Goal: Information Seeking & Learning: Learn about a topic

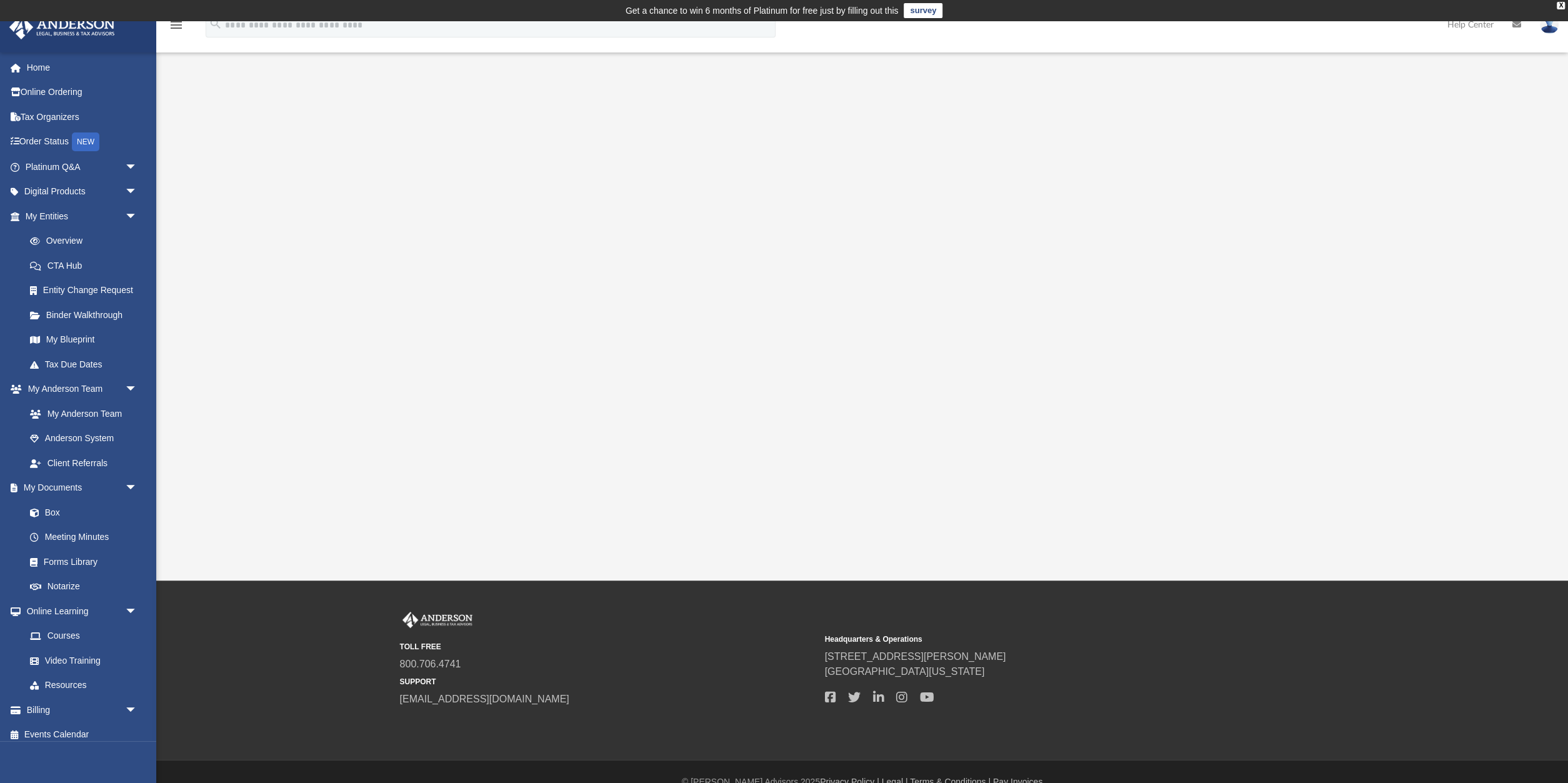
scroll to position [21, 0]
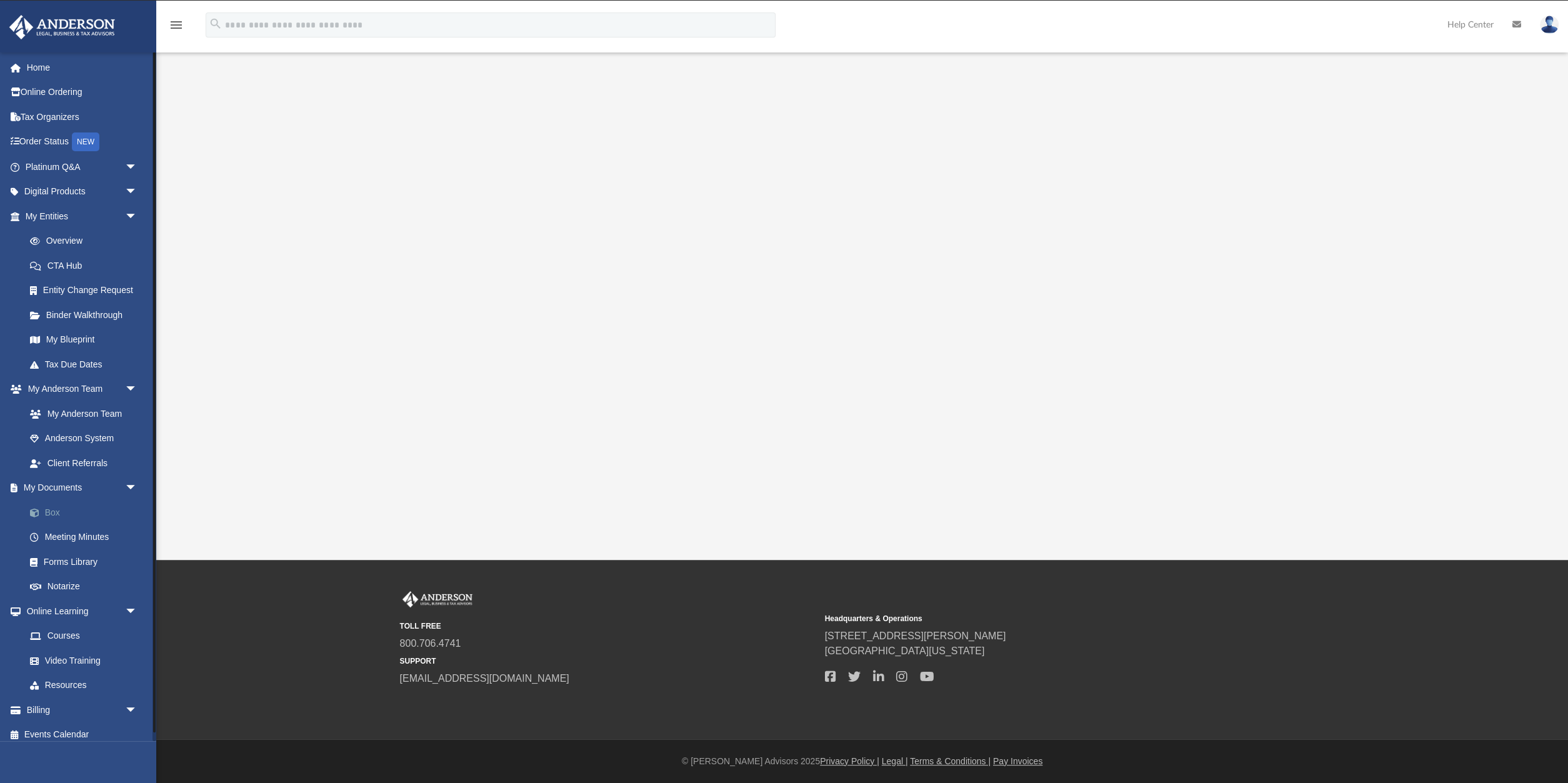
click at [58, 507] on link "Box" at bounding box center [87, 513] width 138 height 25
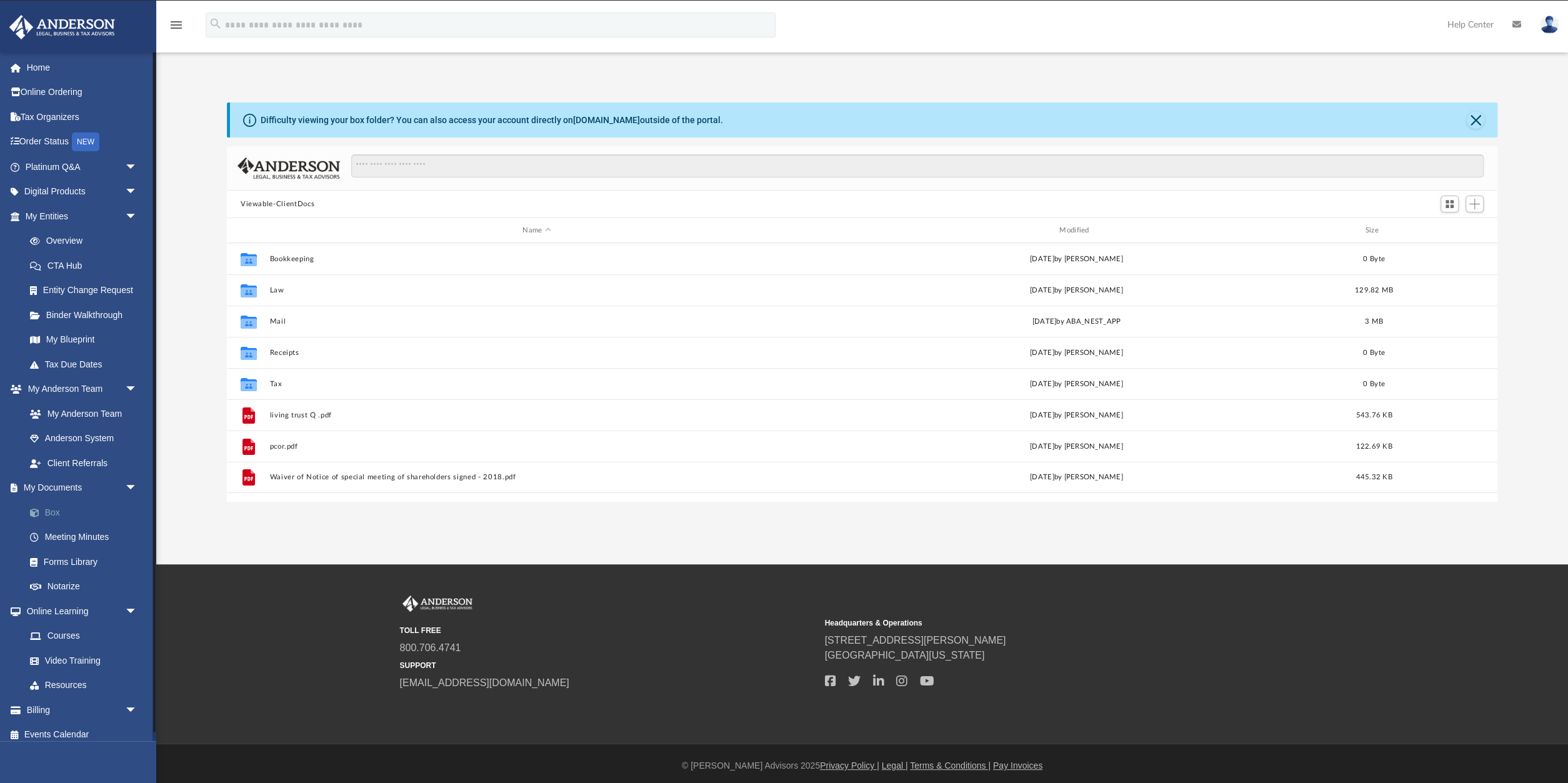
scroll to position [284, 1270]
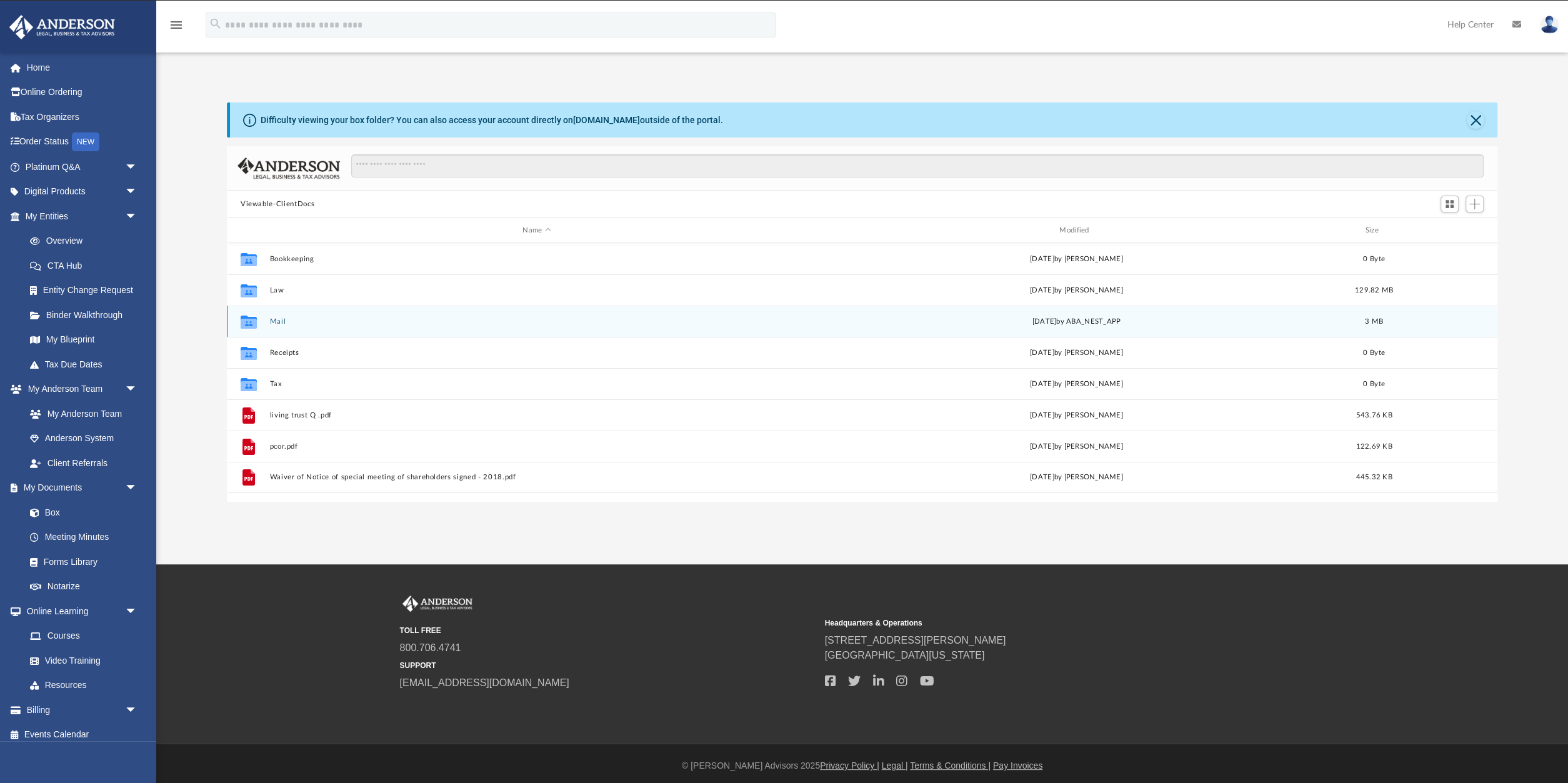
click at [250, 320] on icon "grid" at bounding box center [249, 323] width 16 height 10
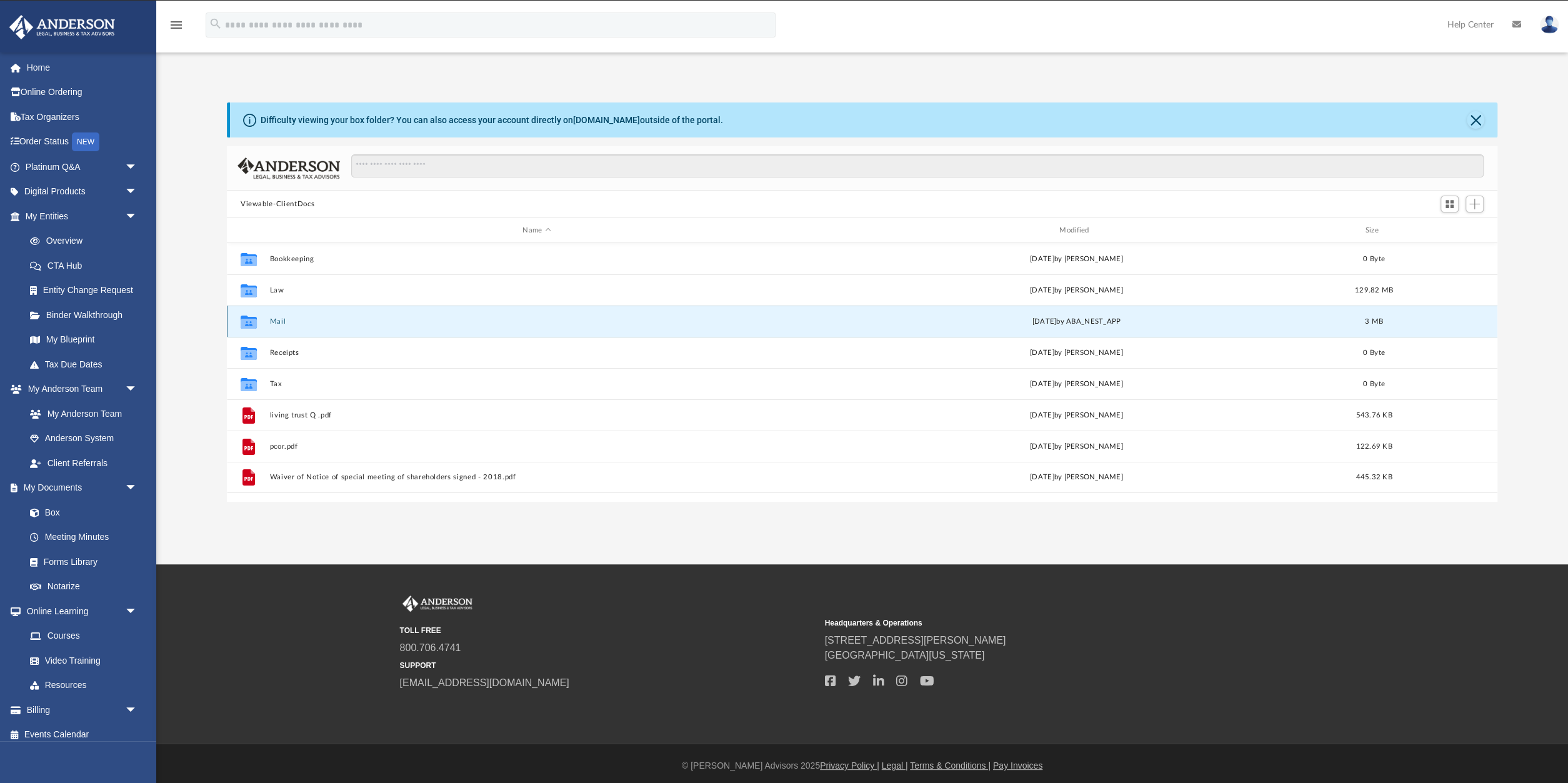
click at [250, 320] on icon "grid" at bounding box center [249, 323] width 16 height 10
click at [276, 317] on button "Mail" at bounding box center [536, 321] width 534 height 8
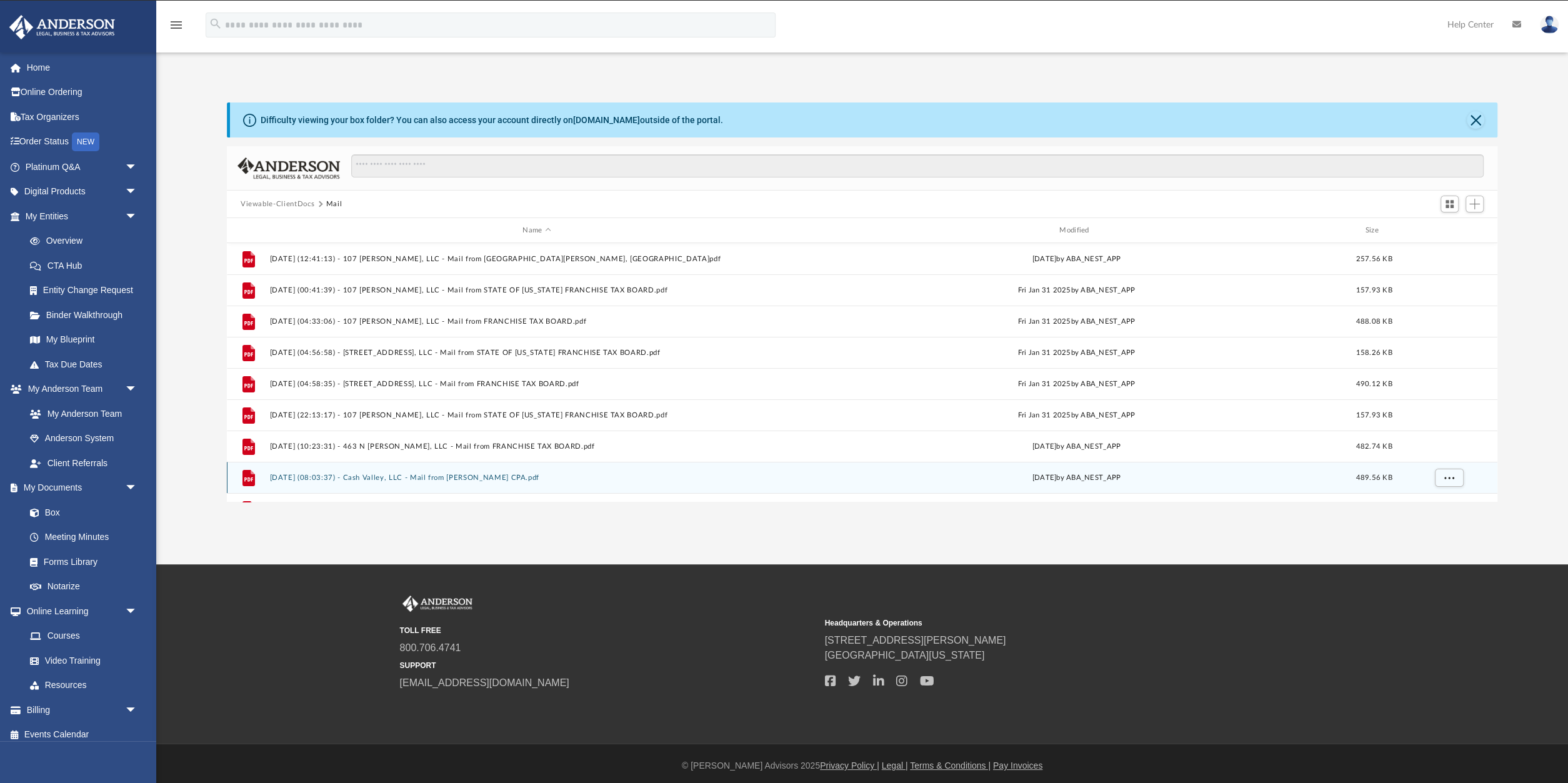
click at [374, 474] on button "2025.03.18 (08:03:37) - Cash Valley, LLC - Mail from Christopher D Jacobs CPA.p…" at bounding box center [536, 477] width 534 height 8
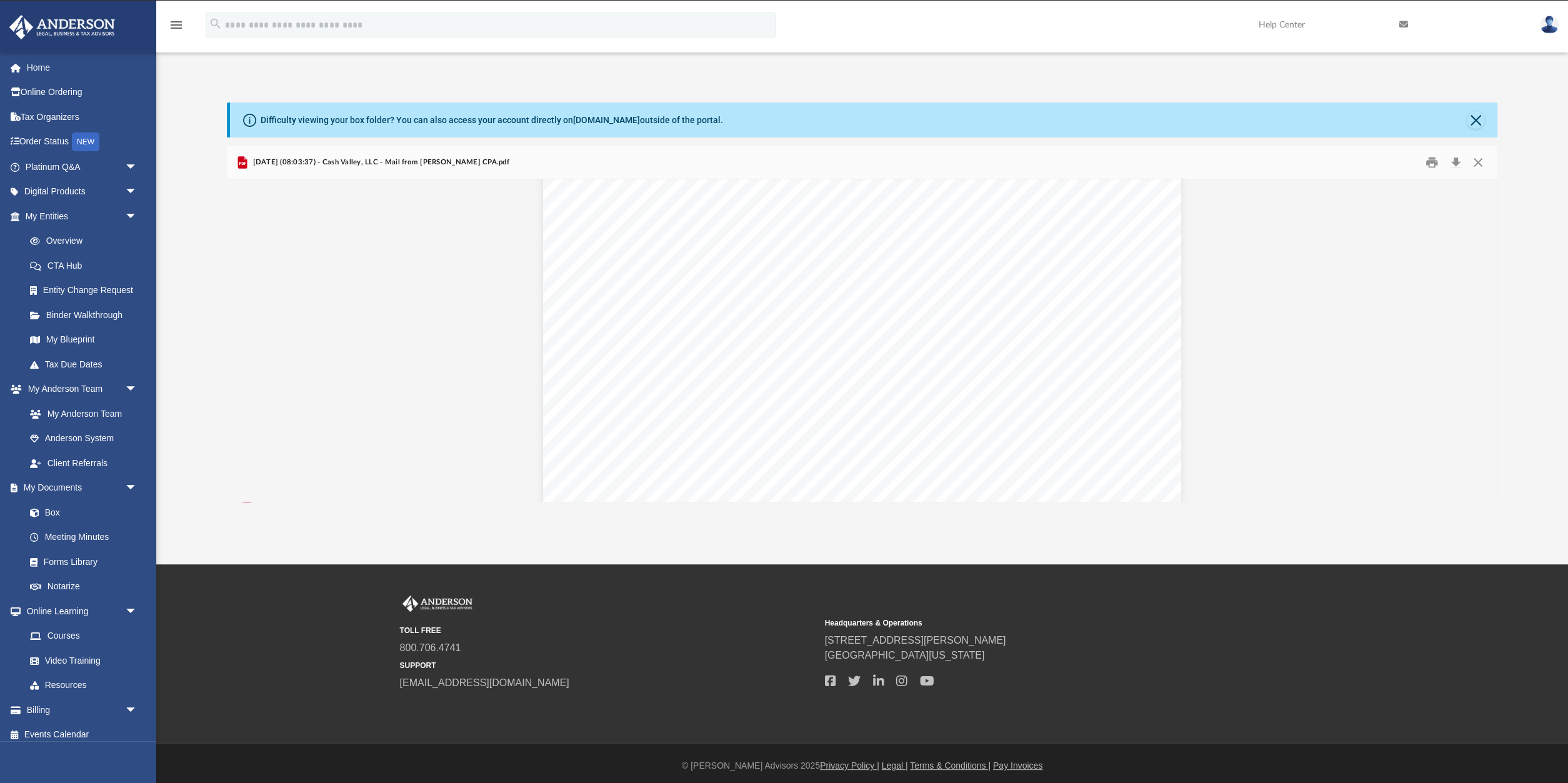
scroll to position [0, 0]
click at [1471, 116] on button "Close" at bounding box center [1476, 120] width 18 height 18
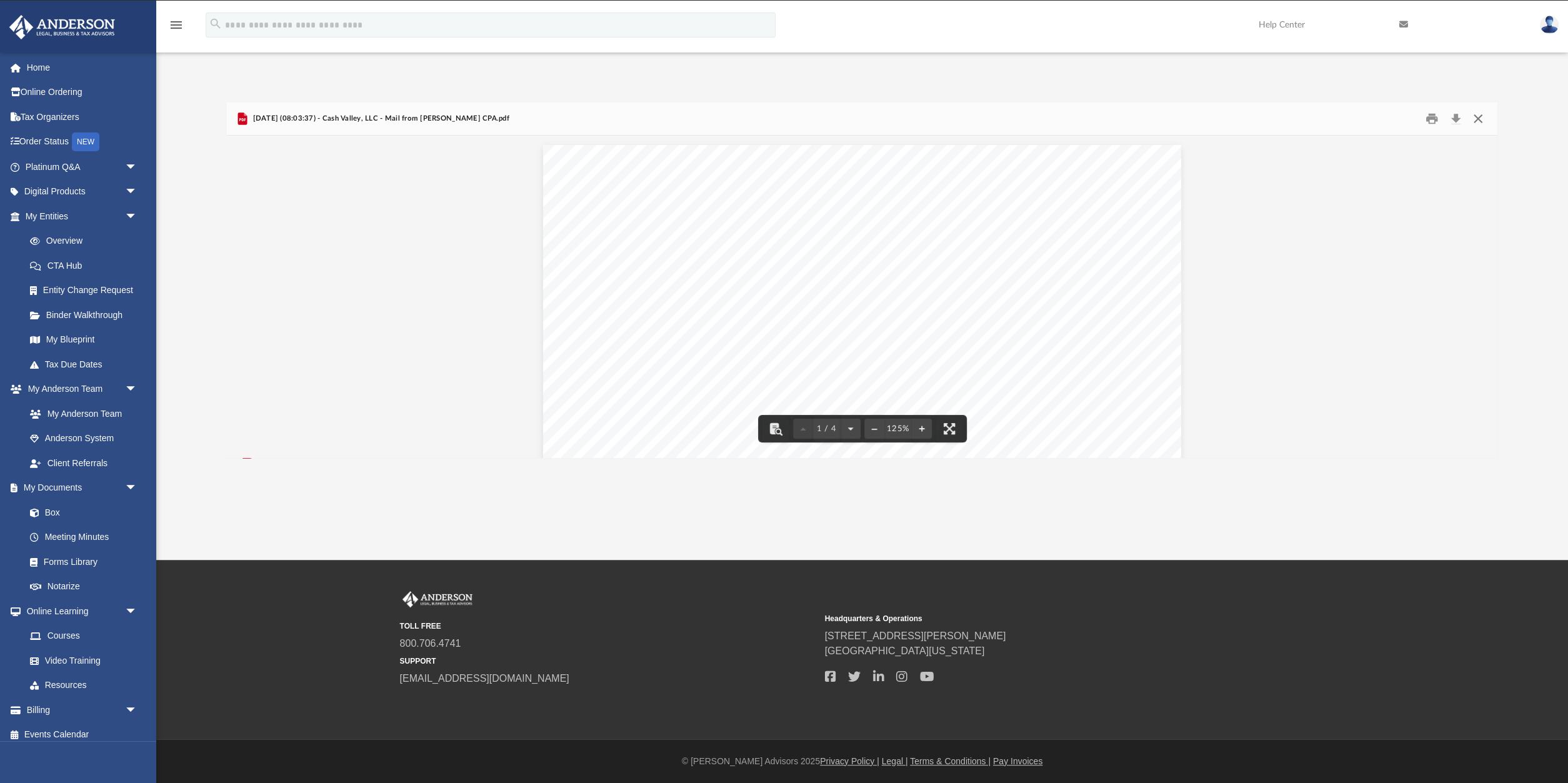
click at [1473, 121] on button "Close" at bounding box center [1478, 119] width 23 height 20
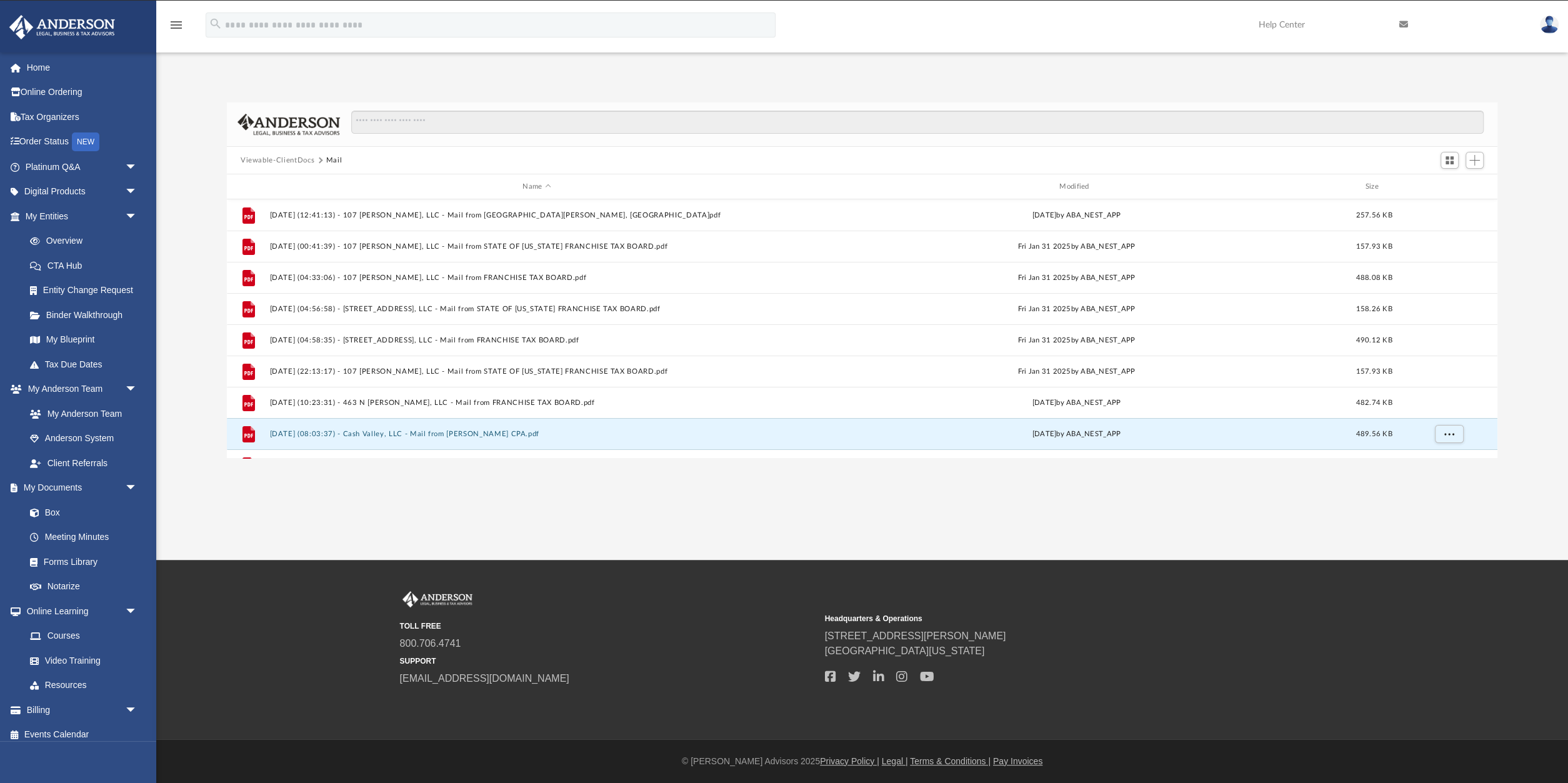
scroll to position [52, 0]
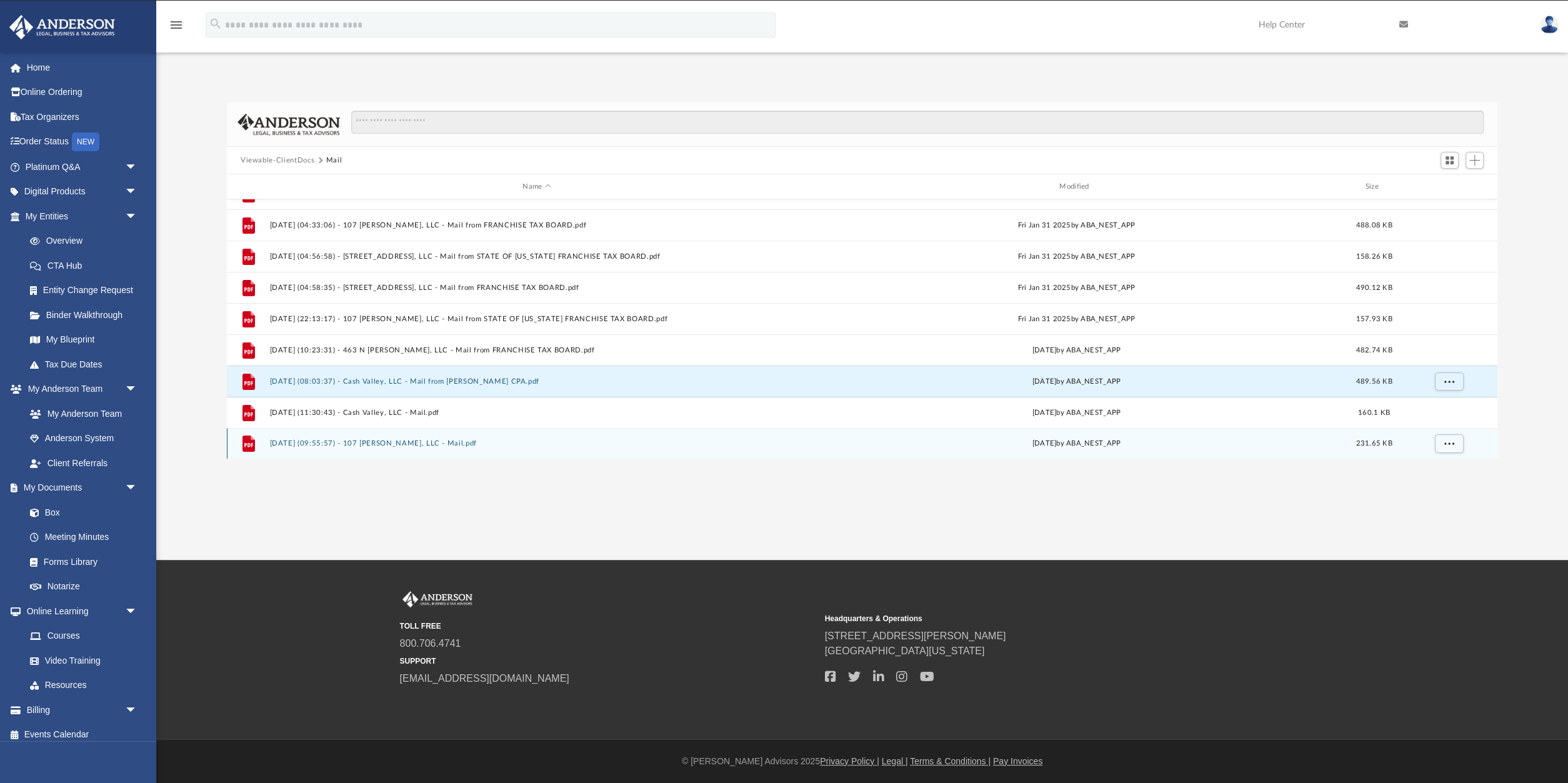
click at [378, 433] on div "File 2025.09.18 (09:55:57) - 107 McNally, LLC - Mail.pdf Thu Sep 18 2025 by ABA…" at bounding box center [862, 443] width 1271 height 31
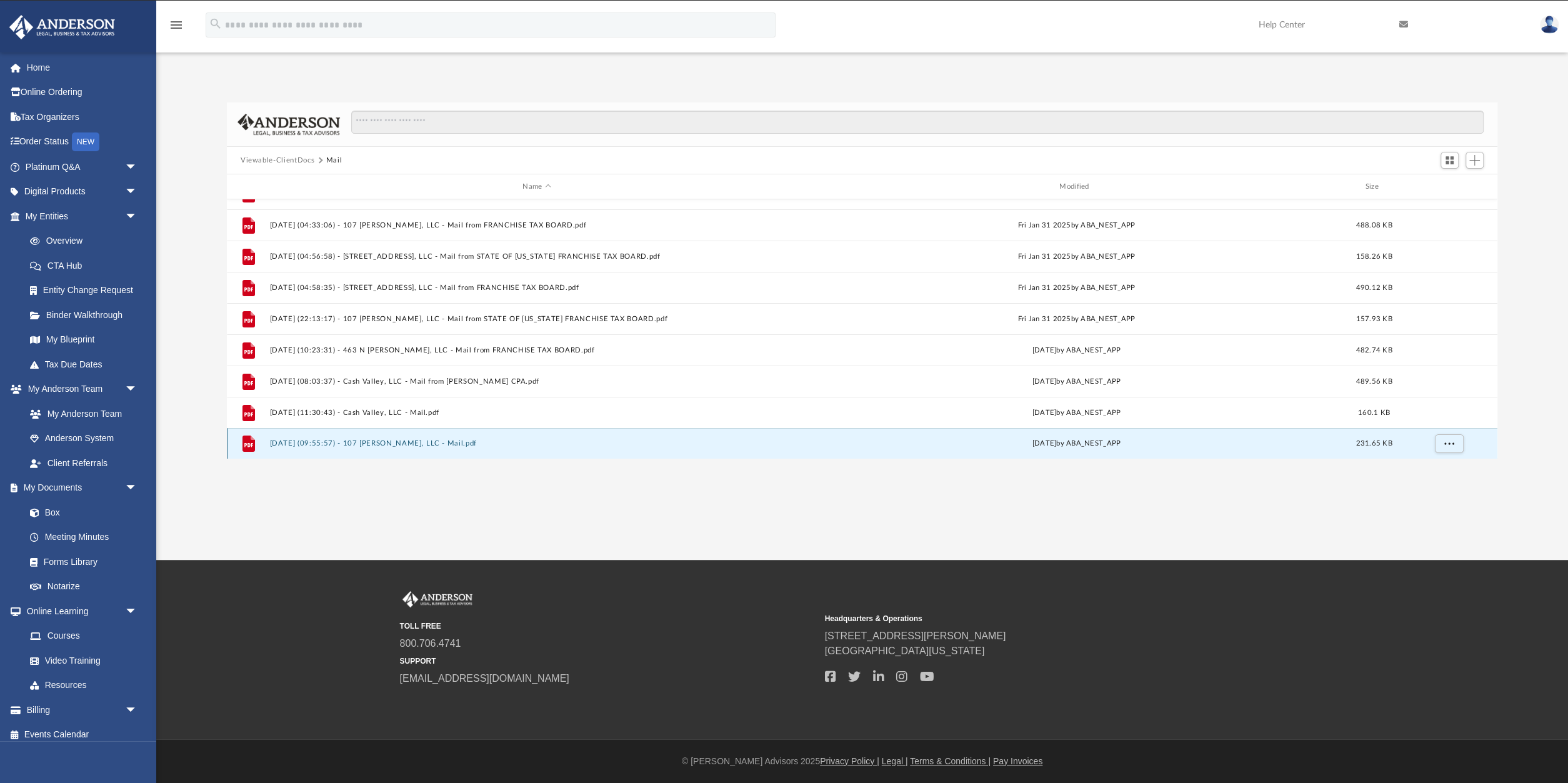
click at [353, 444] on button "2025.09.18 (09:55:57) - 107 McNally, LLC - Mail.pdf" at bounding box center [536, 443] width 534 height 8
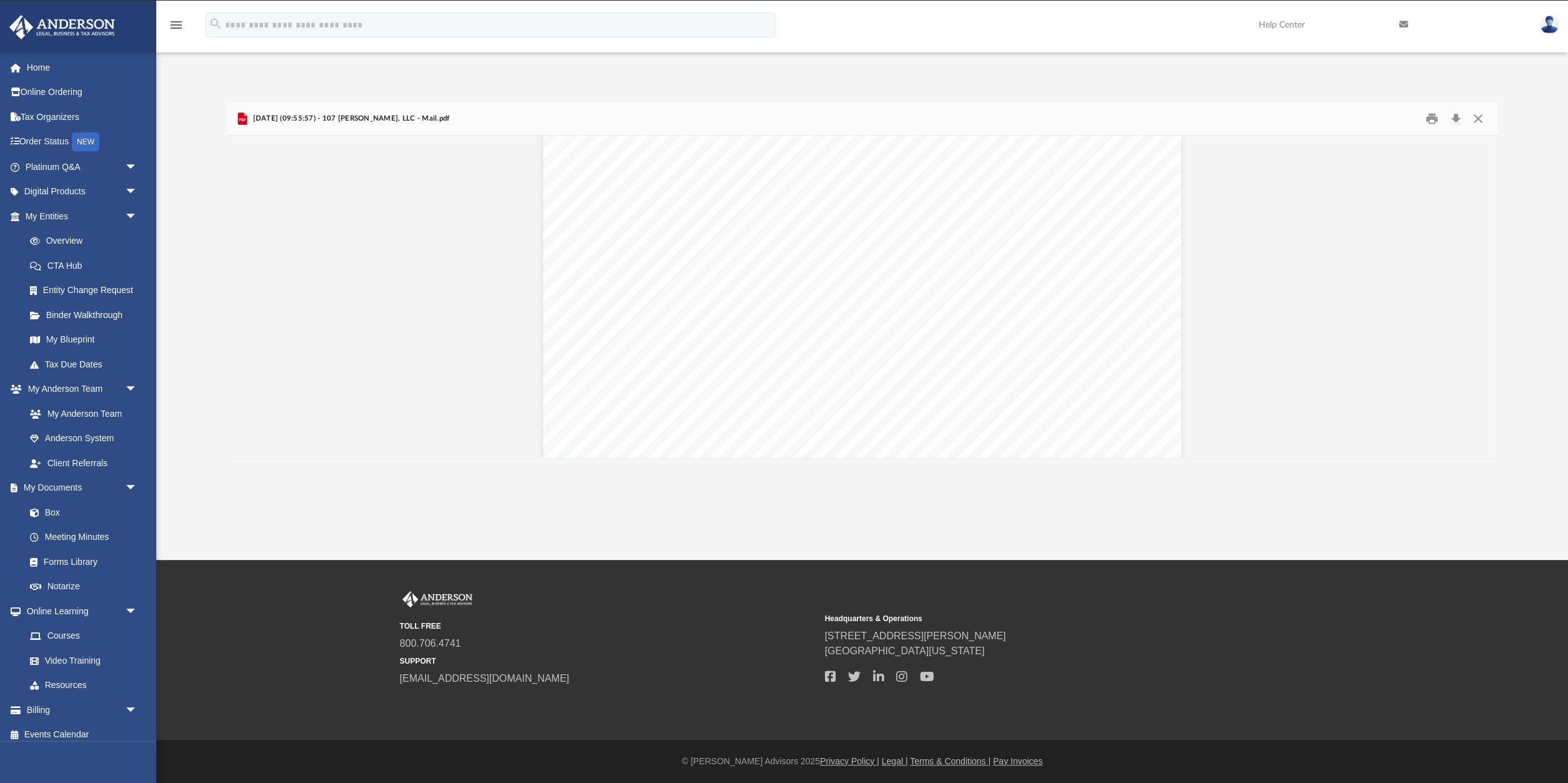
scroll to position [272, 0]
click at [1477, 119] on button "Close" at bounding box center [1478, 119] width 23 height 20
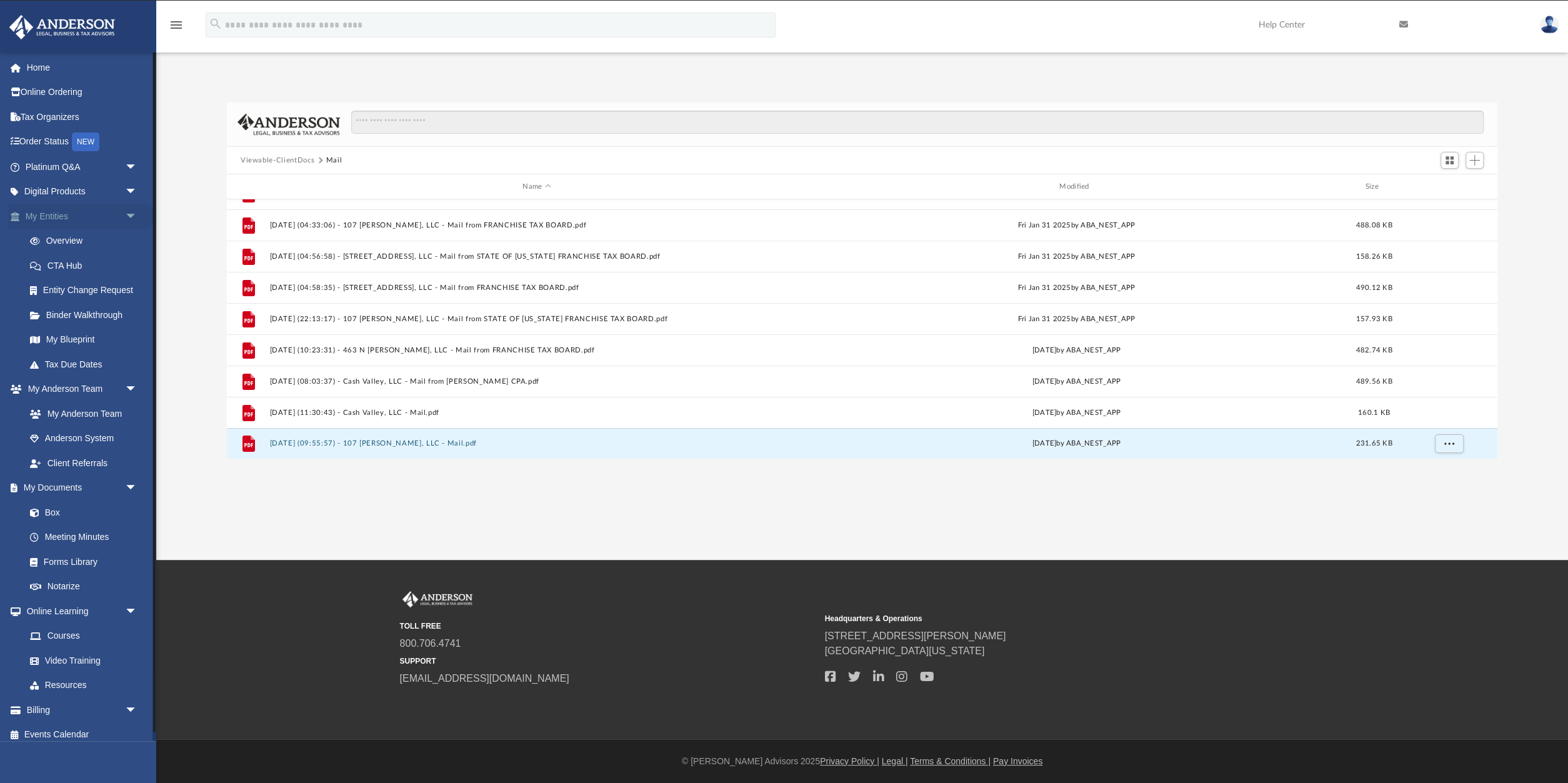
click at [128, 214] on span "arrow_drop_down" at bounding box center [138, 216] width 25 height 26
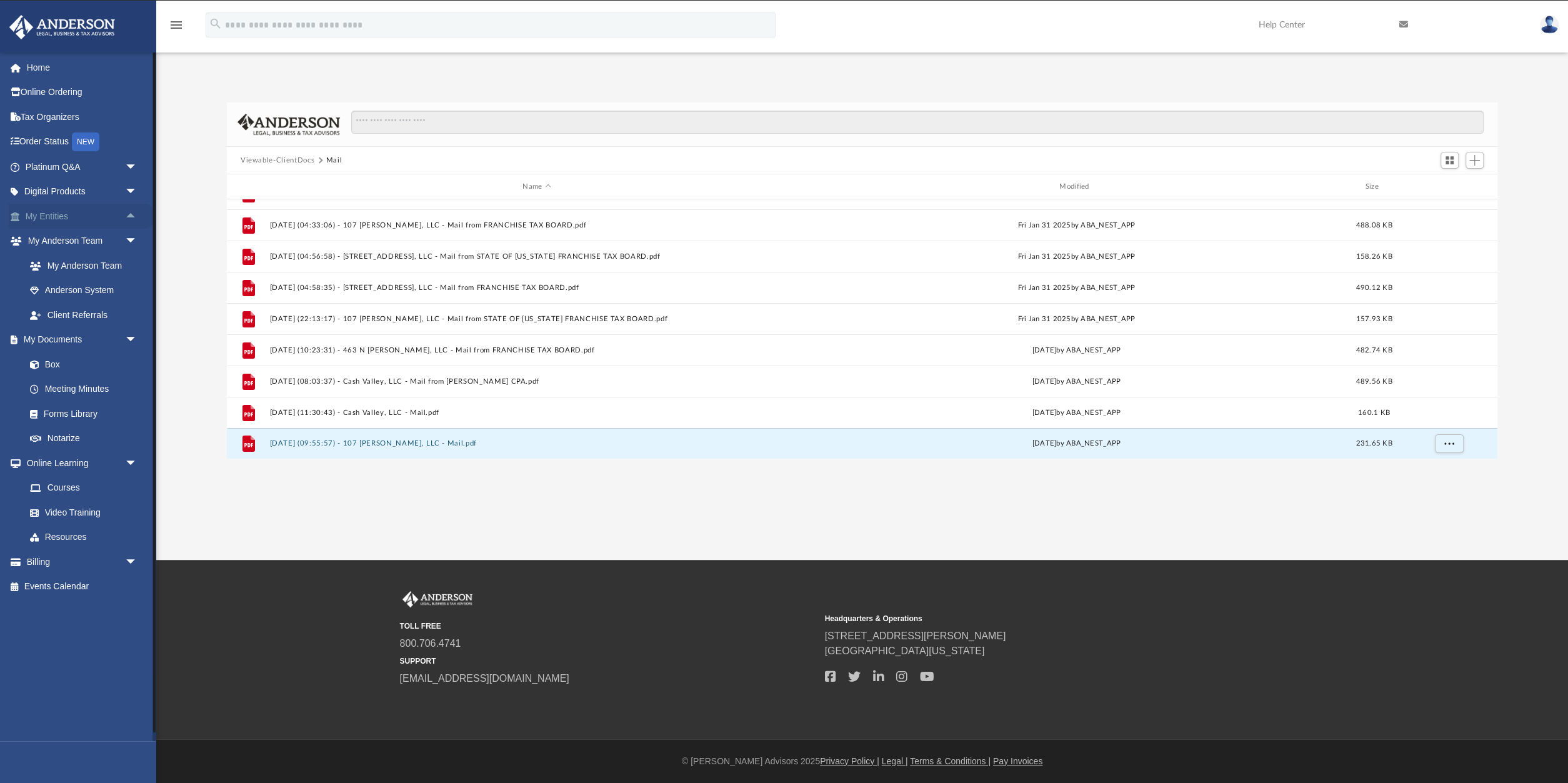
click at [73, 214] on link "My Entities arrow_drop_up" at bounding box center [82, 216] width 147 height 25
click at [134, 214] on span "arrow_drop_up" at bounding box center [138, 216] width 25 height 26
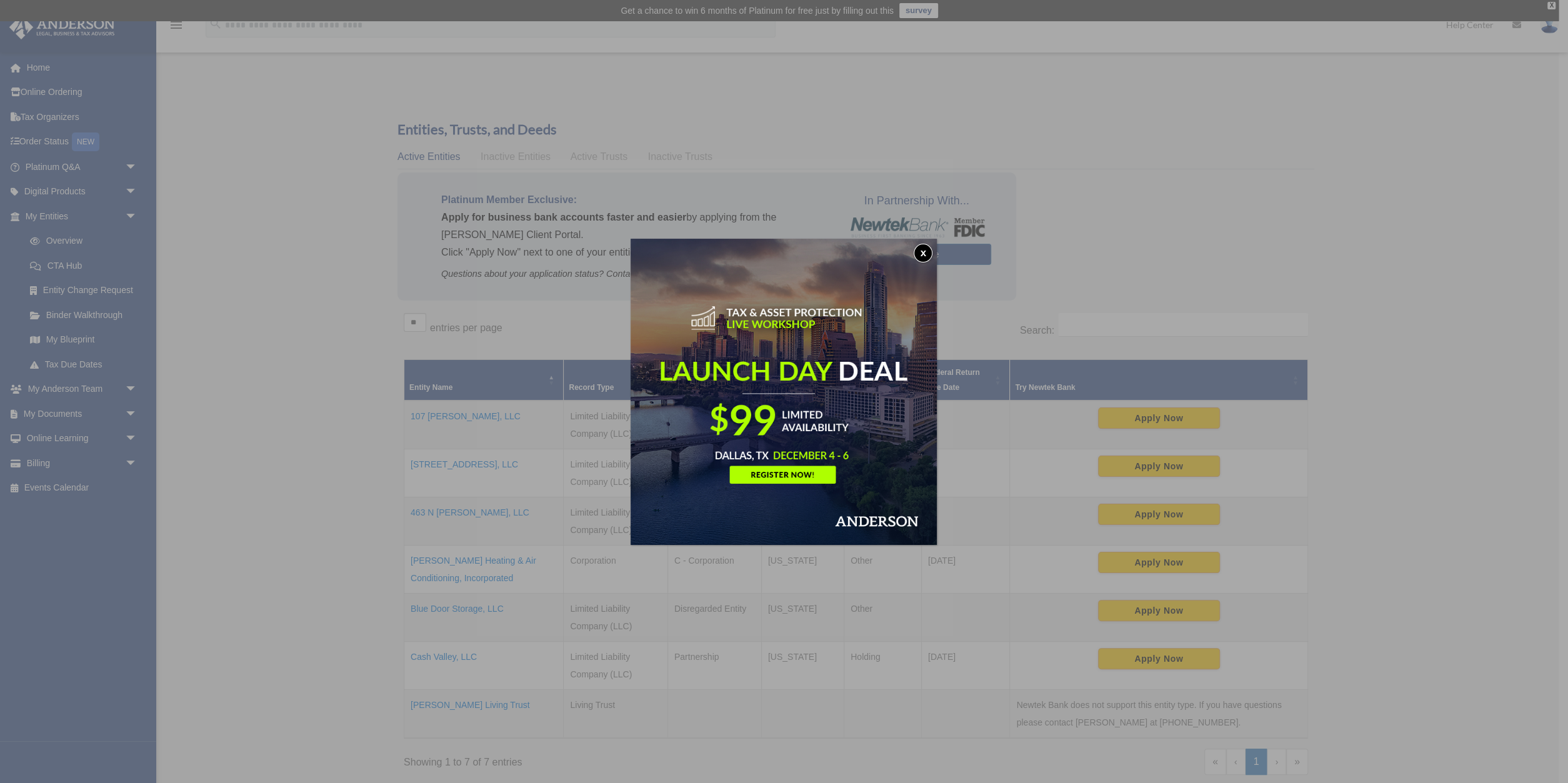
click at [922, 252] on button "x" at bounding box center [923, 253] width 19 height 19
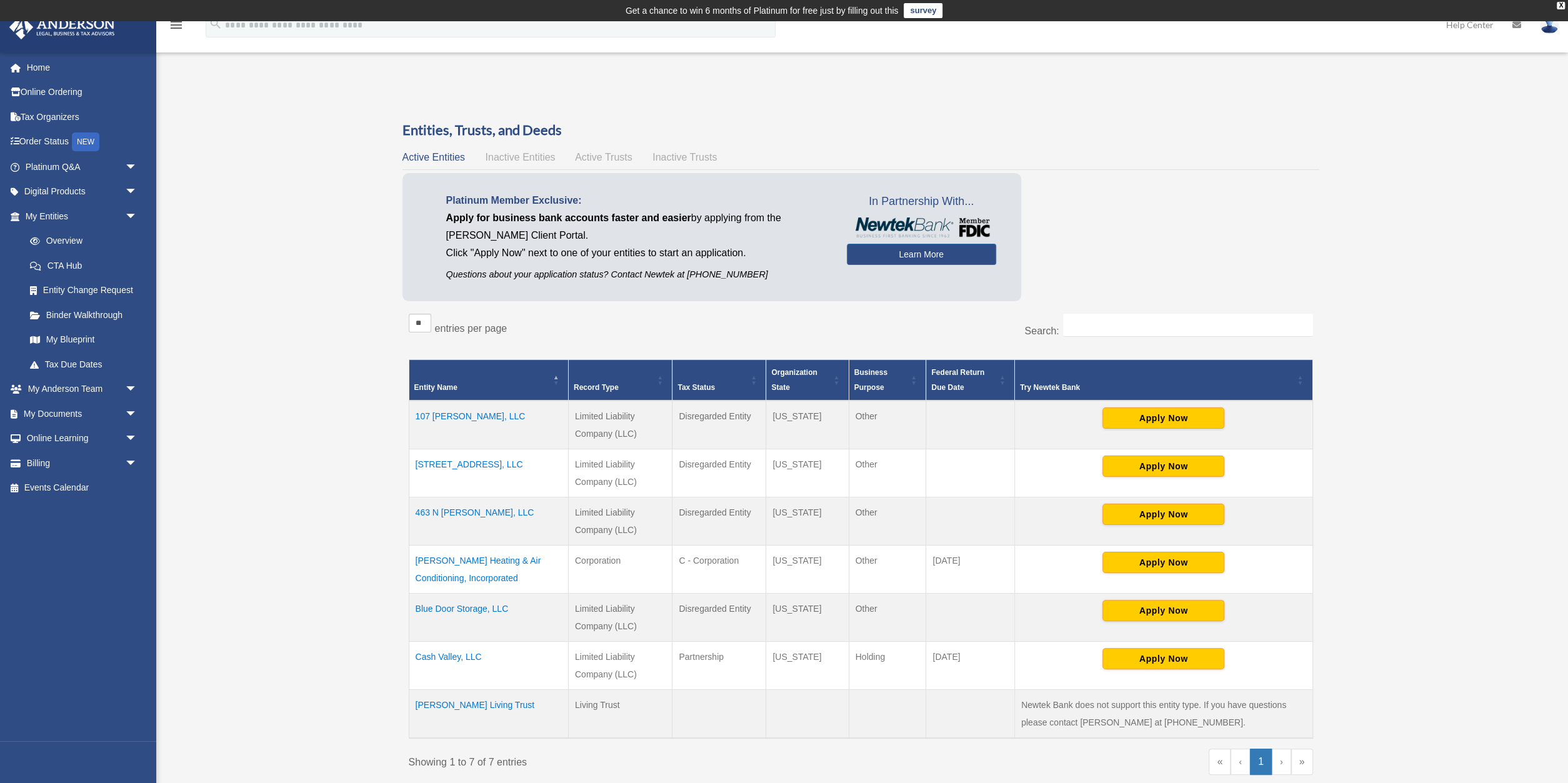
click at [442, 410] on td "107 [PERSON_NAME], LLC" at bounding box center [488, 425] width 159 height 49
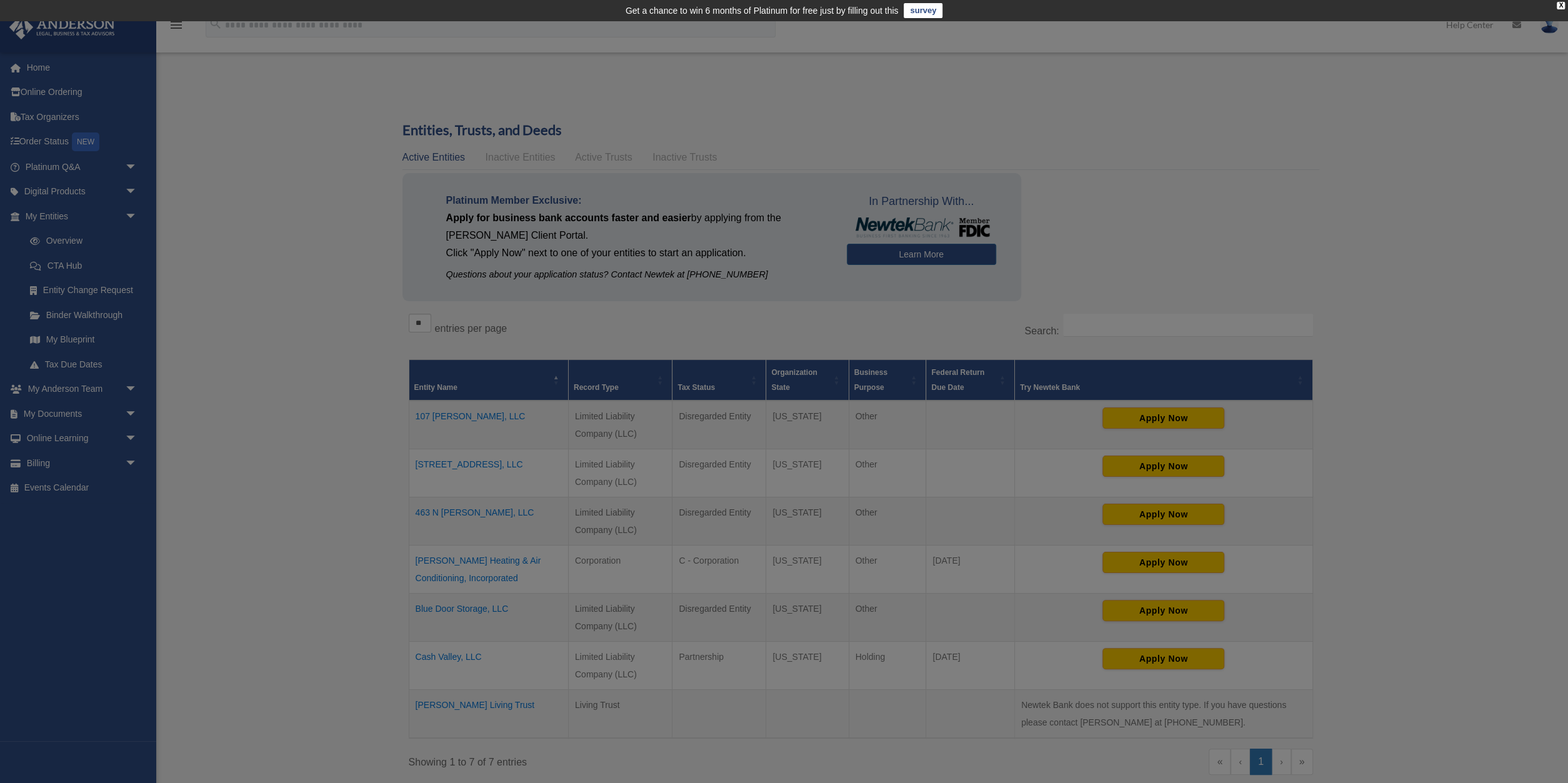
click at [442, 410] on body "X Get a chance to win 6 months of Platinum for free just by filling out this su…" at bounding box center [784, 570] width 1568 height 1140
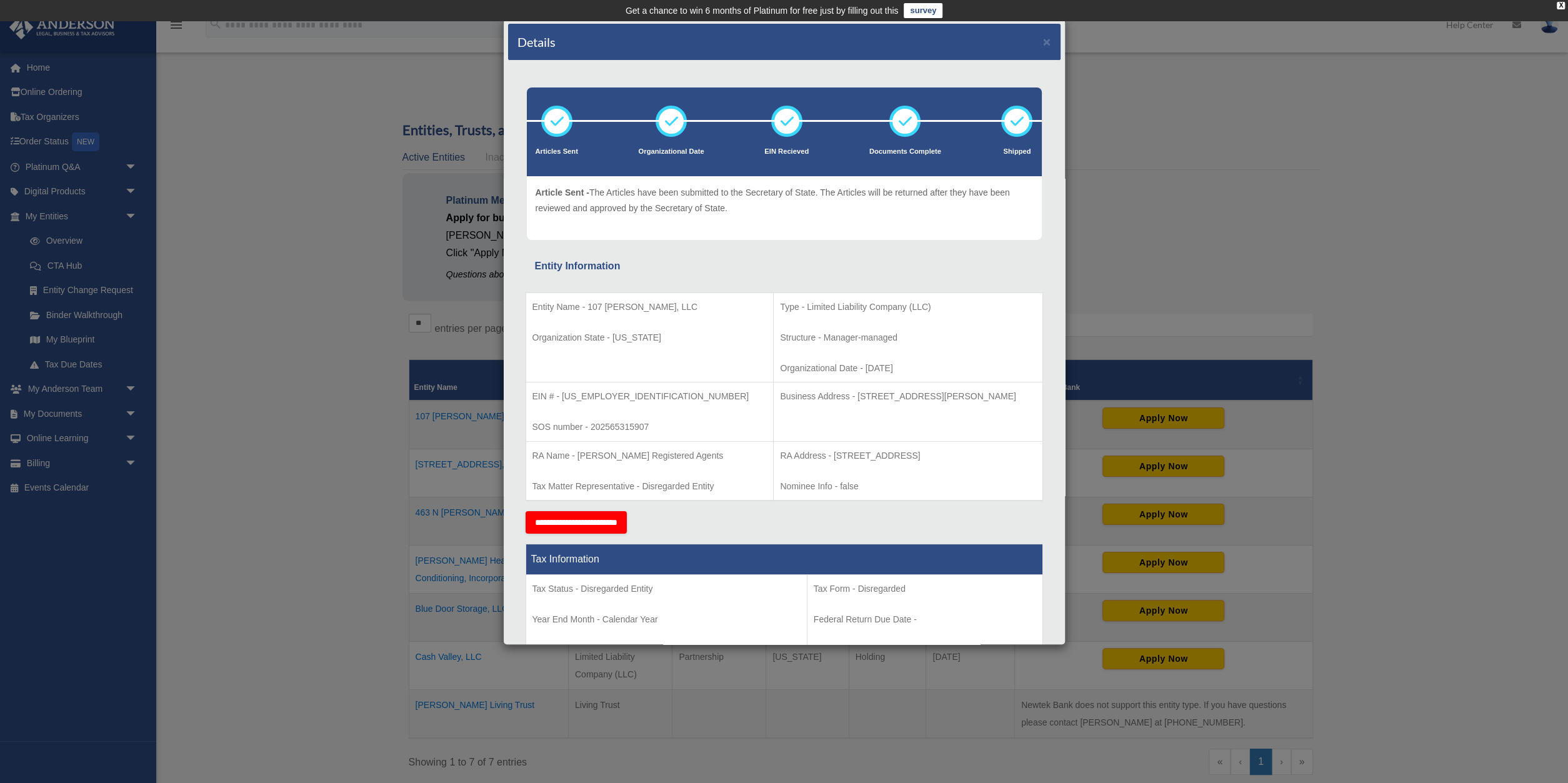
click at [1360, 209] on div "Details × Articles Sent Organizational Date" at bounding box center [784, 391] width 1568 height 783
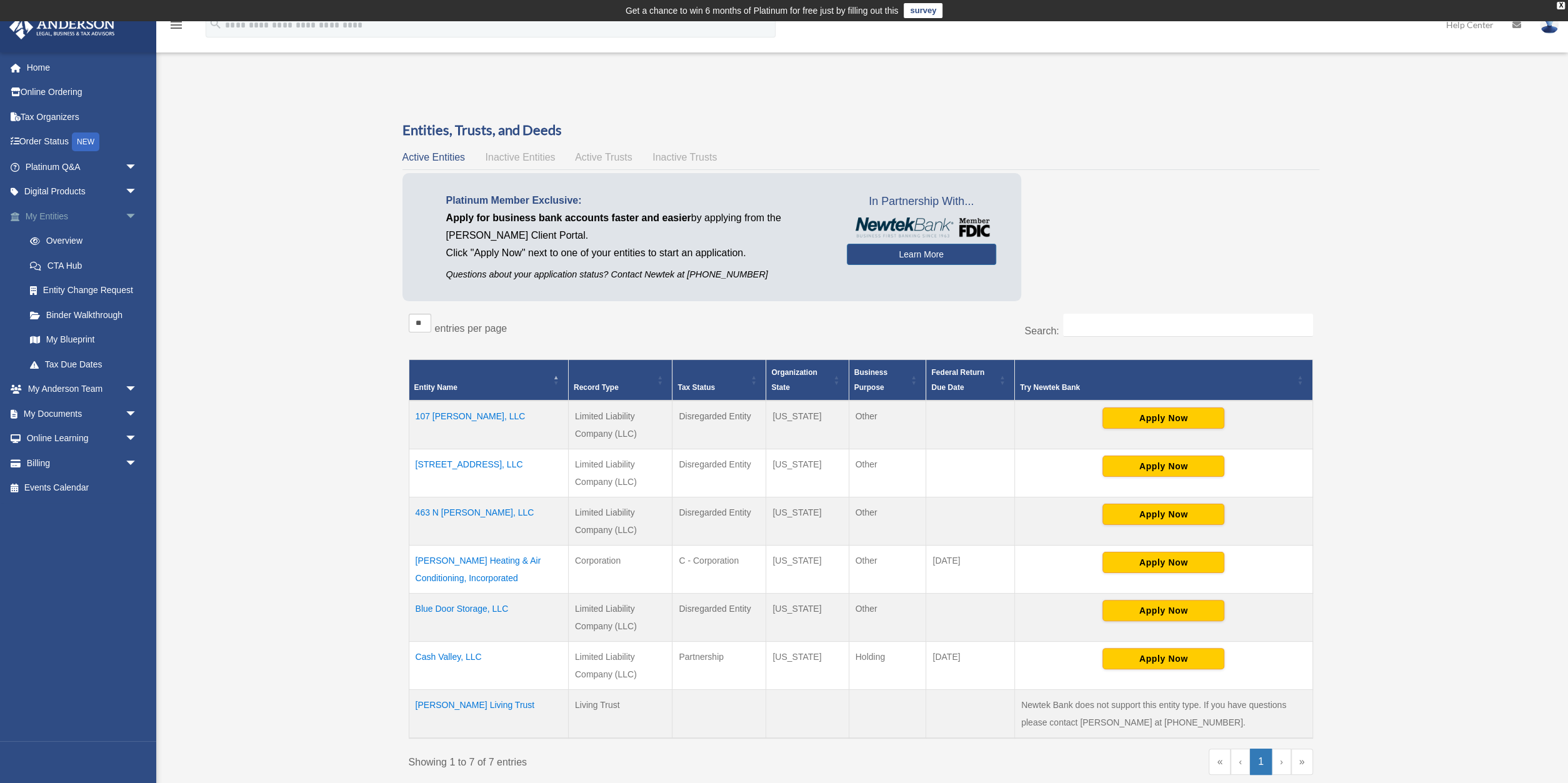
click at [54, 214] on link "My Entities arrow_drop_down" at bounding box center [82, 216] width 147 height 25
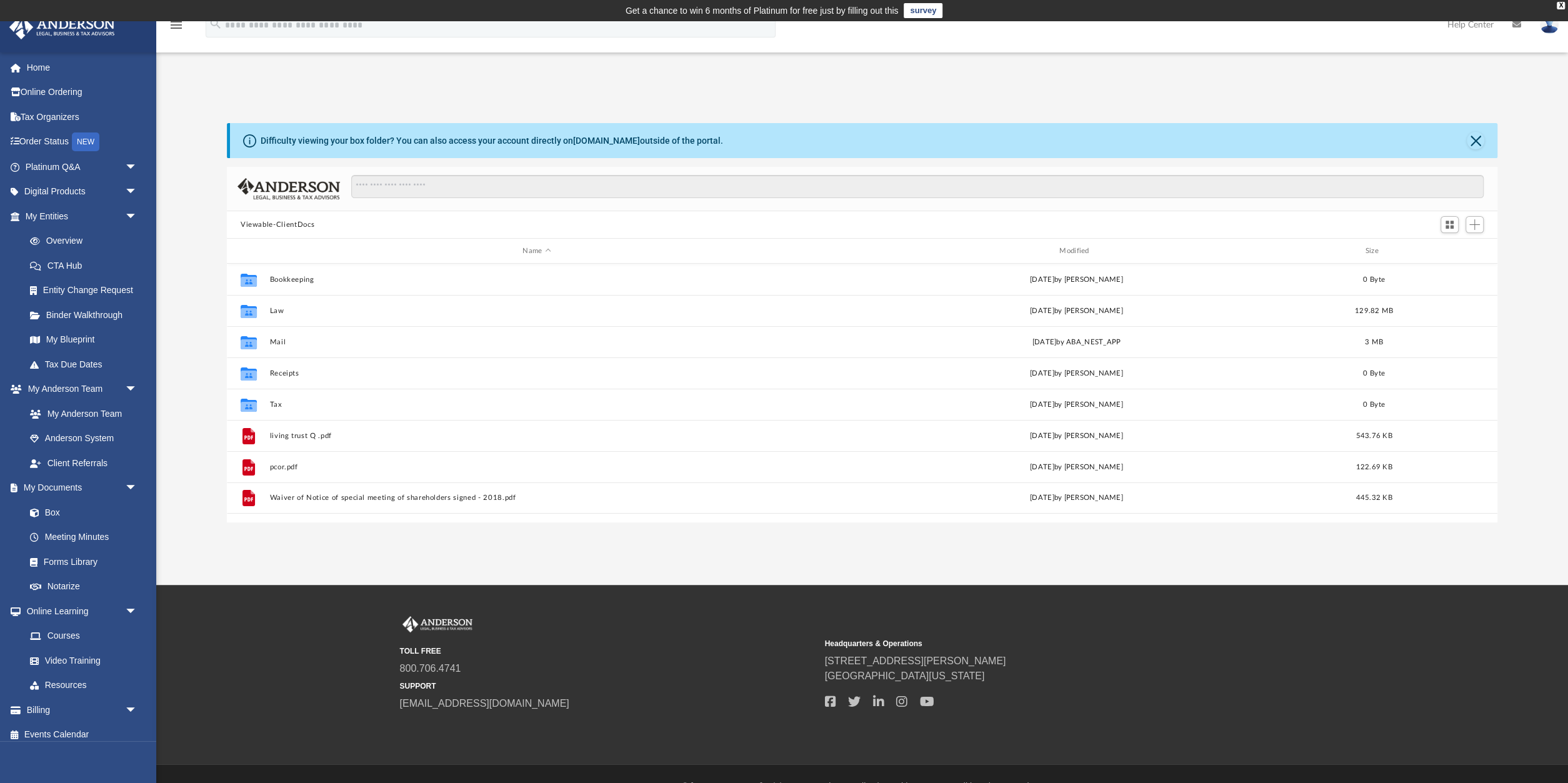
scroll to position [25, 0]
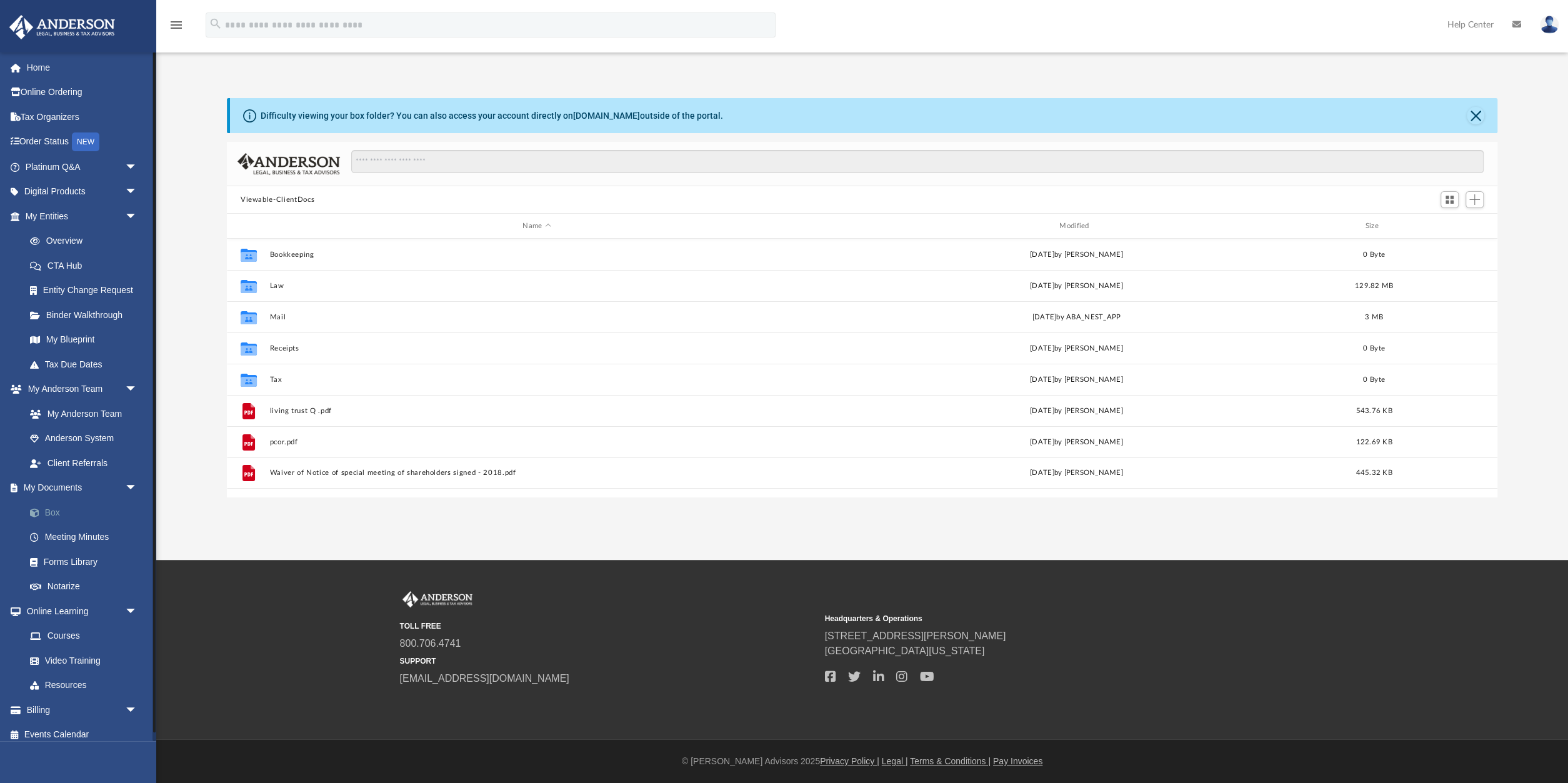
click at [40, 511] on span at bounding box center [40, 513] width 8 height 9
click at [51, 509] on link "Box" at bounding box center [87, 513] width 138 height 25
click at [54, 514] on link "Box" at bounding box center [87, 513] width 138 height 25
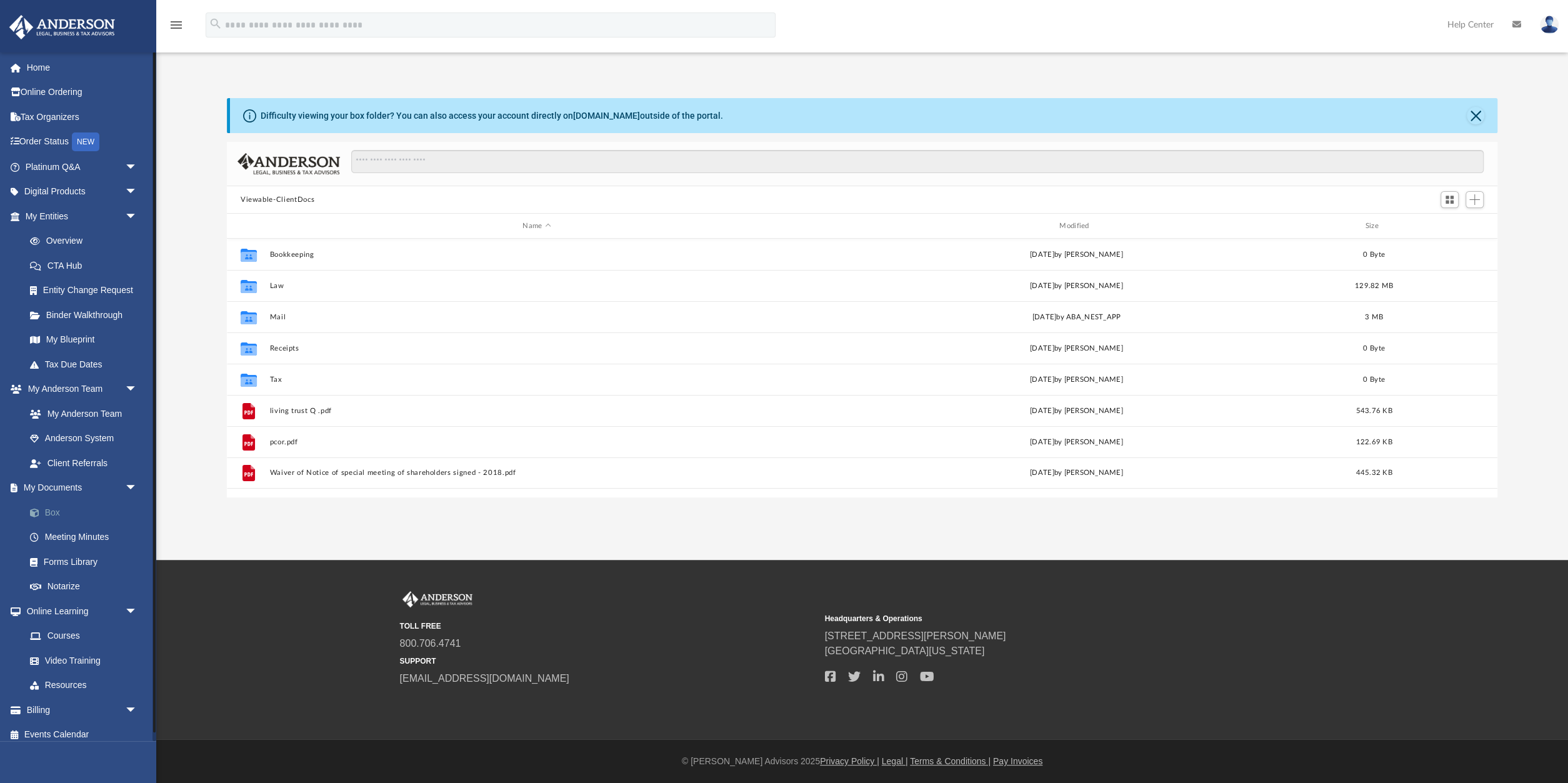
click at [54, 514] on link "Box" at bounding box center [87, 513] width 138 height 25
click at [1477, 114] on button "Close" at bounding box center [1476, 116] width 18 height 18
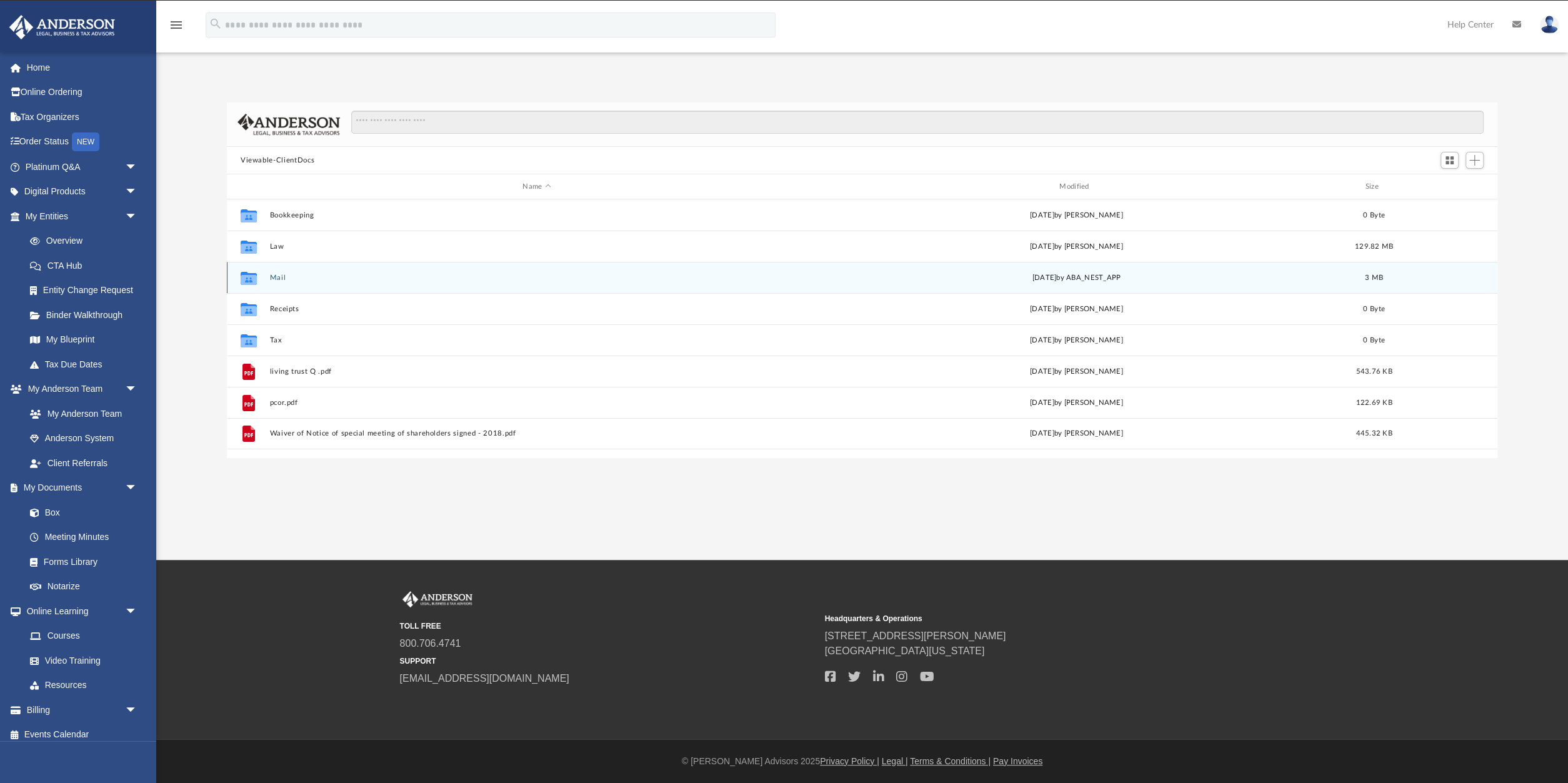
click at [255, 282] on icon "grid" at bounding box center [249, 279] width 16 height 10
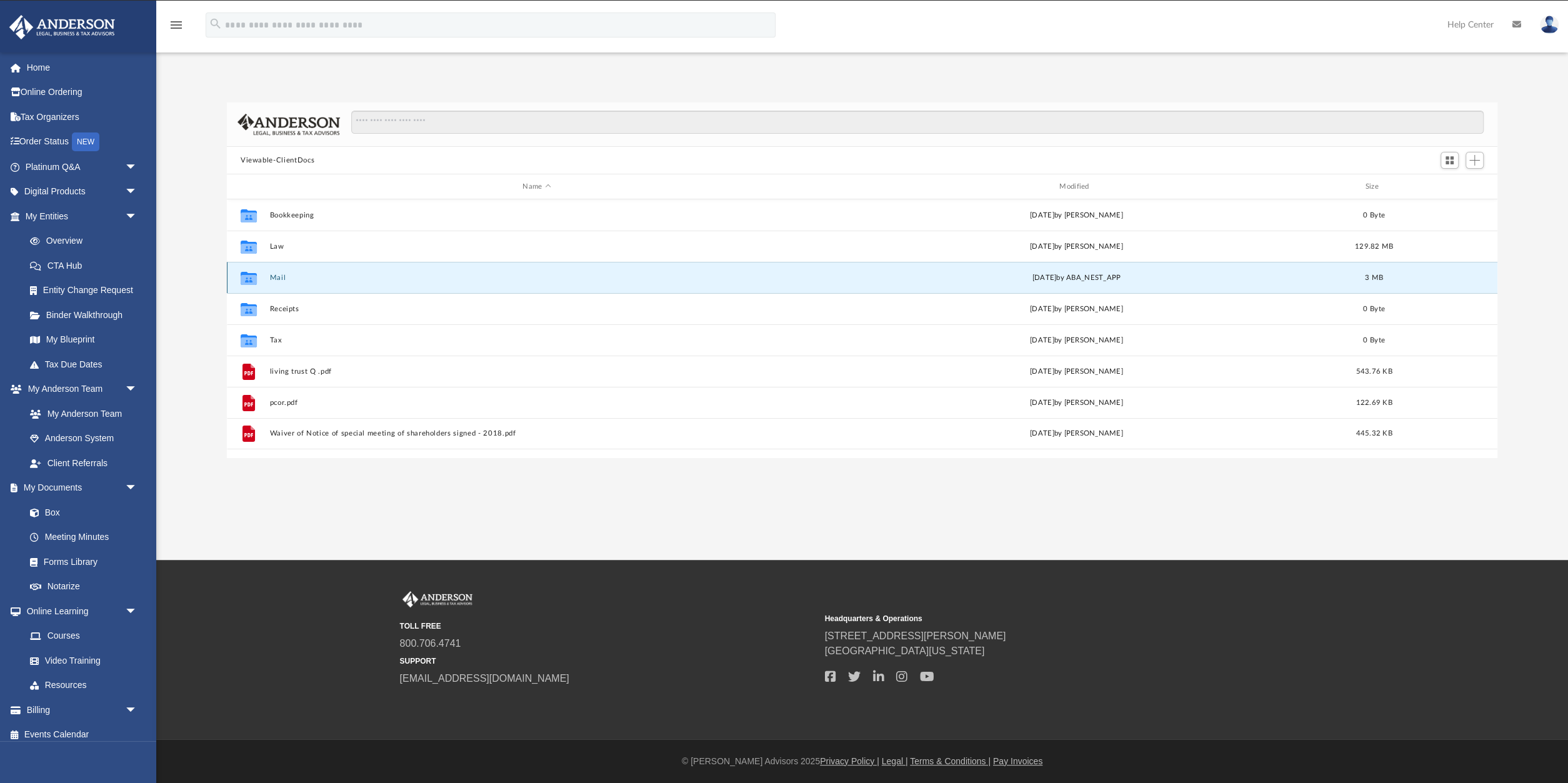
click at [255, 282] on icon "grid" at bounding box center [249, 279] width 16 height 10
click at [274, 277] on button "Mail" at bounding box center [536, 277] width 534 height 8
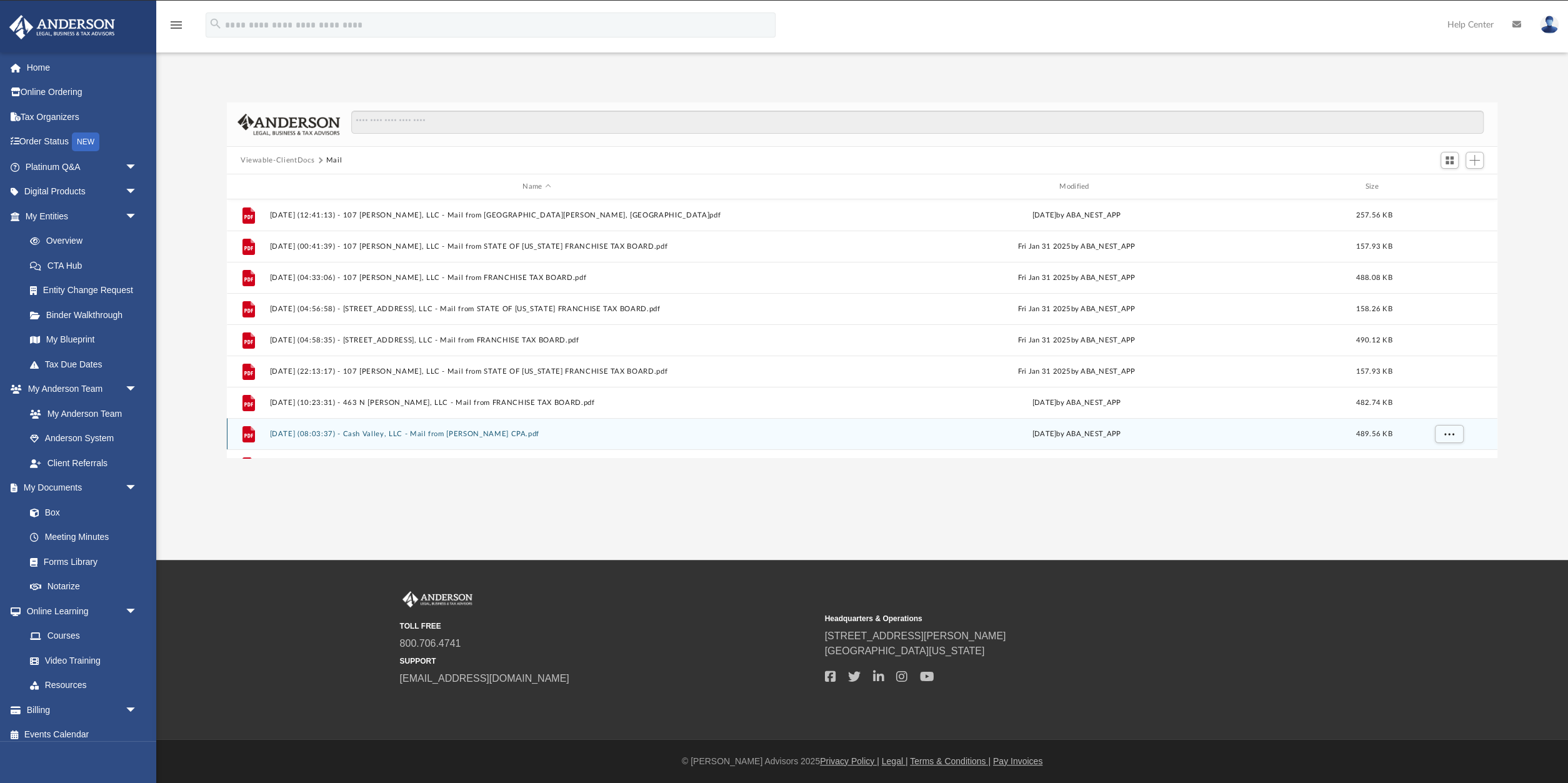
click at [343, 420] on div "File 2025.03.18 (08:03:37) - Cash Valley, LLC - Mail from Christopher D Jacobs …" at bounding box center [862, 433] width 1271 height 31
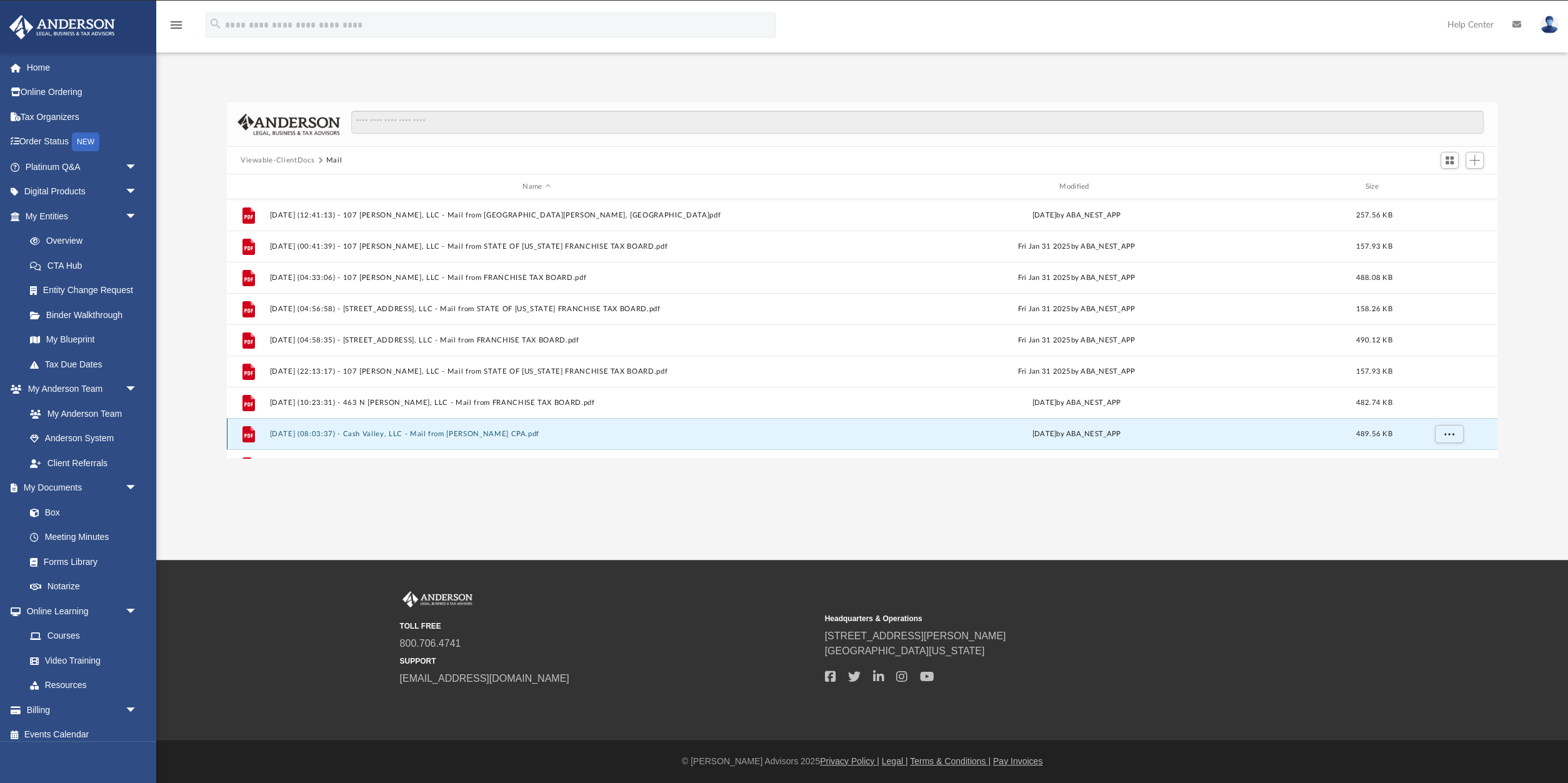
click at [343, 420] on div "File 2025.03.18 (08:03:37) - Cash Valley, LLC - Mail from Christopher D Jacobs …" at bounding box center [862, 433] width 1271 height 31
click at [340, 431] on button "2025.03.18 (08:03:37) - Cash Valley, LLC - Mail from Christopher D Jacobs CPA.p…" at bounding box center [536, 434] width 534 height 8
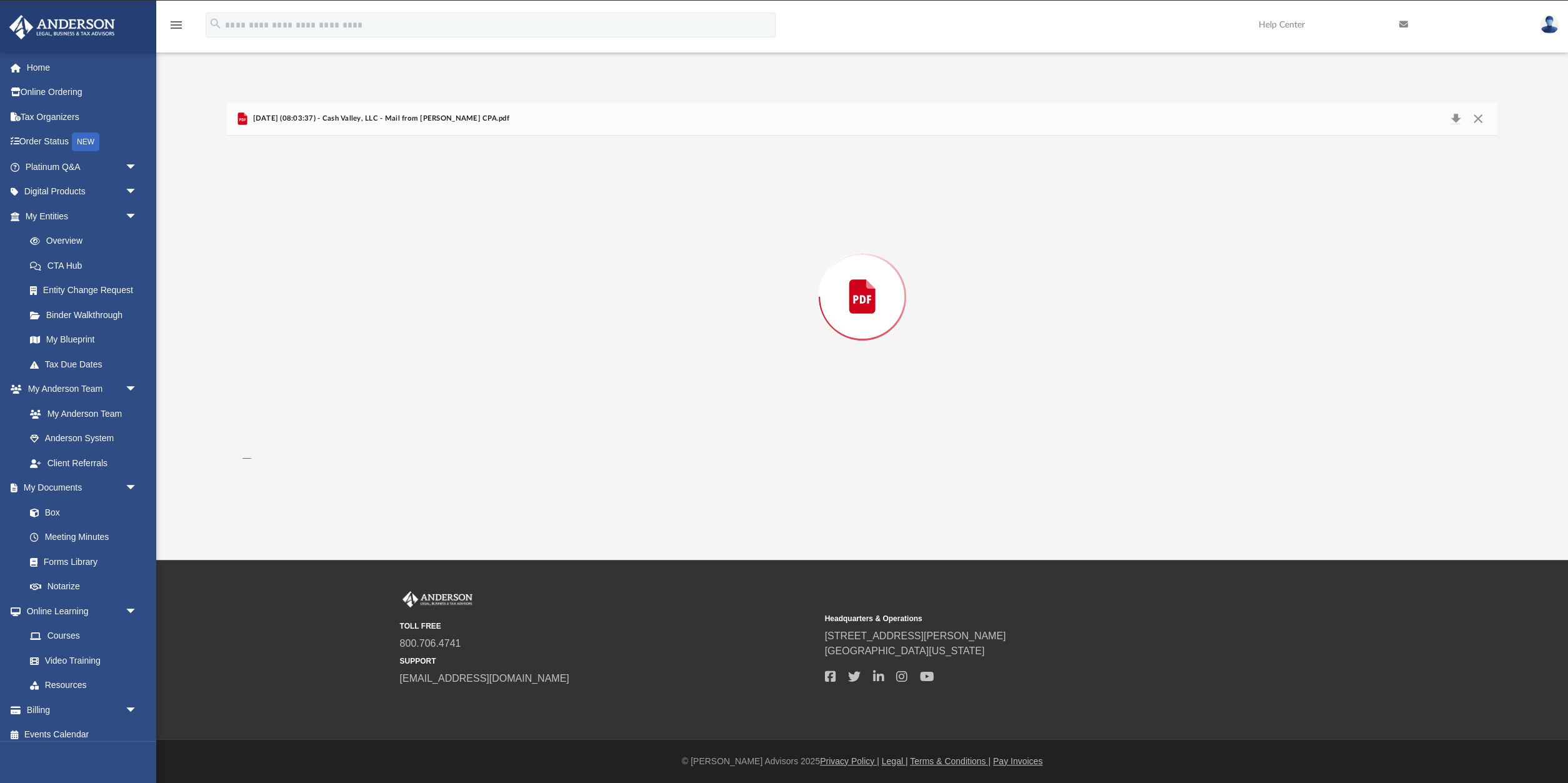
click at [340, 431] on div "Preview" at bounding box center [862, 297] width 1271 height 322
click at [1479, 118] on button "Close" at bounding box center [1478, 119] width 23 height 20
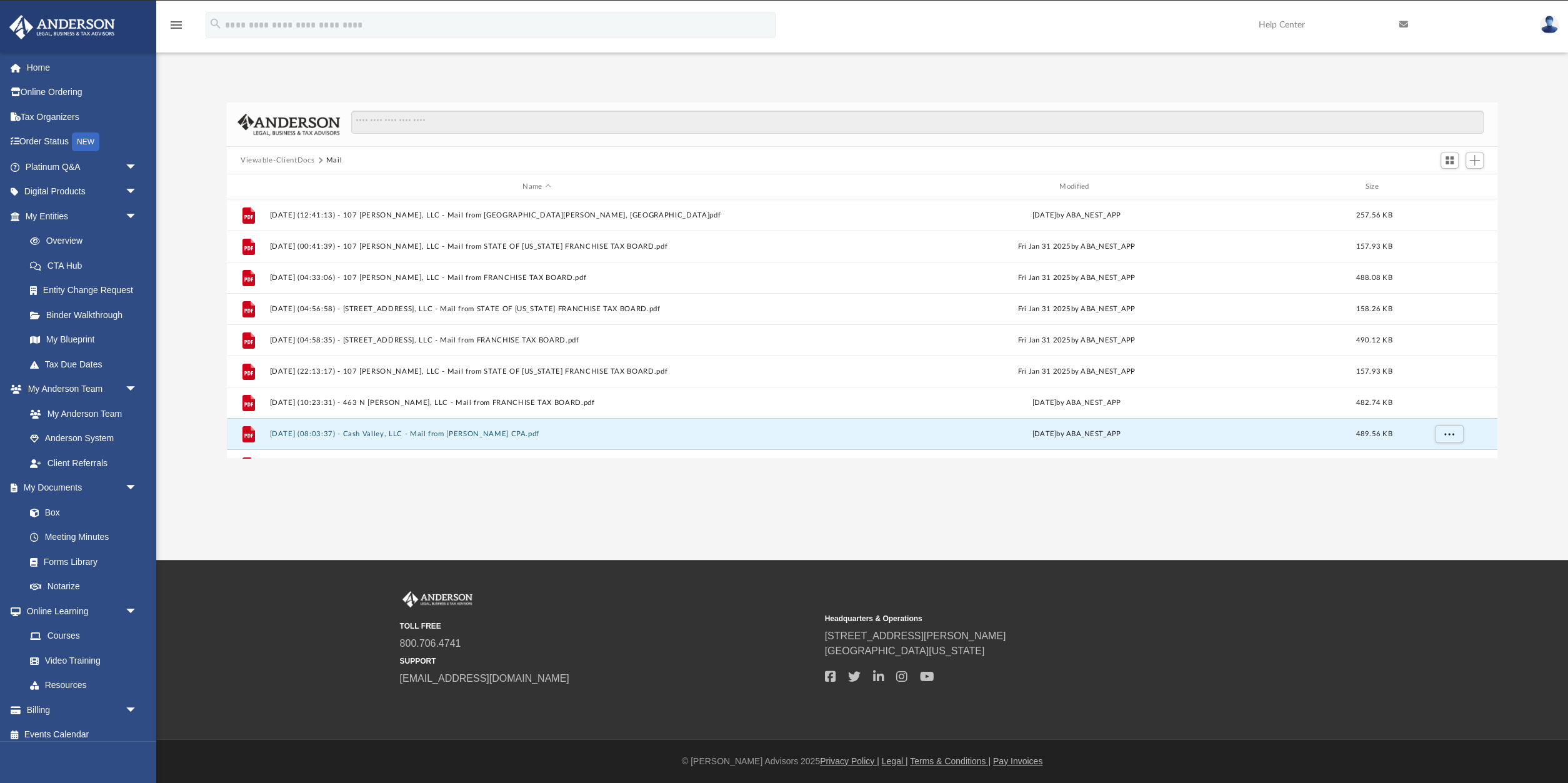
scroll to position [52, 0]
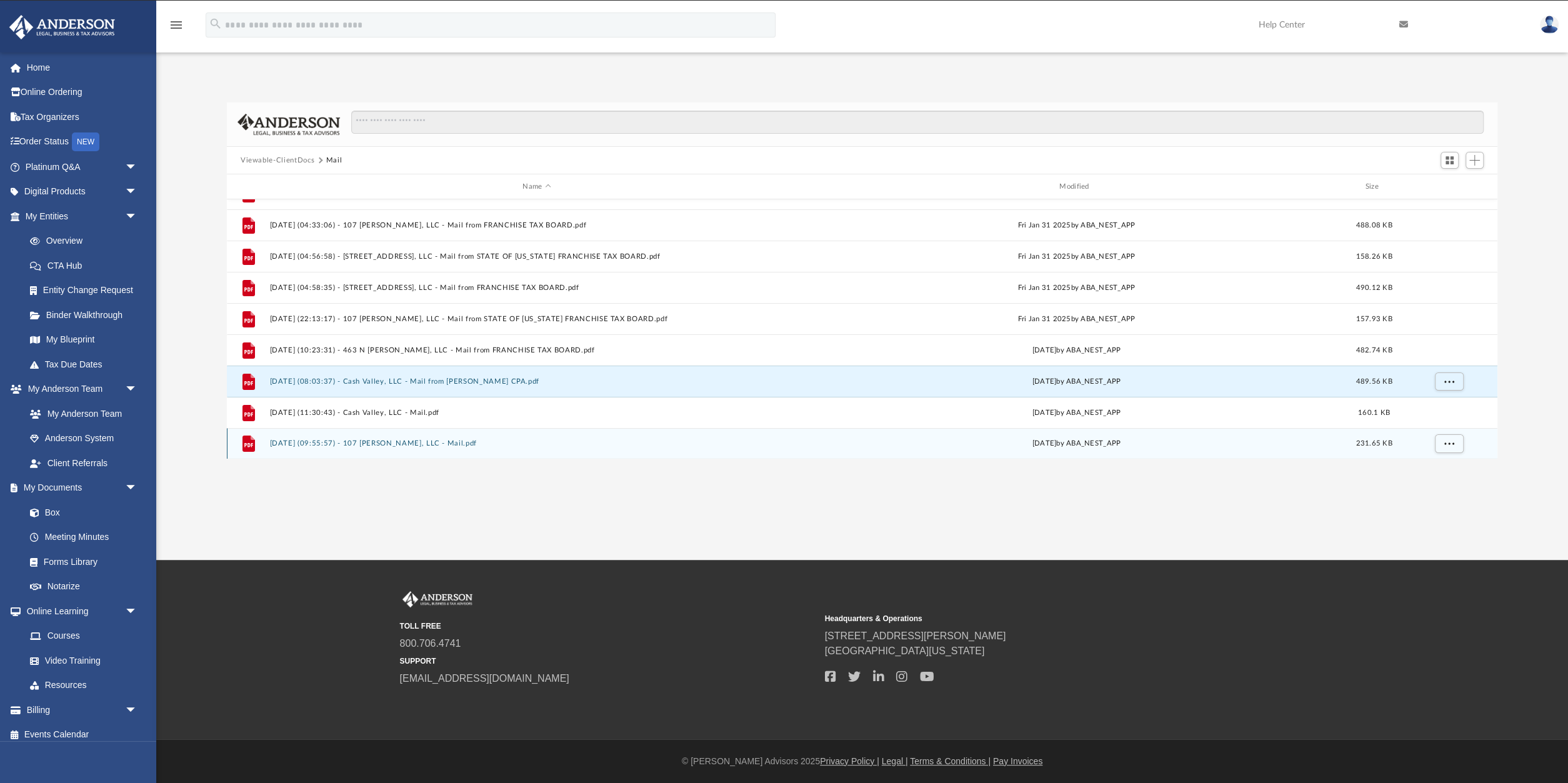
click at [462, 437] on div "File 2025.09.18 (09:55:57) - 107 McNally, LLC - Mail.pdf Thu Sep 18 2025 by ABA…" at bounding box center [862, 443] width 1271 height 31
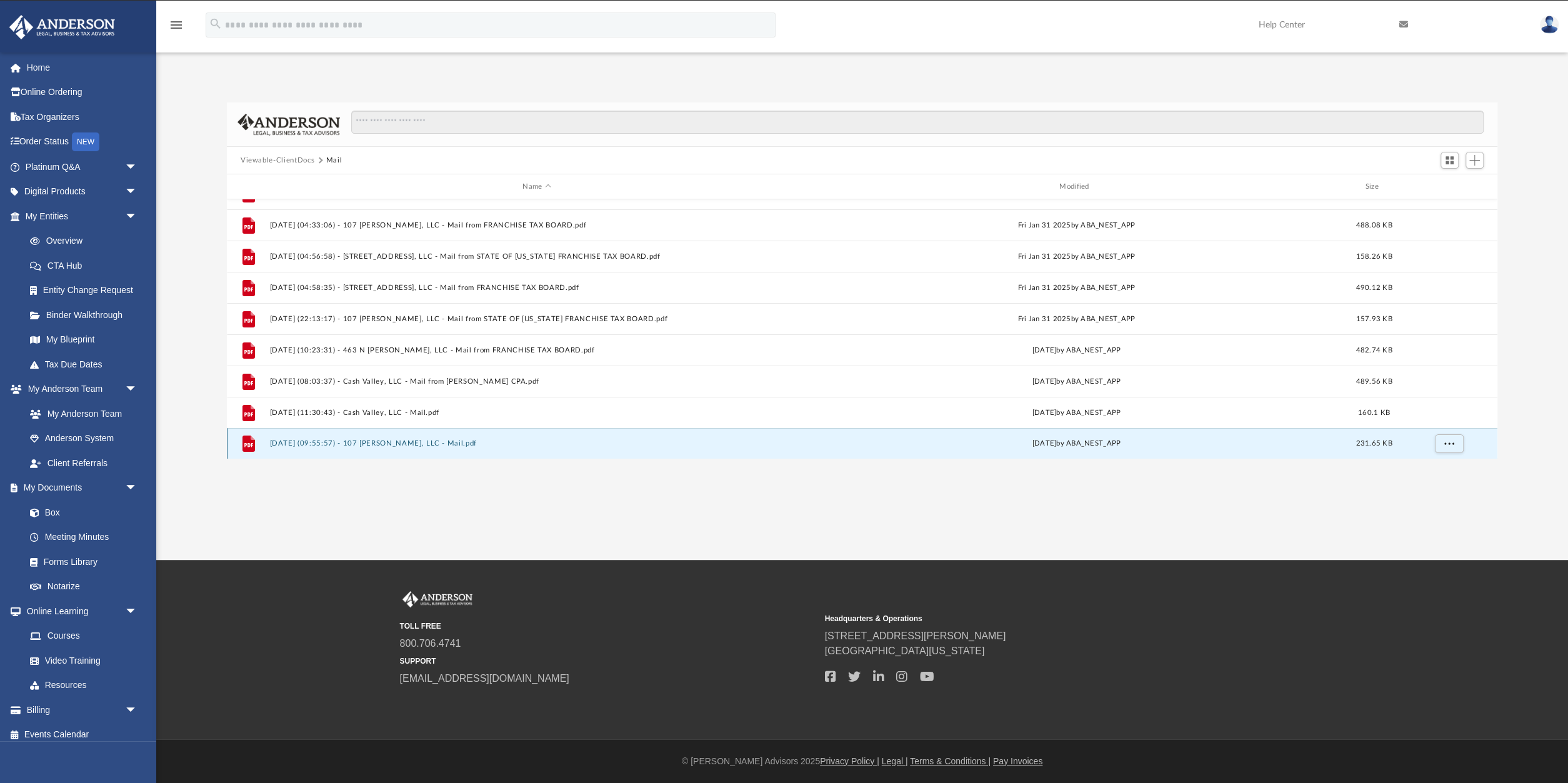
click at [462, 437] on div "File 2025.09.18 (09:55:57) - 107 McNally, LLC - Mail.pdf Thu Sep 18 2025 by ABA…" at bounding box center [862, 443] width 1271 height 31
click at [423, 443] on button "2025.09.18 (09:55:57) - 107 McNally, LLC - Mail.pdf" at bounding box center [536, 443] width 534 height 8
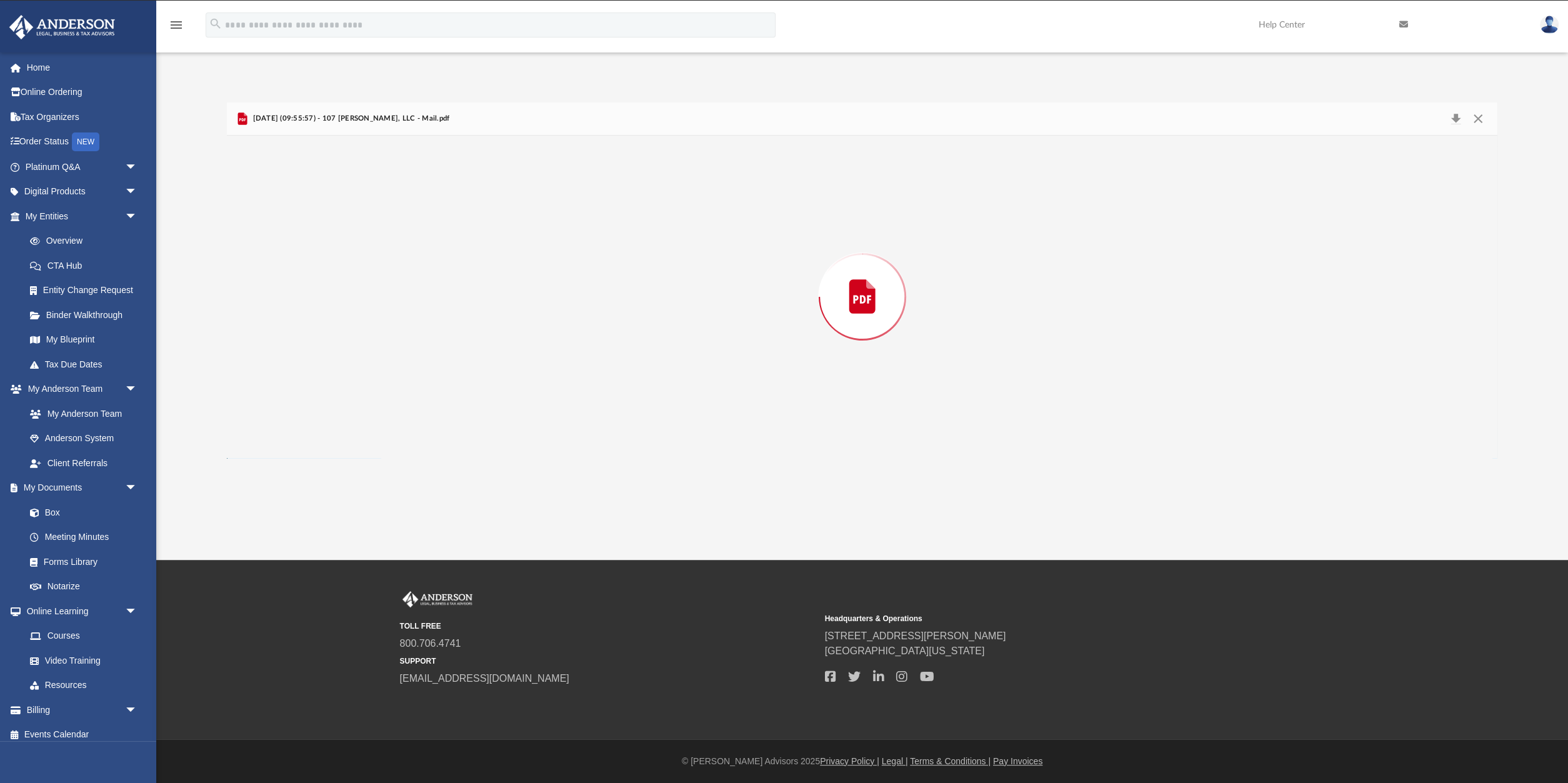
click at [423, 443] on div "Preview" at bounding box center [862, 297] width 1271 height 322
drag, startPoint x: 1492, startPoint y: 194, endPoint x: 1487, endPoint y: 216, distance: 22.6
click at [1489, 224] on div "Viewable-ClientDocs Mail Name Modified Size File 2025.01.24 (12:41:13) - 107 Mc…" at bounding box center [862, 280] width 1271 height 355
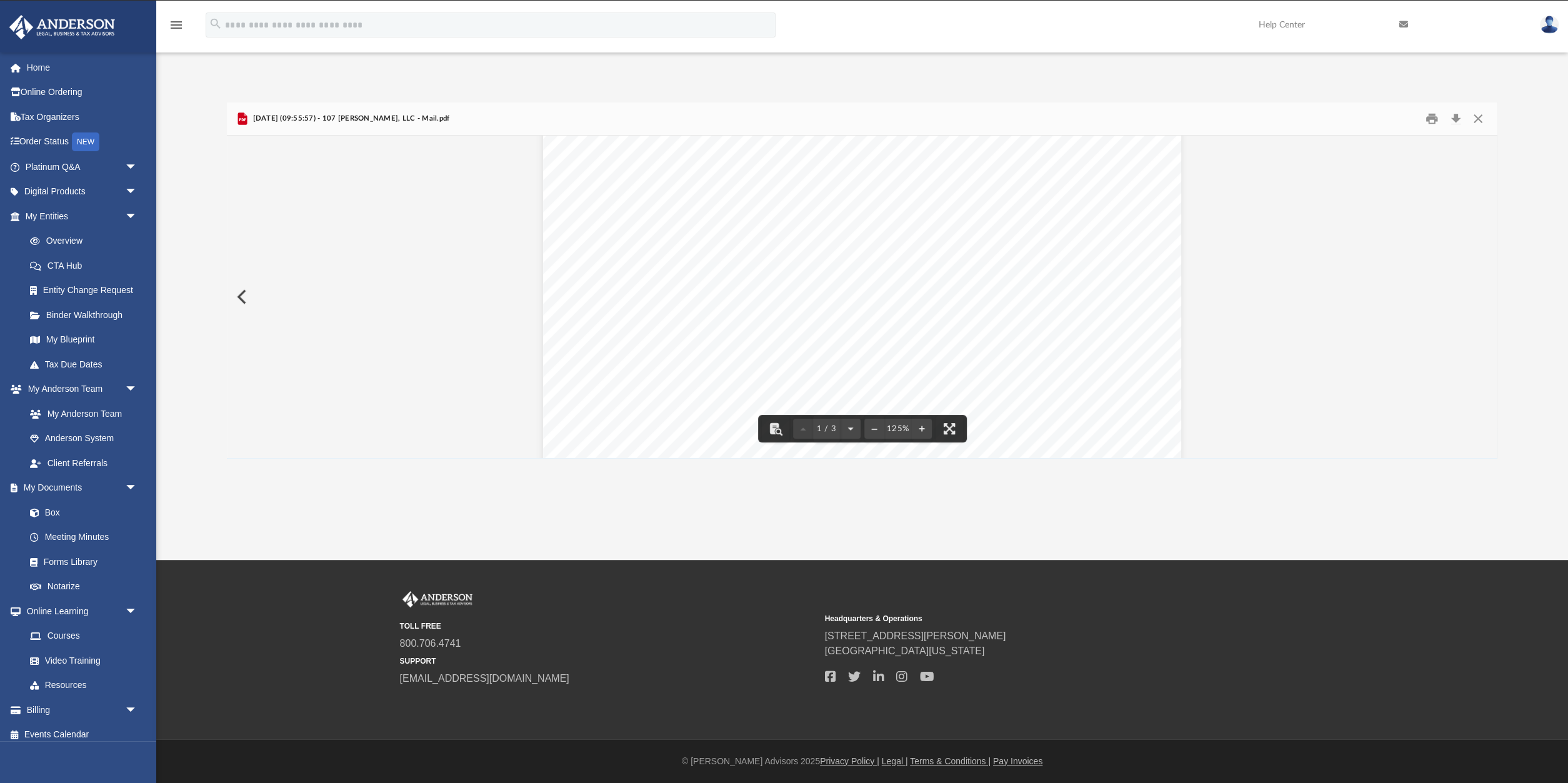
drag, startPoint x: 581, startPoint y: 300, endPoint x: 727, endPoint y: 385, distance: 168.9
click at [727, 385] on div "Page 1" at bounding box center [862, 383] width 638 height 820
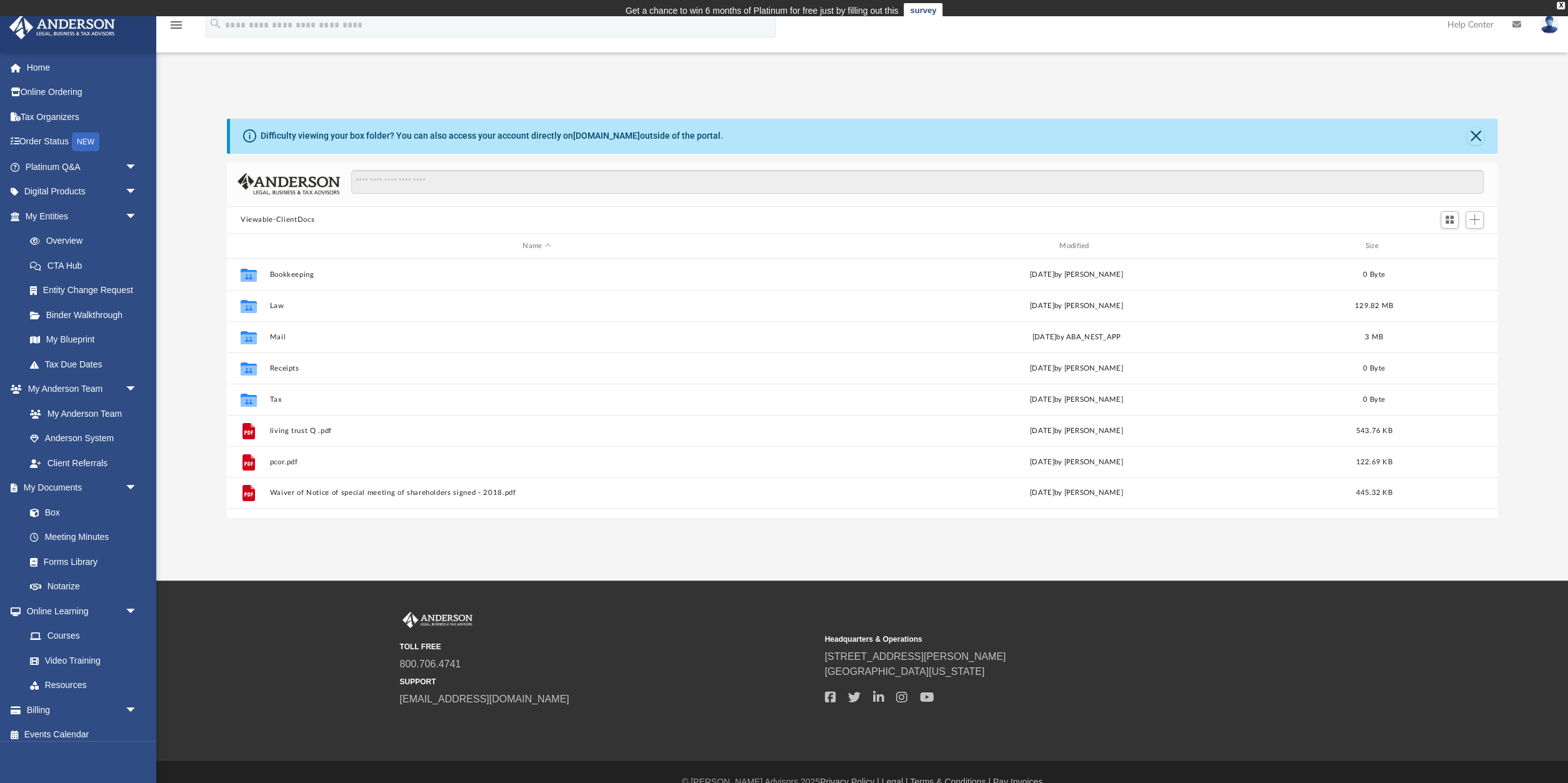
scroll to position [284, 1270]
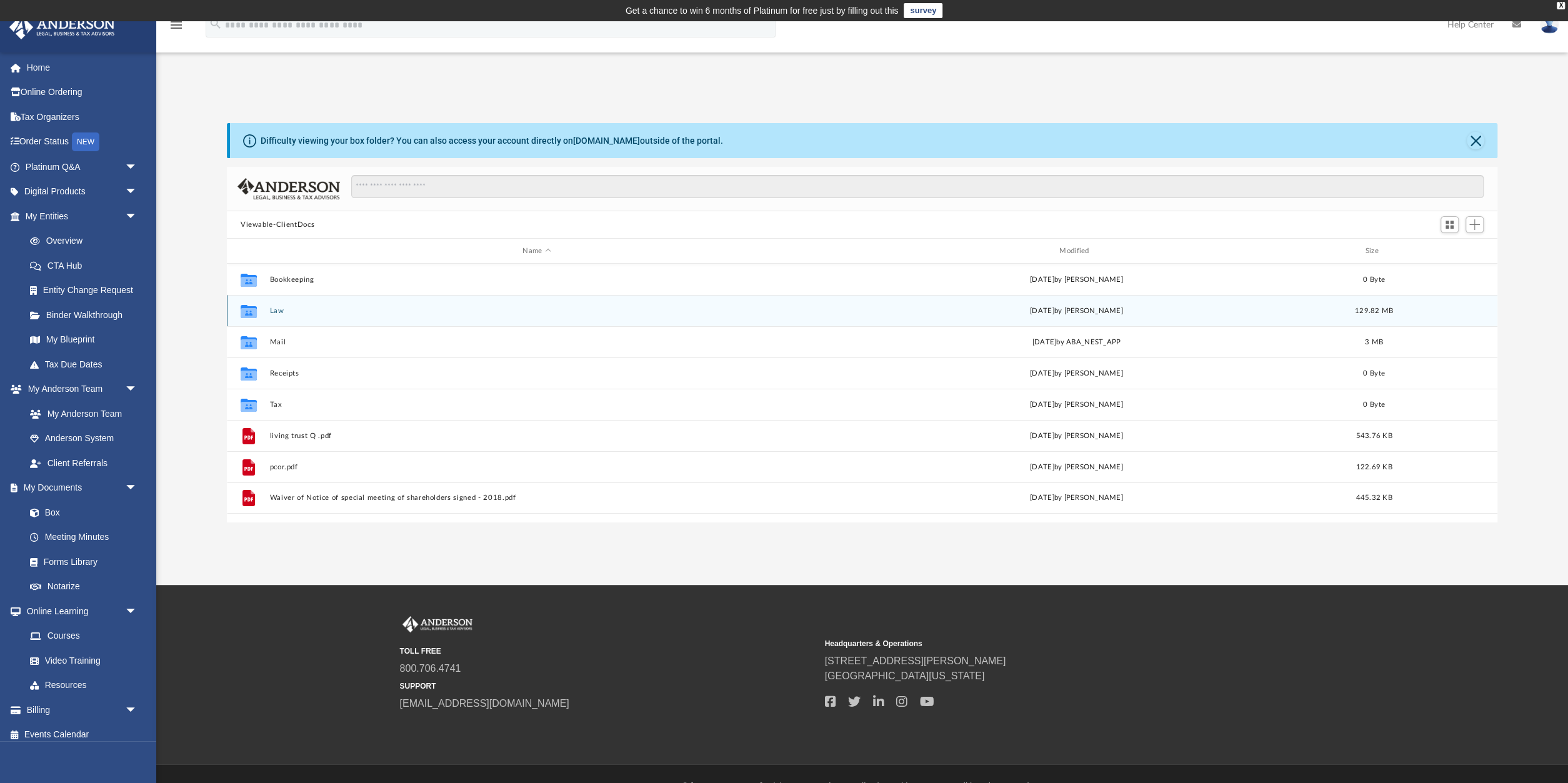
click at [274, 313] on button "Law" at bounding box center [536, 310] width 534 height 8
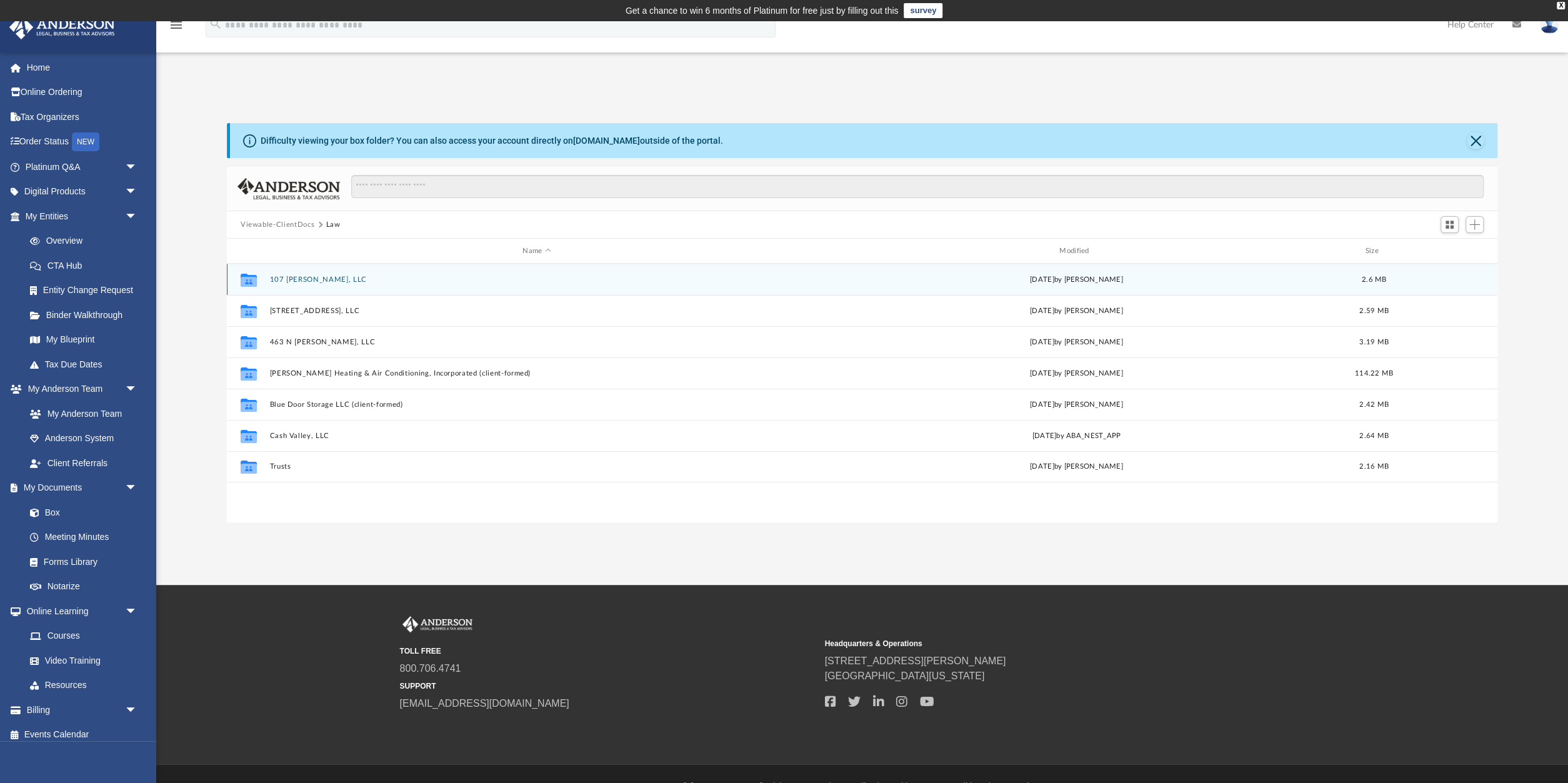
click at [292, 278] on button "107 McNally, LLC" at bounding box center [536, 279] width 534 height 8
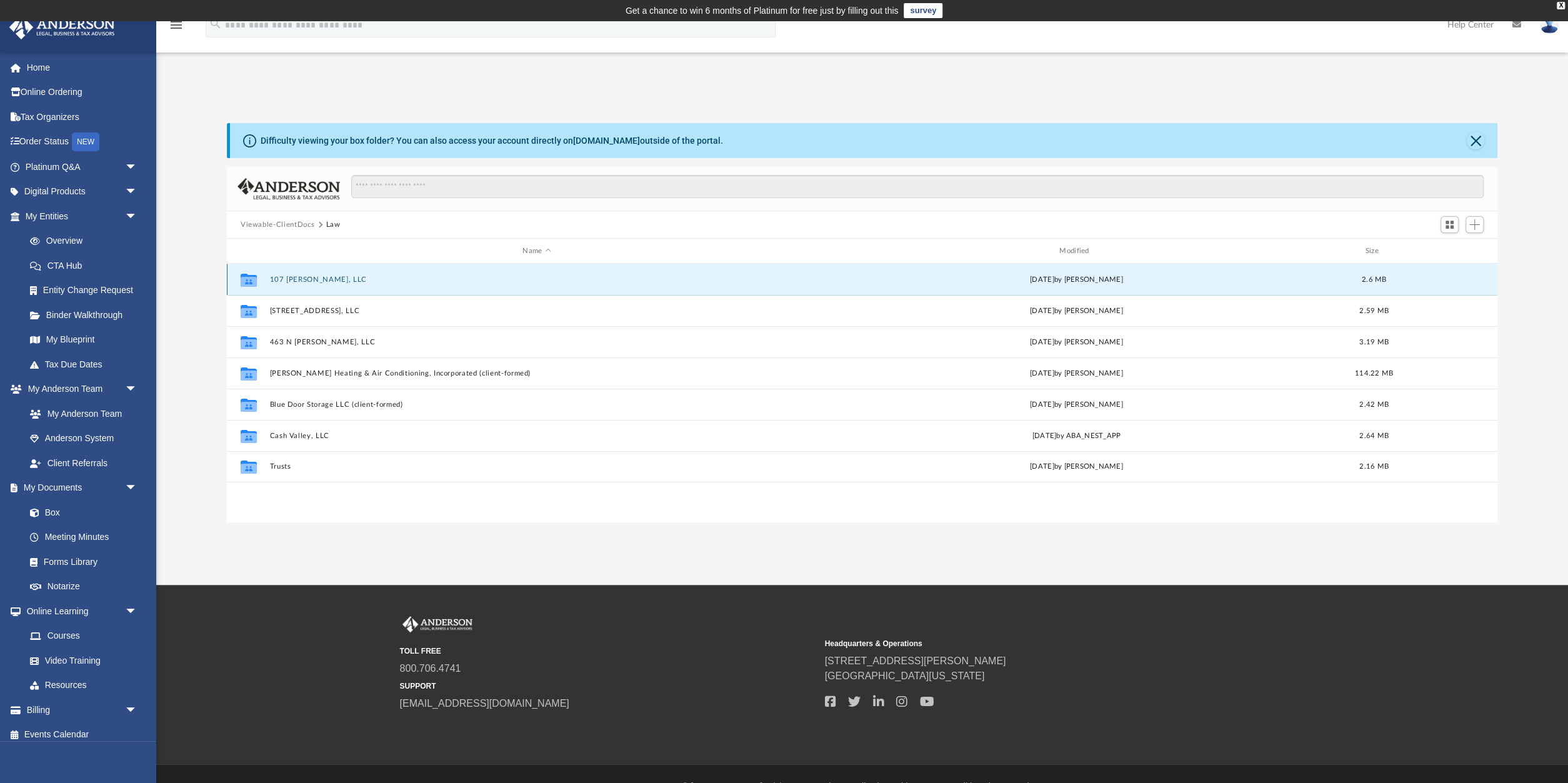
click at [292, 278] on button "107 McNally, LLC" at bounding box center [536, 279] width 534 height 8
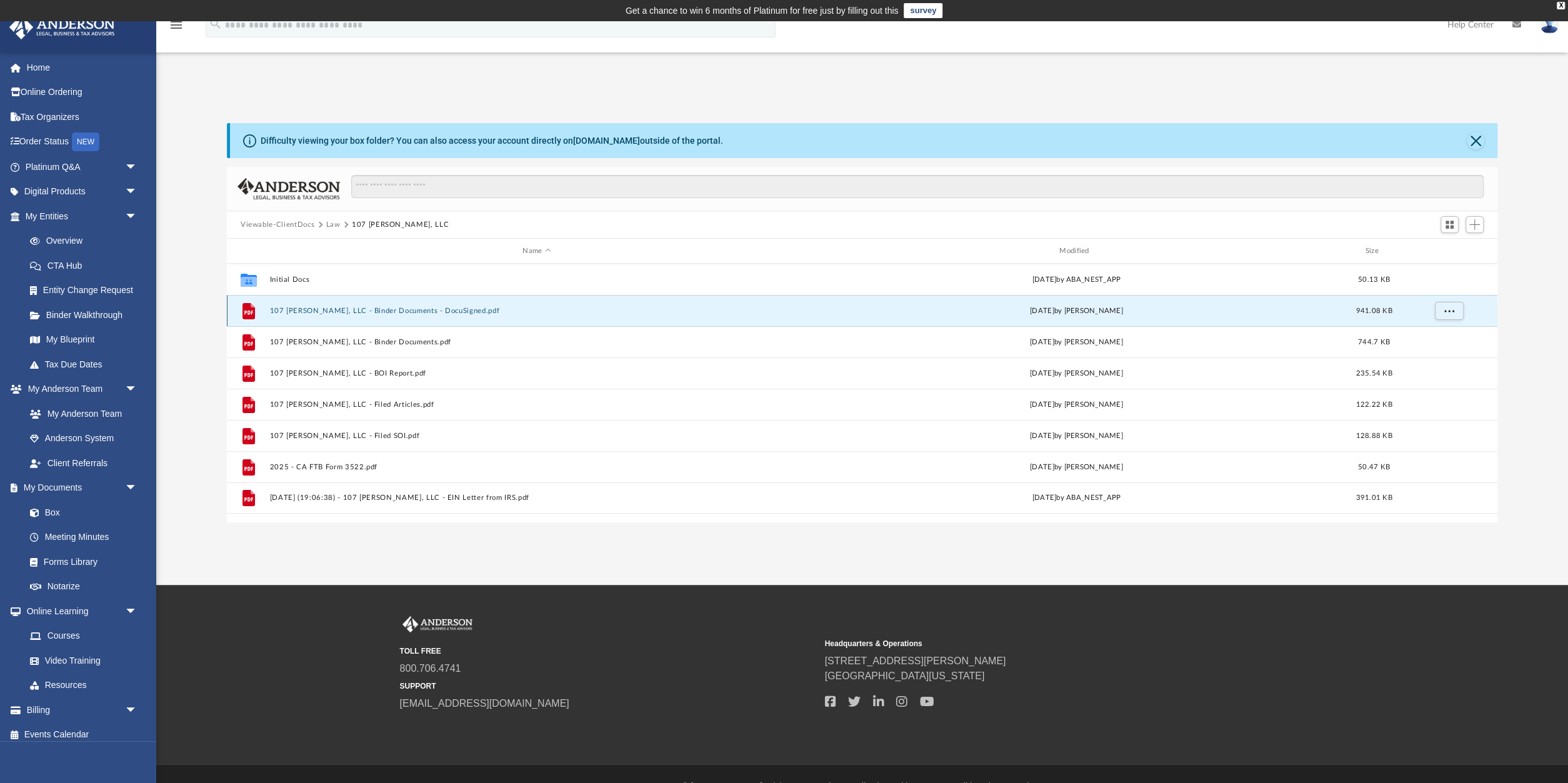
click at [350, 310] on button "107 McNally, LLC - Binder Documents - DocuSigned.pdf" at bounding box center [536, 310] width 534 height 8
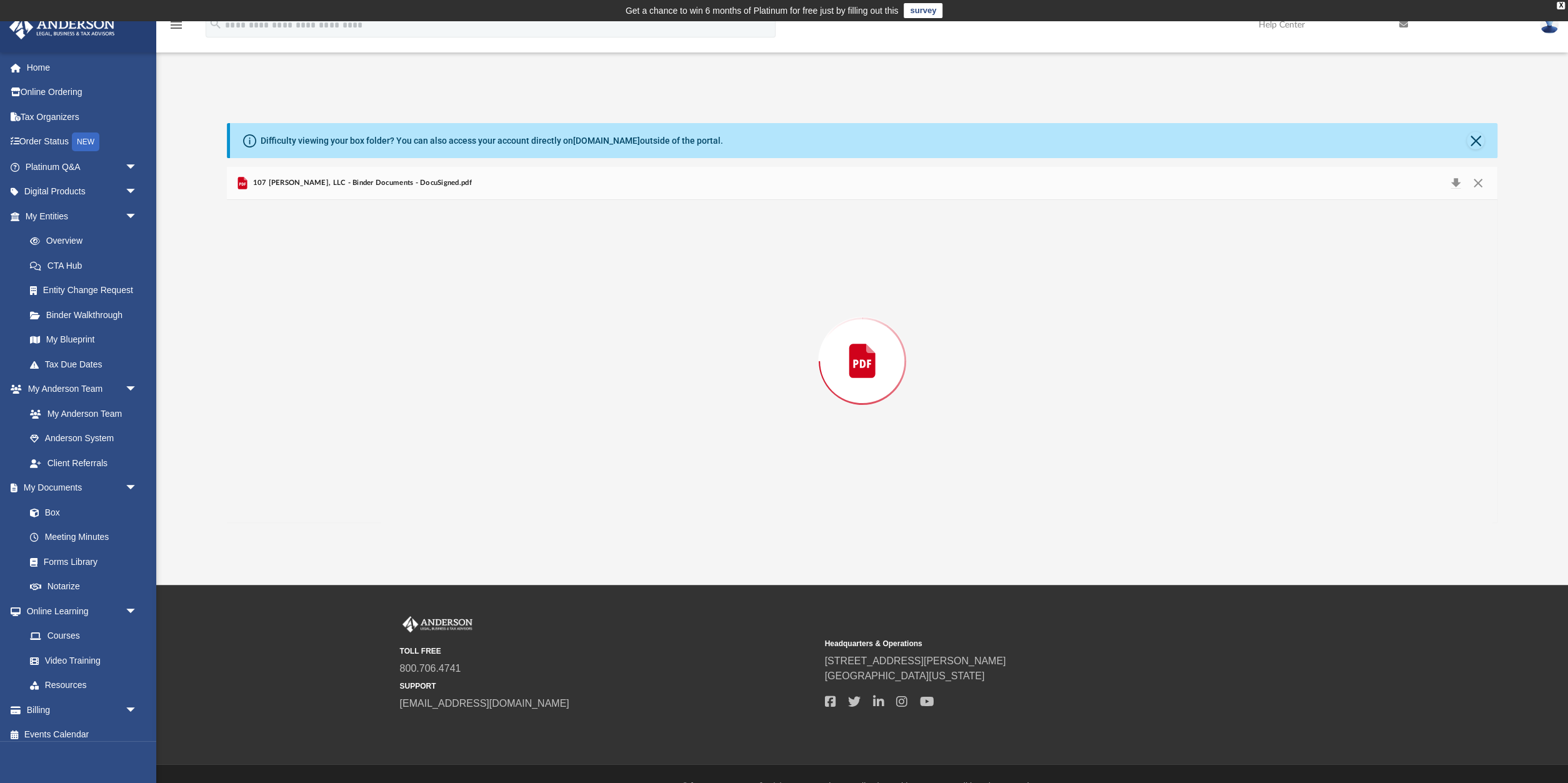
click at [350, 310] on div "Preview" at bounding box center [862, 361] width 1271 height 322
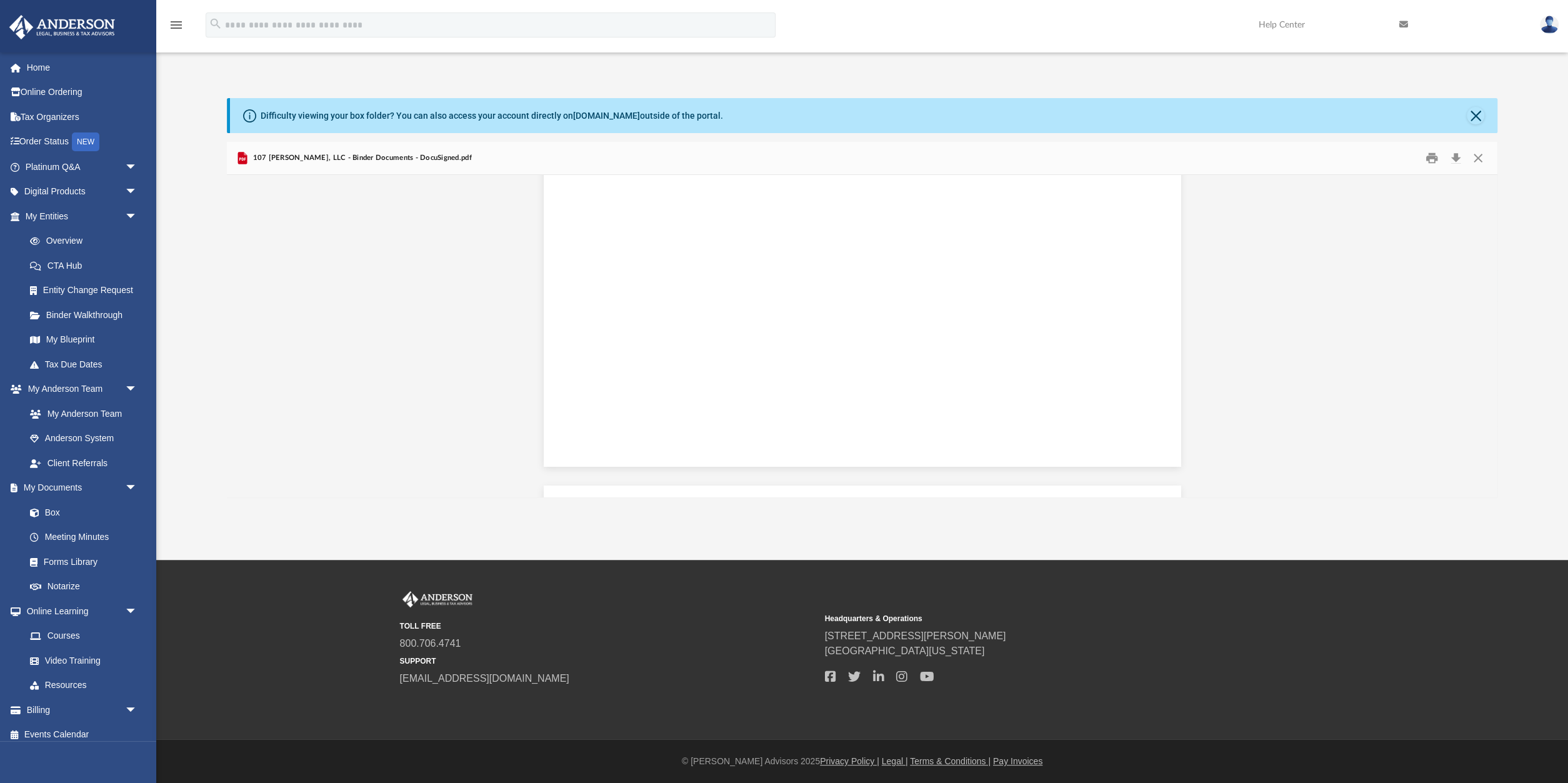
scroll to position [1756, 0]
click at [1470, 111] on button "Close" at bounding box center [1476, 116] width 18 height 18
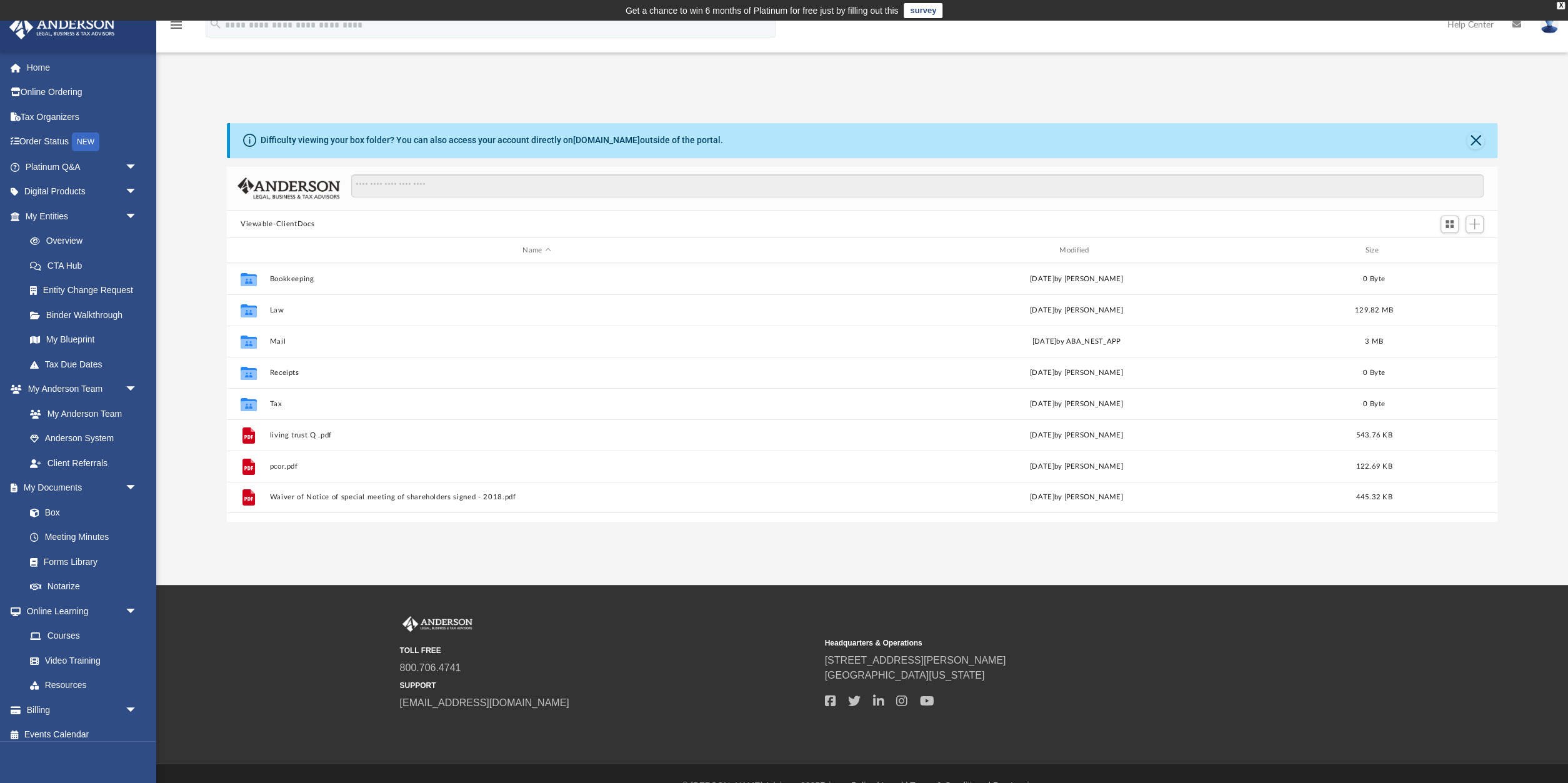
scroll to position [284, 1270]
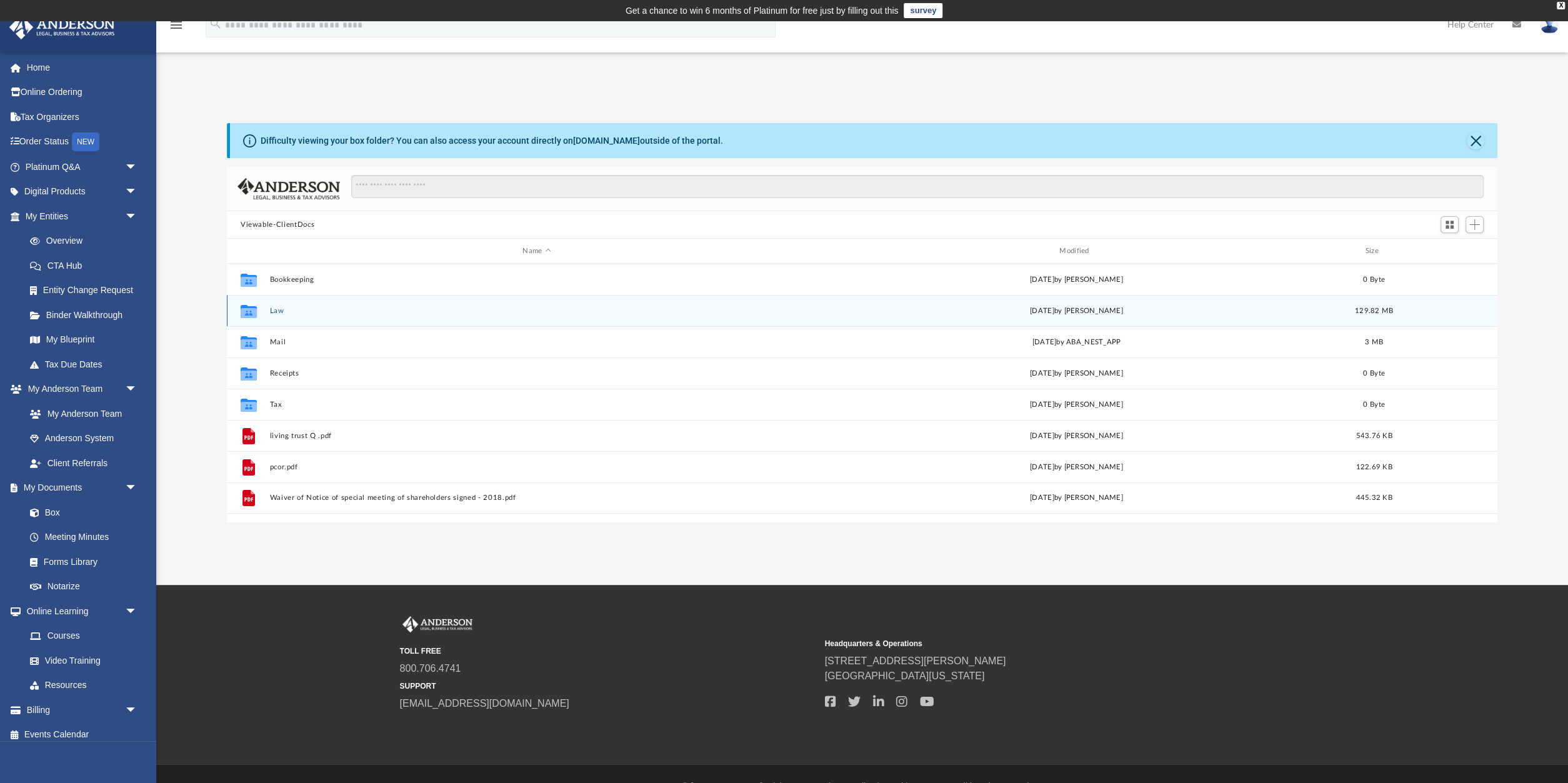
click at [245, 312] on icon "grid" at bounding box center [249, 312] width 16 height 10
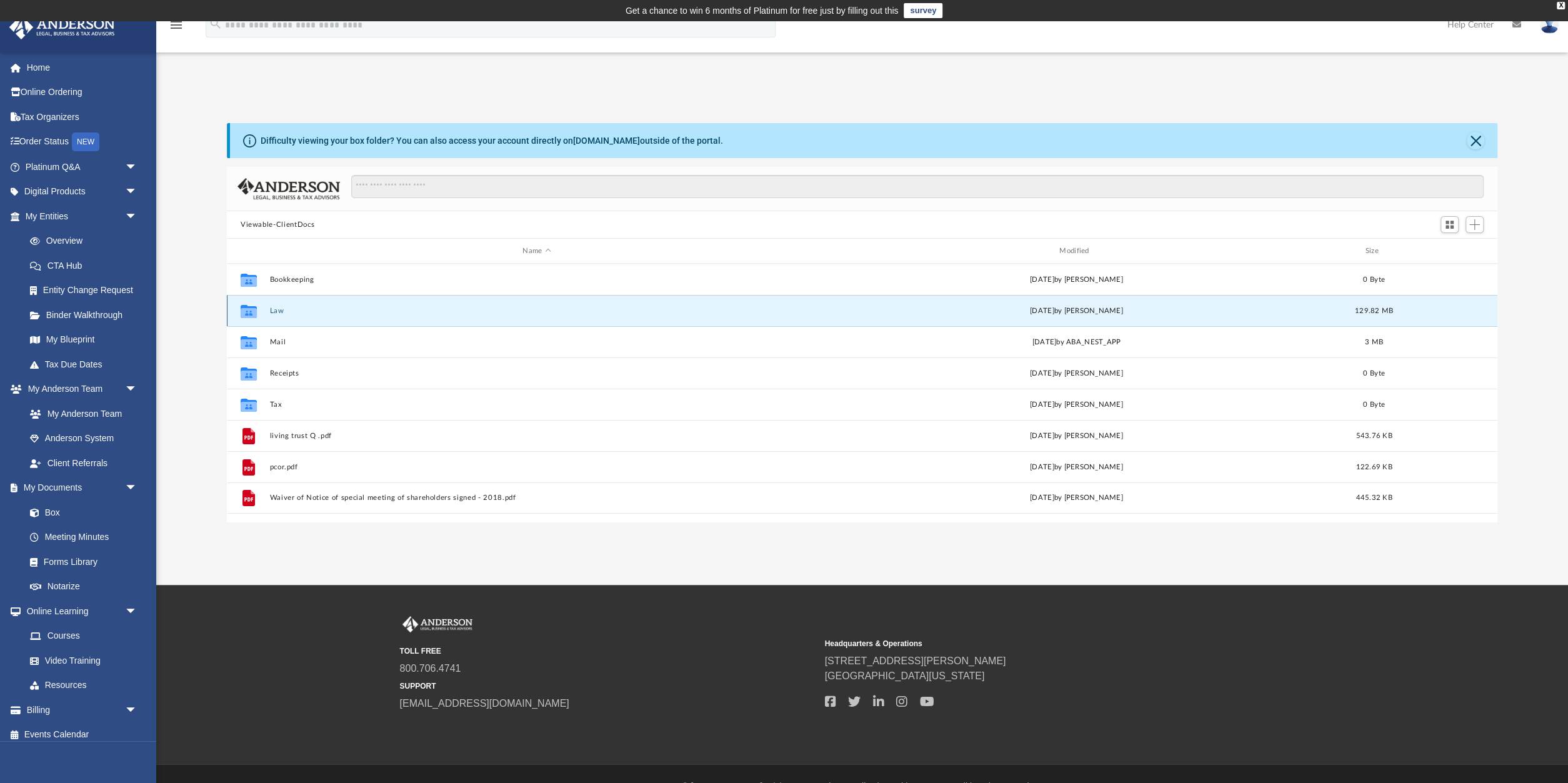
click at [245, 312] on icon "grid" at bounding box center [249, 312] width 16 height 10
click at [276, 311] on button "Law" at bounding box center [536, 310] width 534 height 8
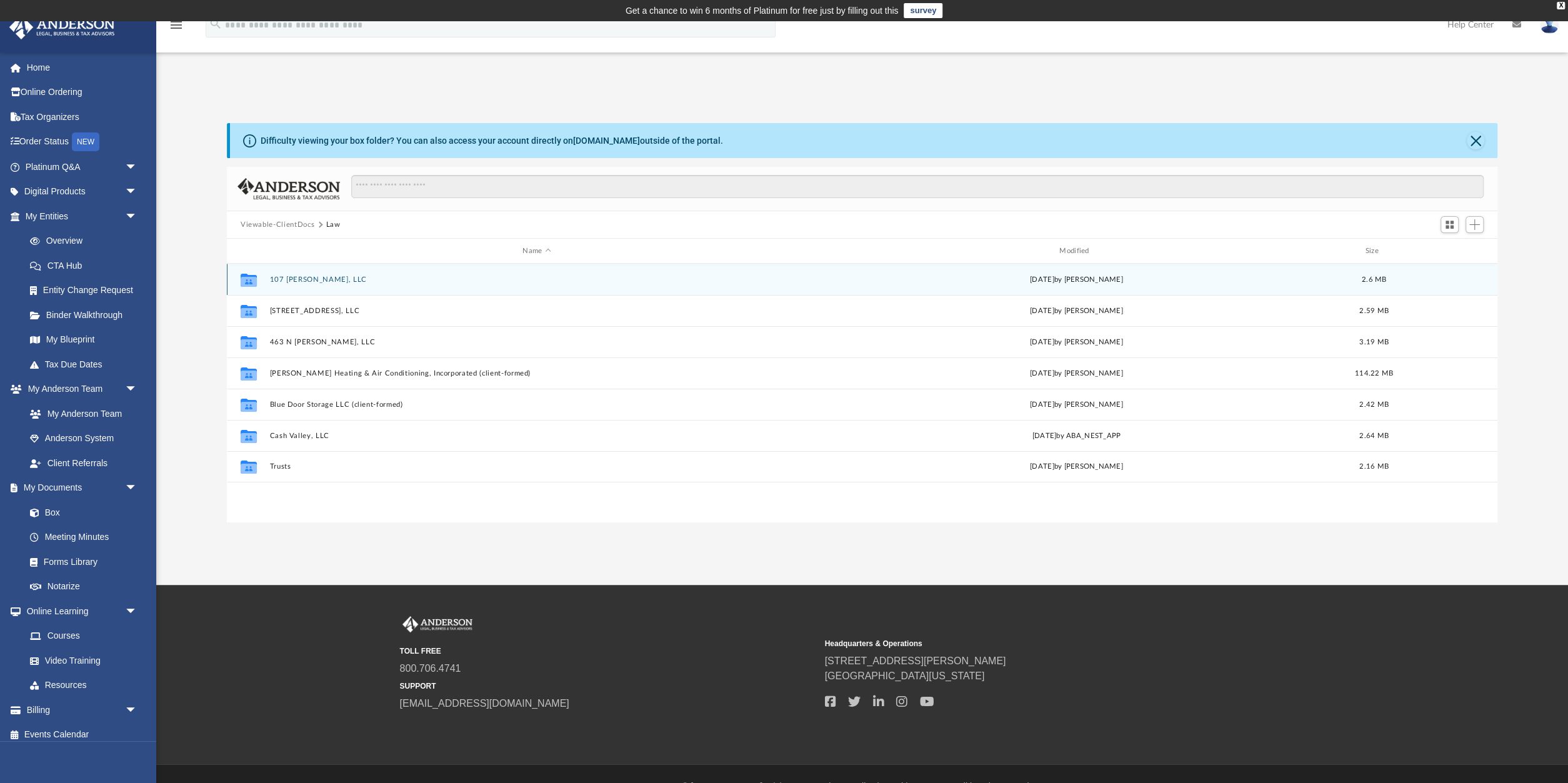
click at [301, 273] on div "Collaborated Folder 107 [PERSON_NAME], LLC [DATE] by [PERSON_NAME] 2.6 MB" at bounding box center [862, 279] width 1271 height 31
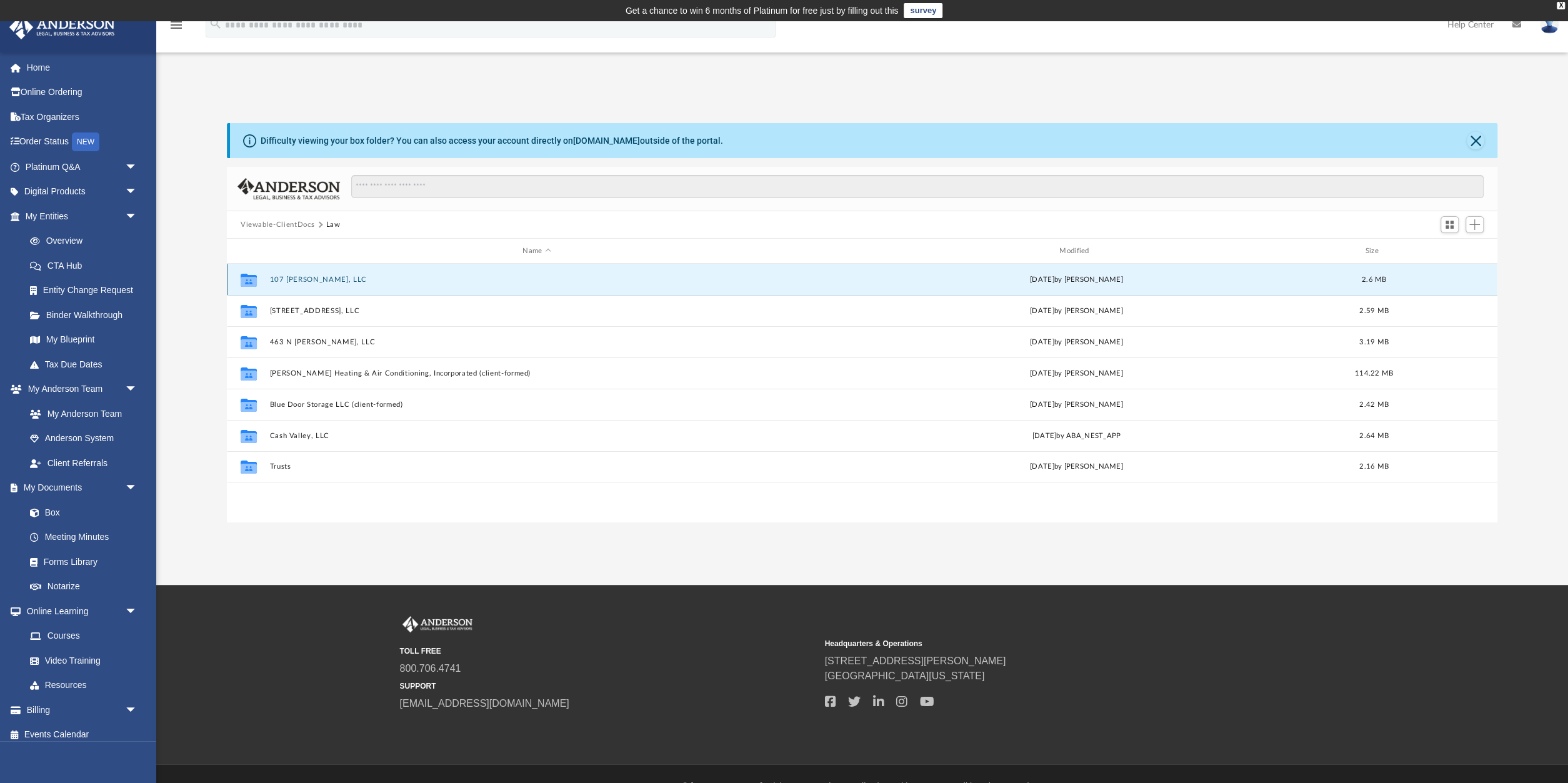
click at [300, 278] on button "107 [PERSON_NAME], LLC" at bounding box center [536, 279] width 534 height 8
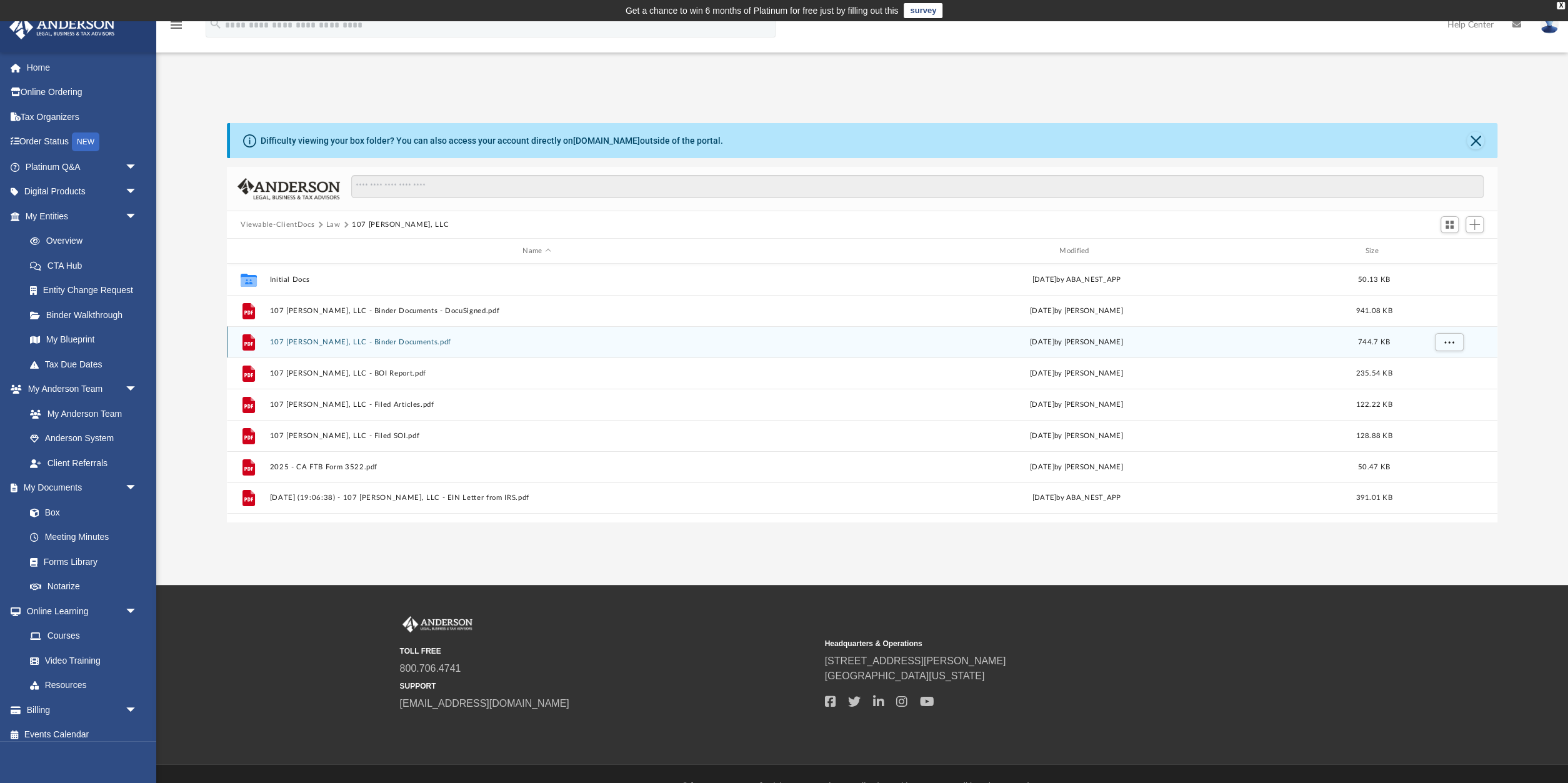
click at [359, 338] on button "107 [PERSON_NAME], LLC - Binder Documents.pdf" at bounding box center [536, 342] width 534 height 8
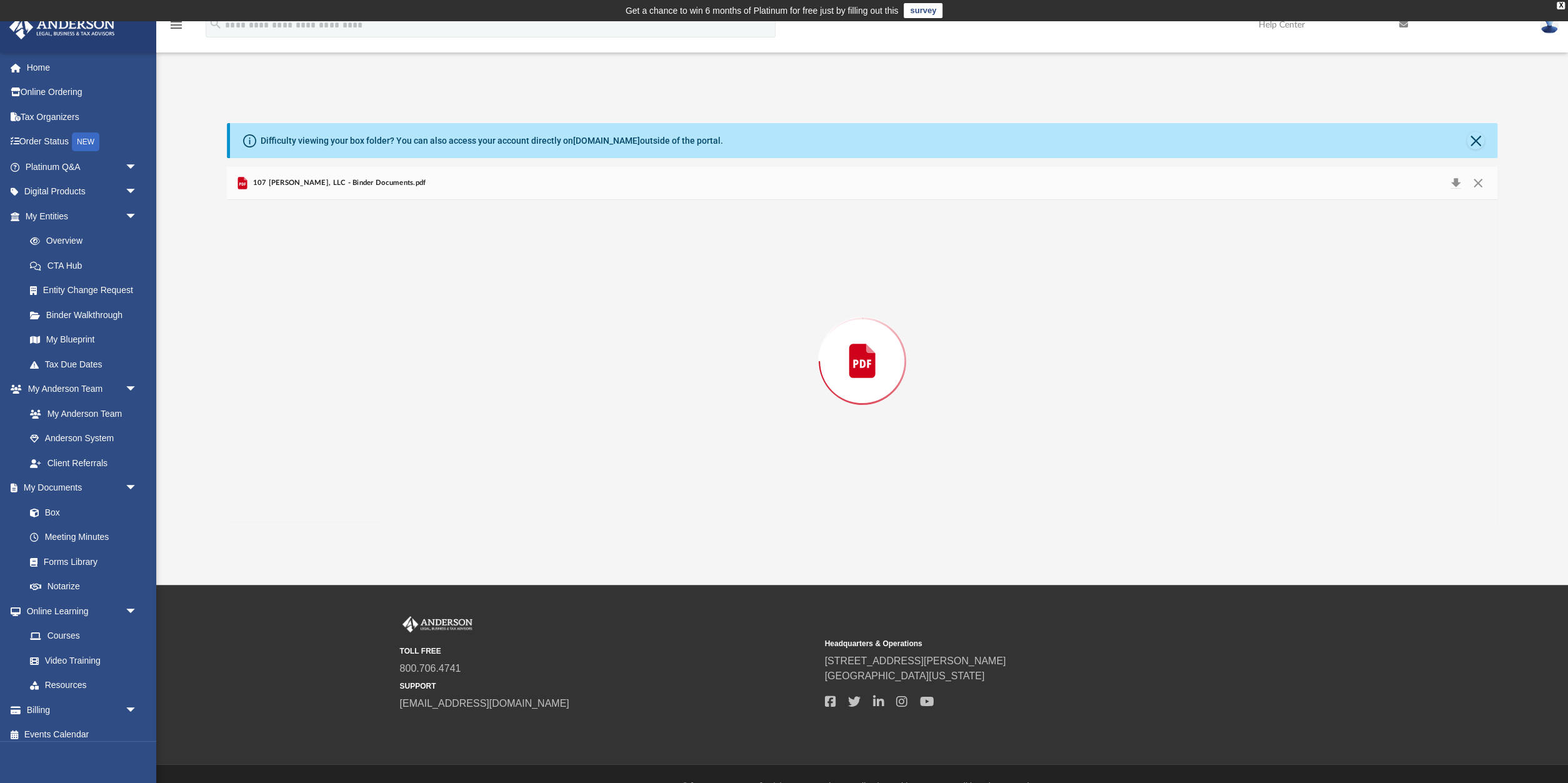
click at [359, 338] on div "Preview" at bounding box center [862, 361] width 1271 height 322
click at [1478, 141] on button "Close" at bounding box center [1476, 141] width 18 height 18
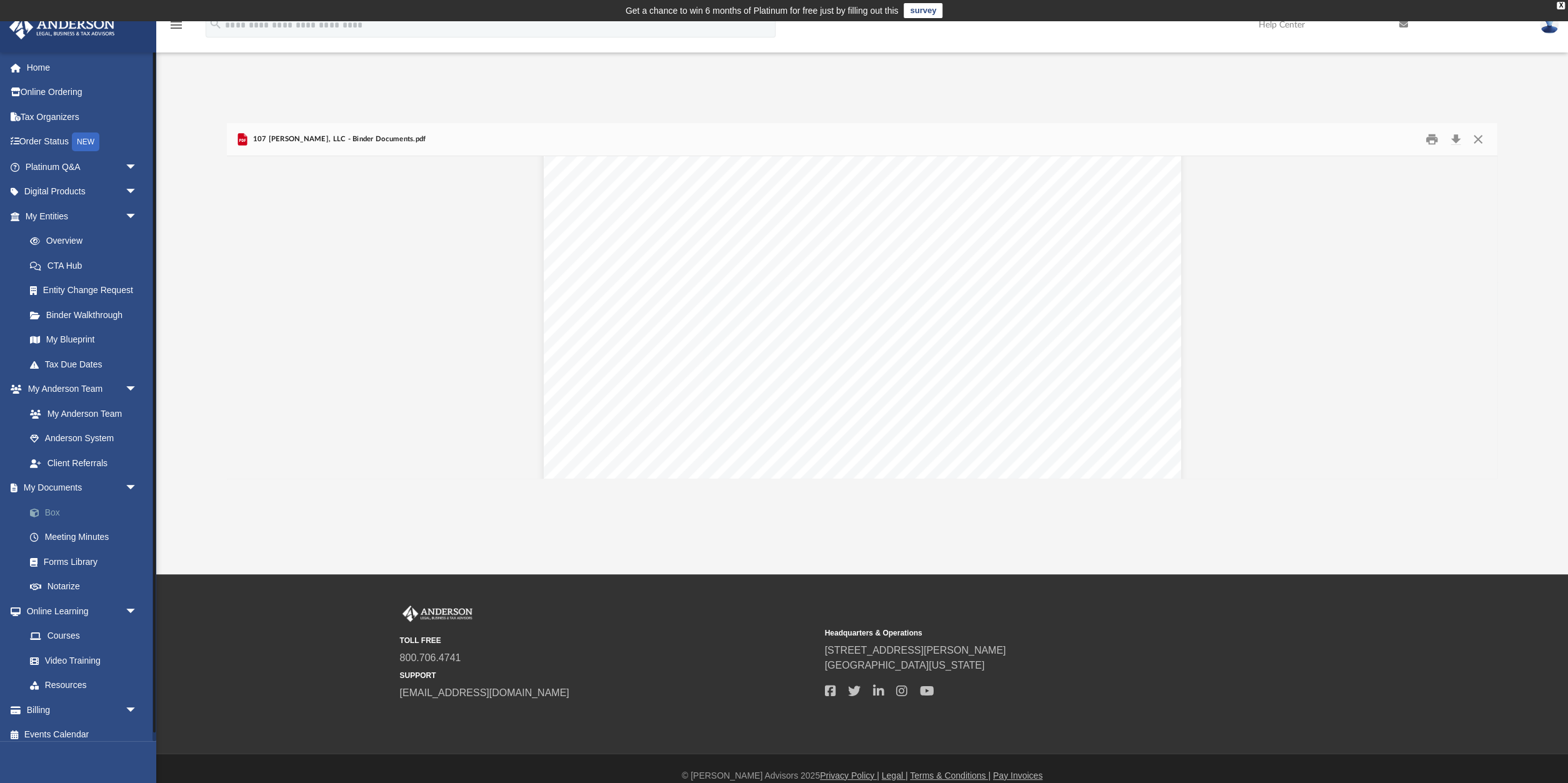
click at [46, 509] on link "Box" at bounding box center [87, 513] width 138 height 25
click at [56, 509] on link "Box" at bounding box center [87, 513] width 138 height 25
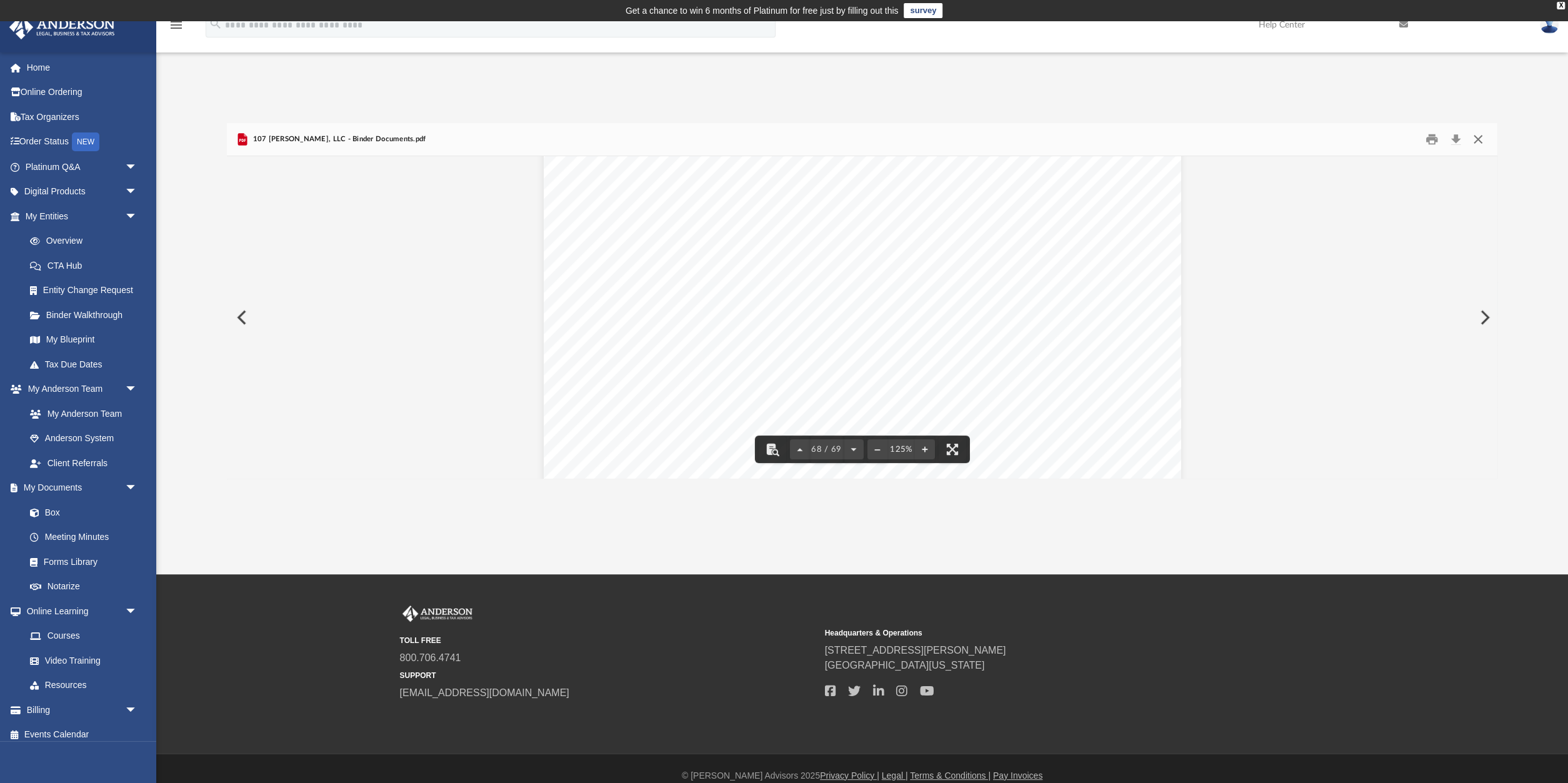
click at [1473, 145] on button "Close" at bounding box center [1478, 140] width 23 height 20
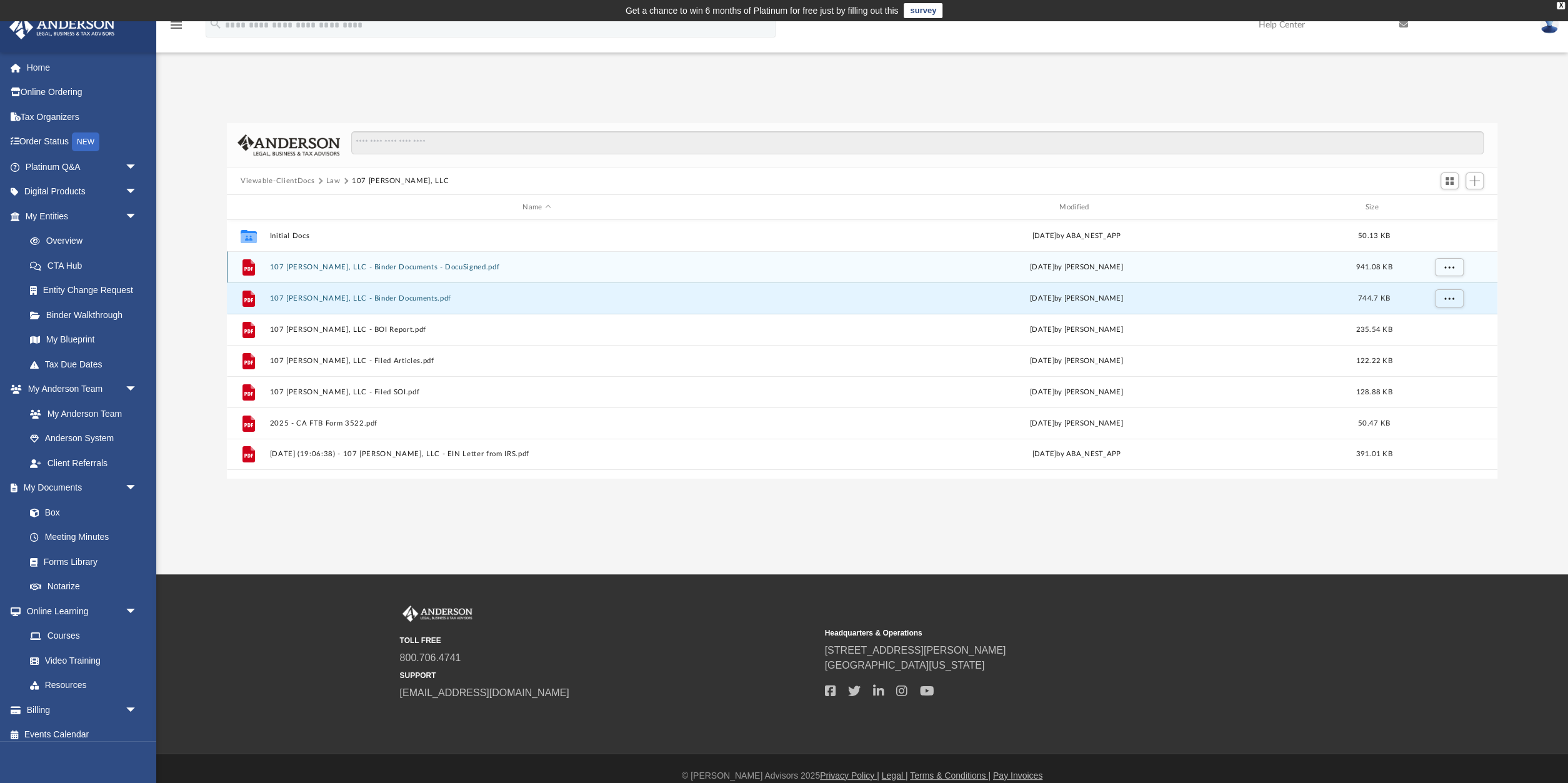
click at [386, 265] on button "107 [PERSON_NAME], LLC - Binder Documents - DocuSigned.pdf" at bounding box center [536, 267] width 534 height 8
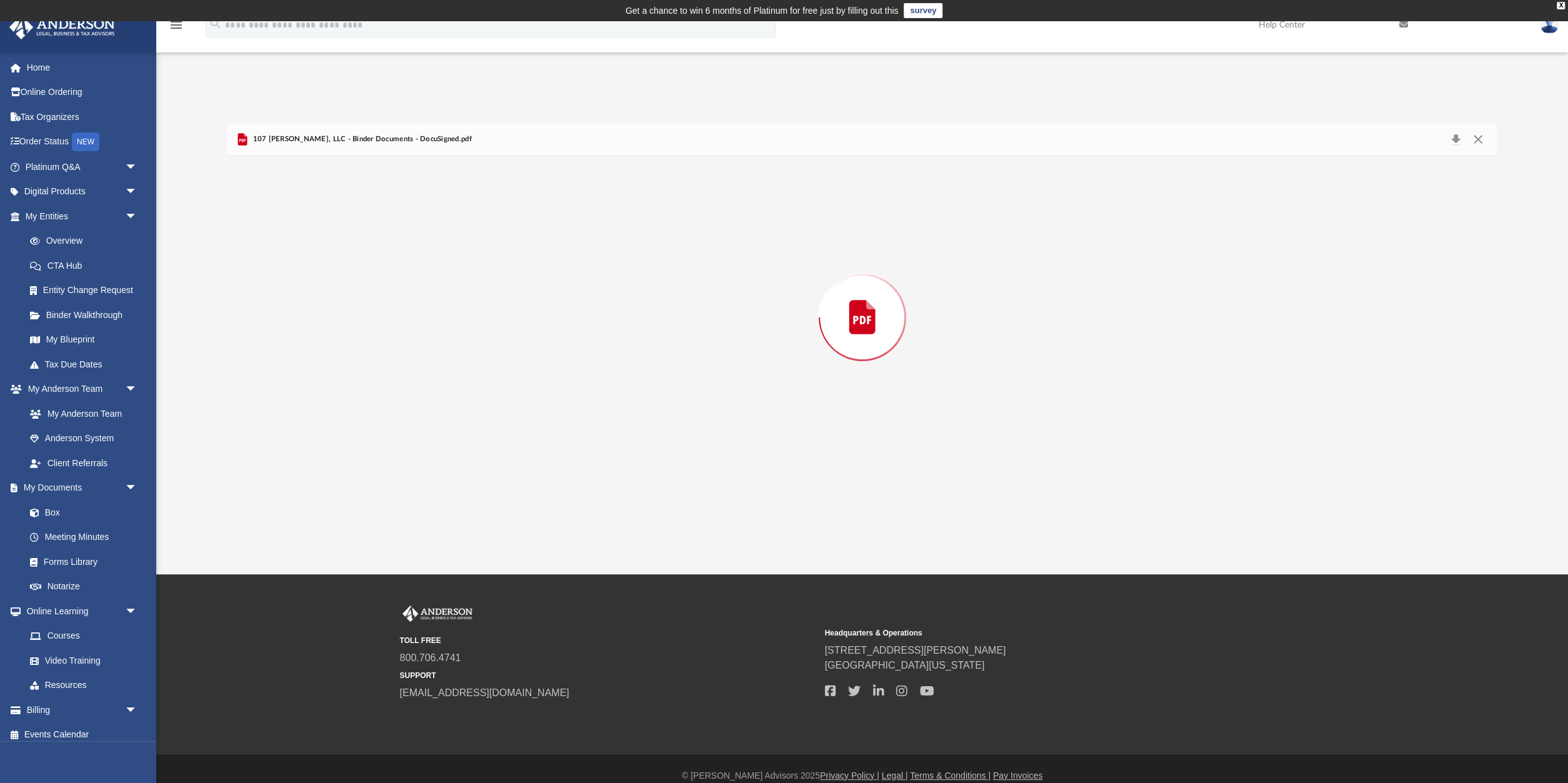
click at [386, 265] on div "Preview" at bounding box center [862, 317] width 1271 height 322
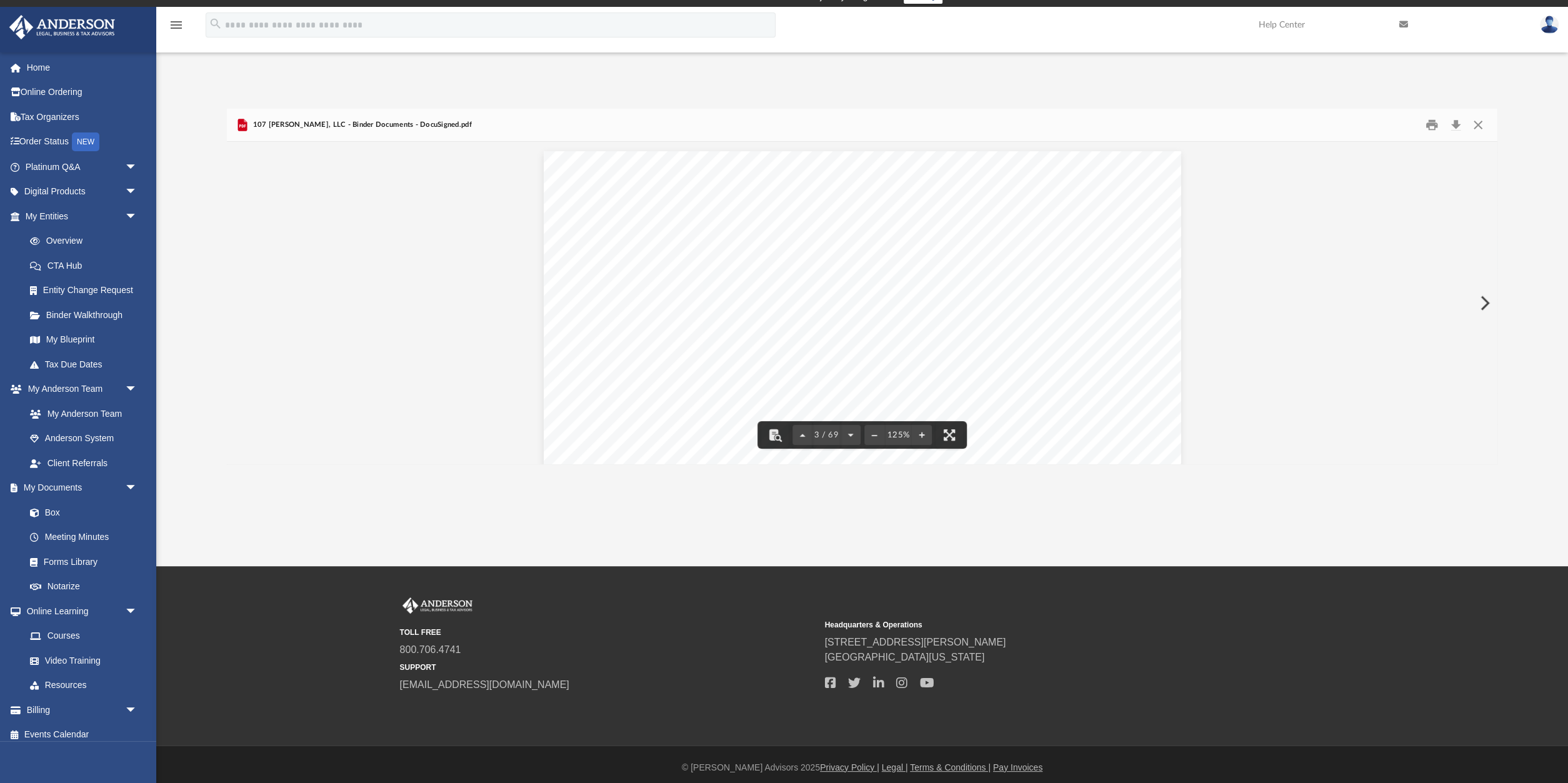
click at [243, 124] on icon "Preview" at bounding box center [243, 125] width 9 height 13
click at [1479, 127] on button "Close" at bounding box center [1478, 125] width 23 height 20
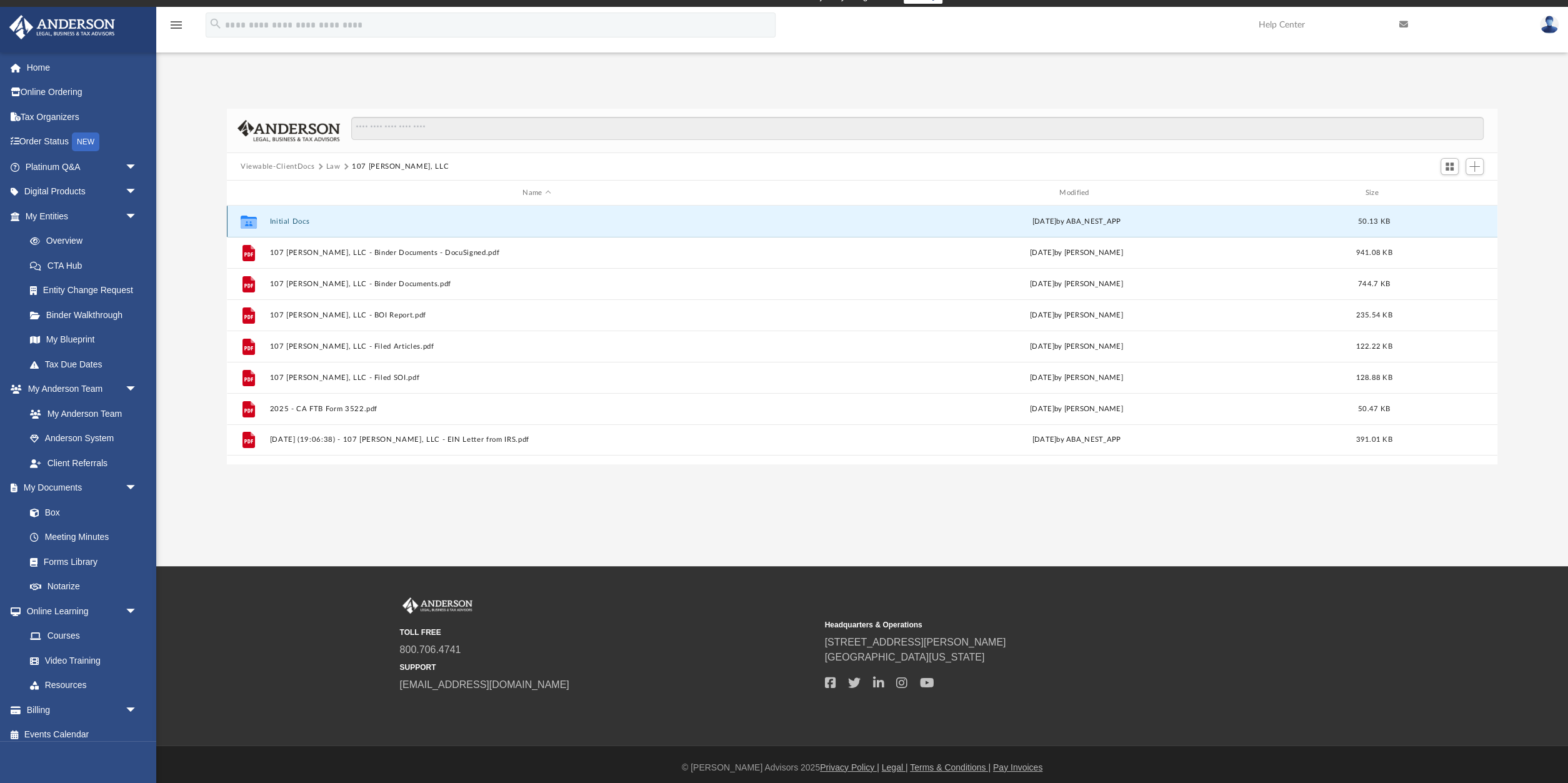
click at [277, 221] on button "Initial Docs" at bounding box center [536, 221] width 534 height 8
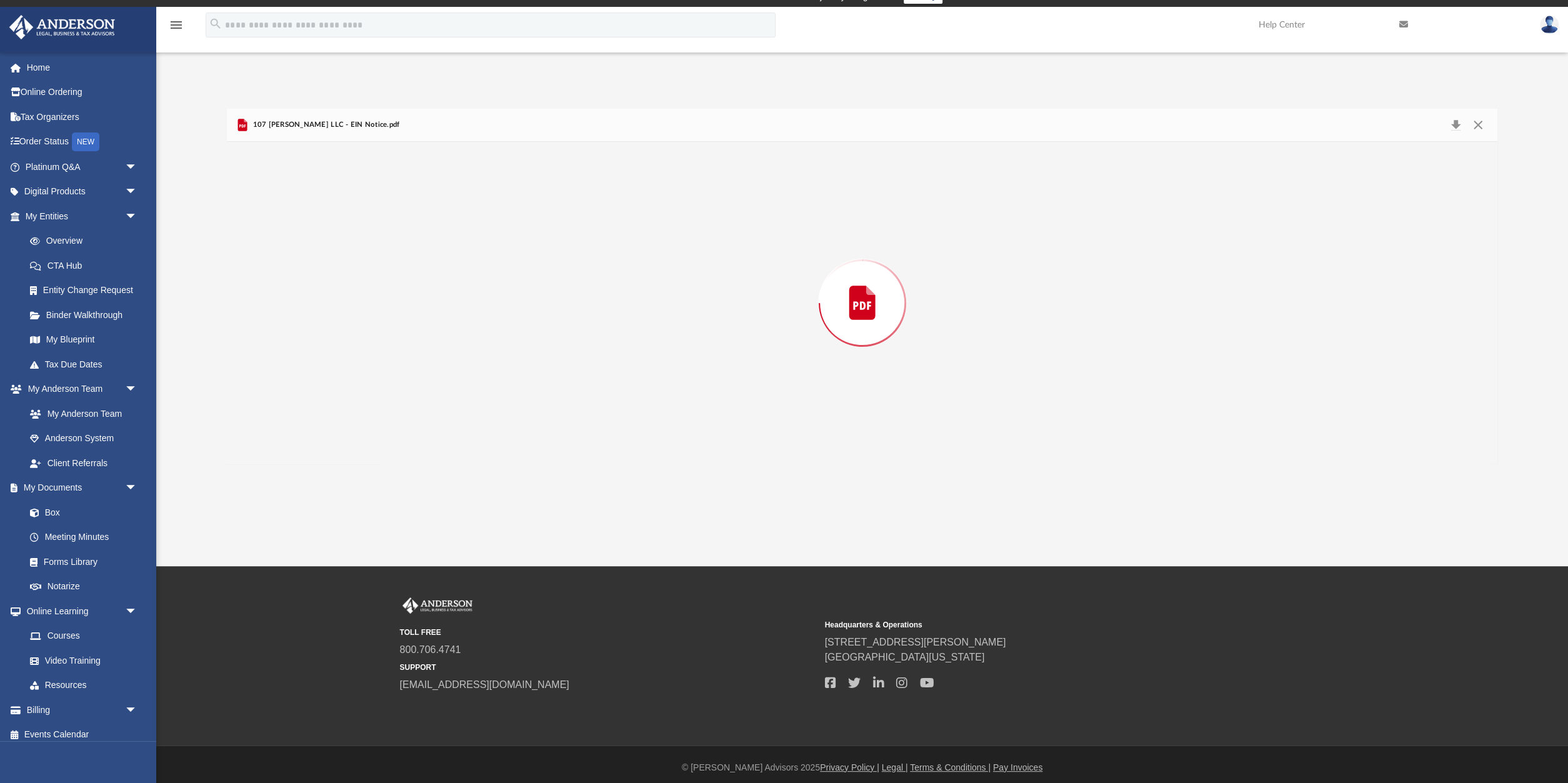
click at [277, 221] on div "Preview" at bounding box center [862, 303] width 1271 height 322
click at [1478, 125] on button "Close" at bounding box center [1478, 125] width 23 height 20
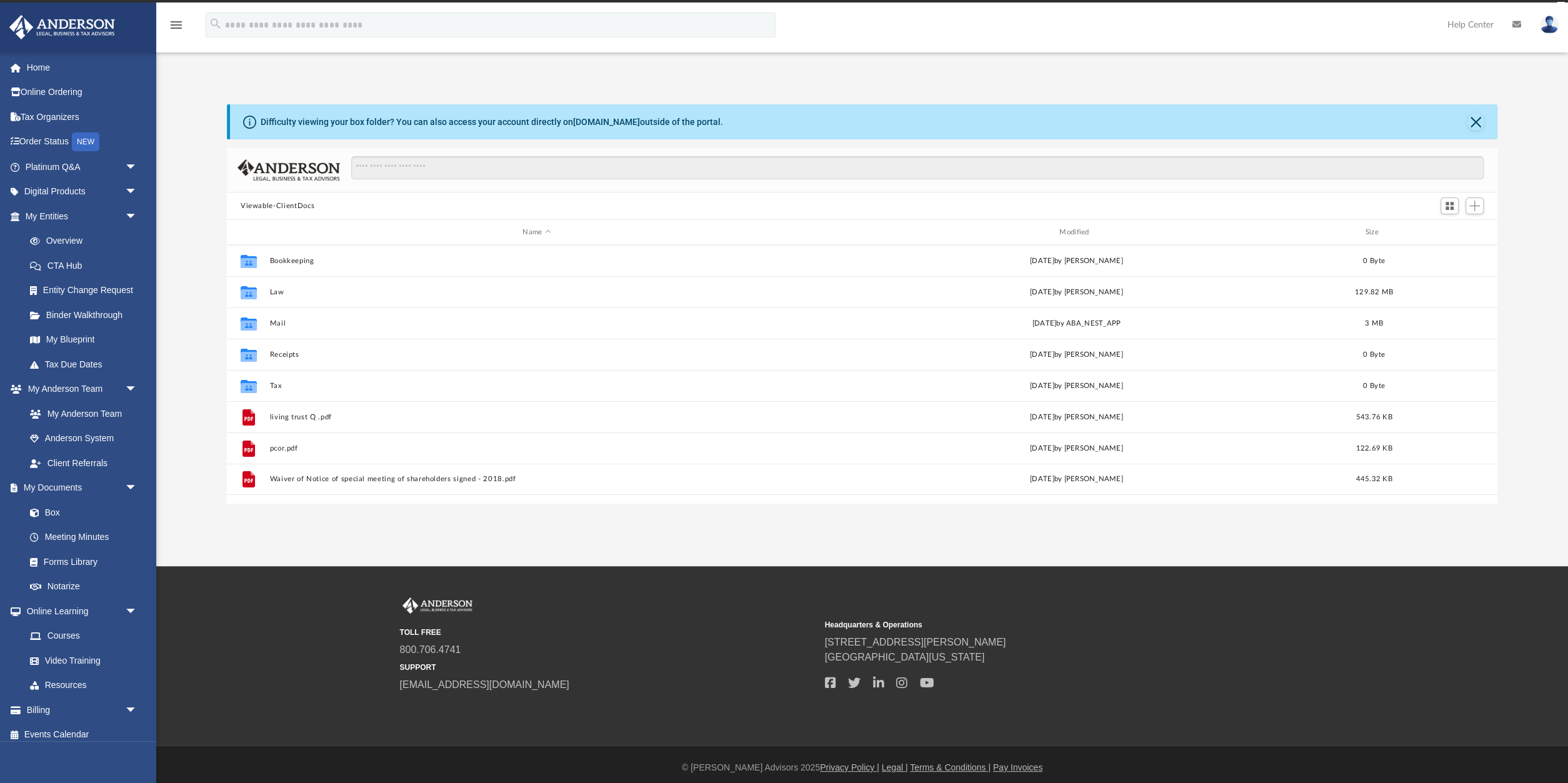
scroll to position [1, 0]
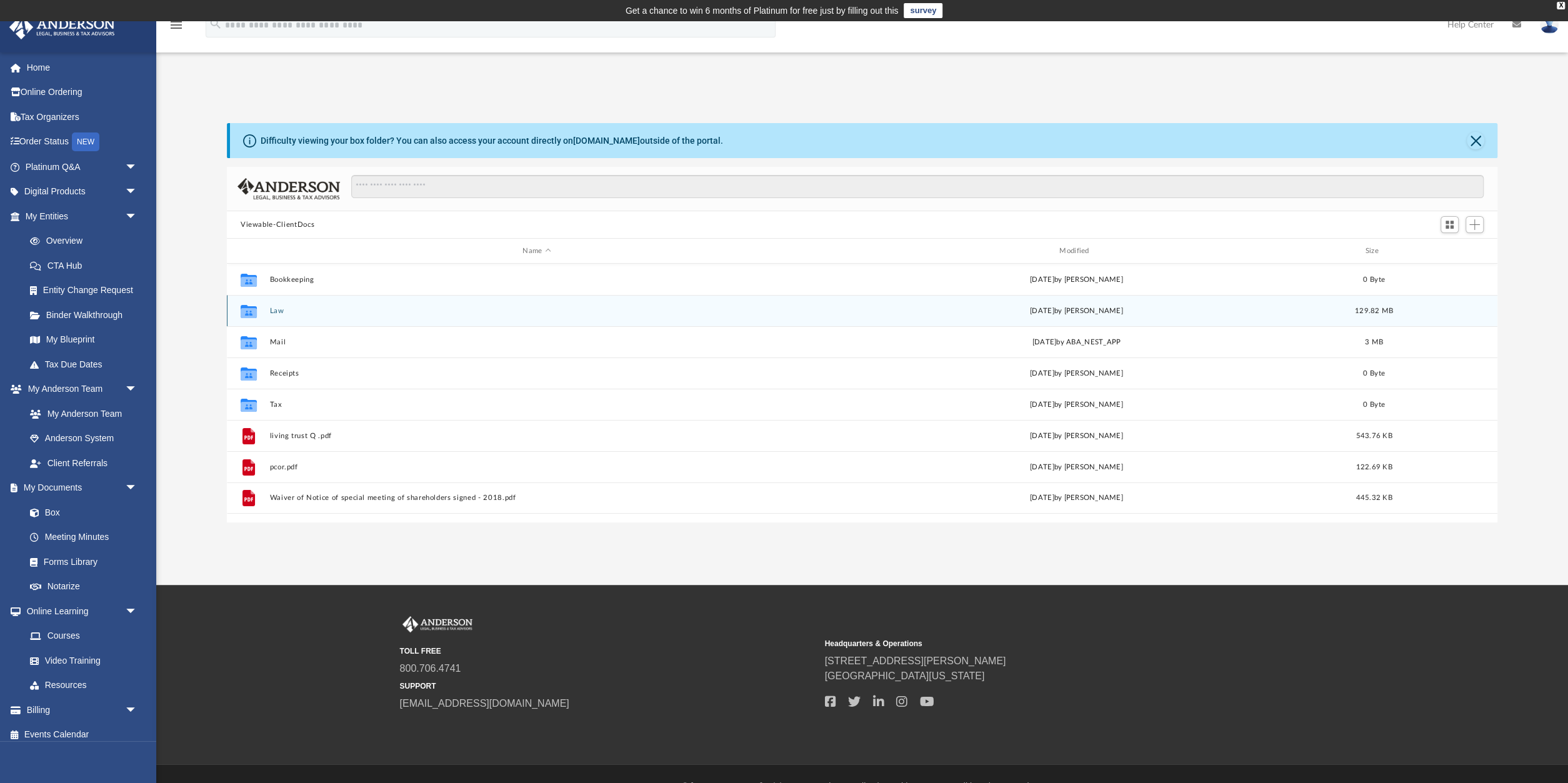
click at [277, 305] on div "Collaborated Folder Law [DATE] by [PERSON_NAME] 129.82 MB" at bounding box center [862, 310] width 1271 height 31
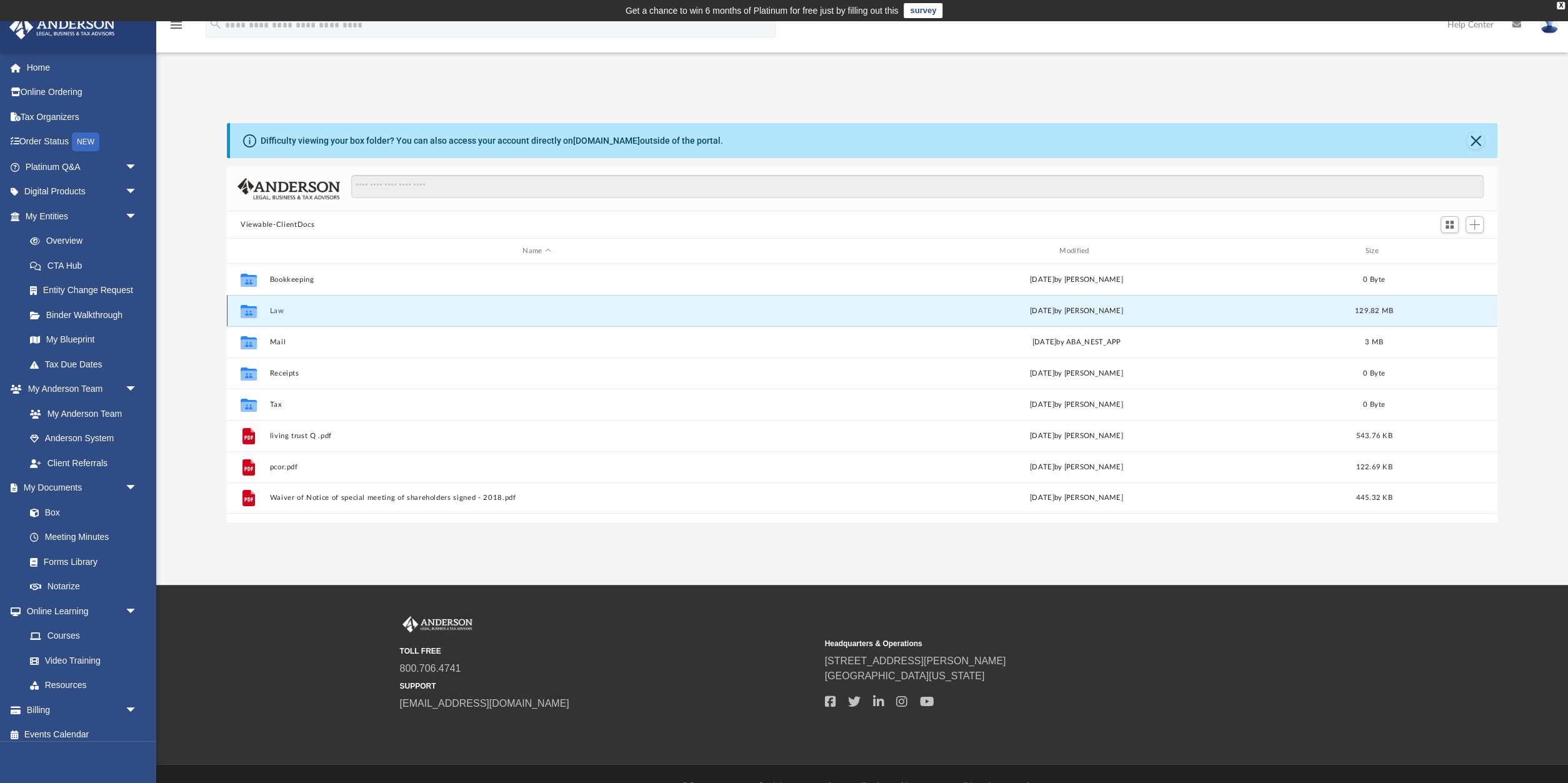
click at [276, 309] on button "Law" at bounding box center [536, 310] width 534 height 8
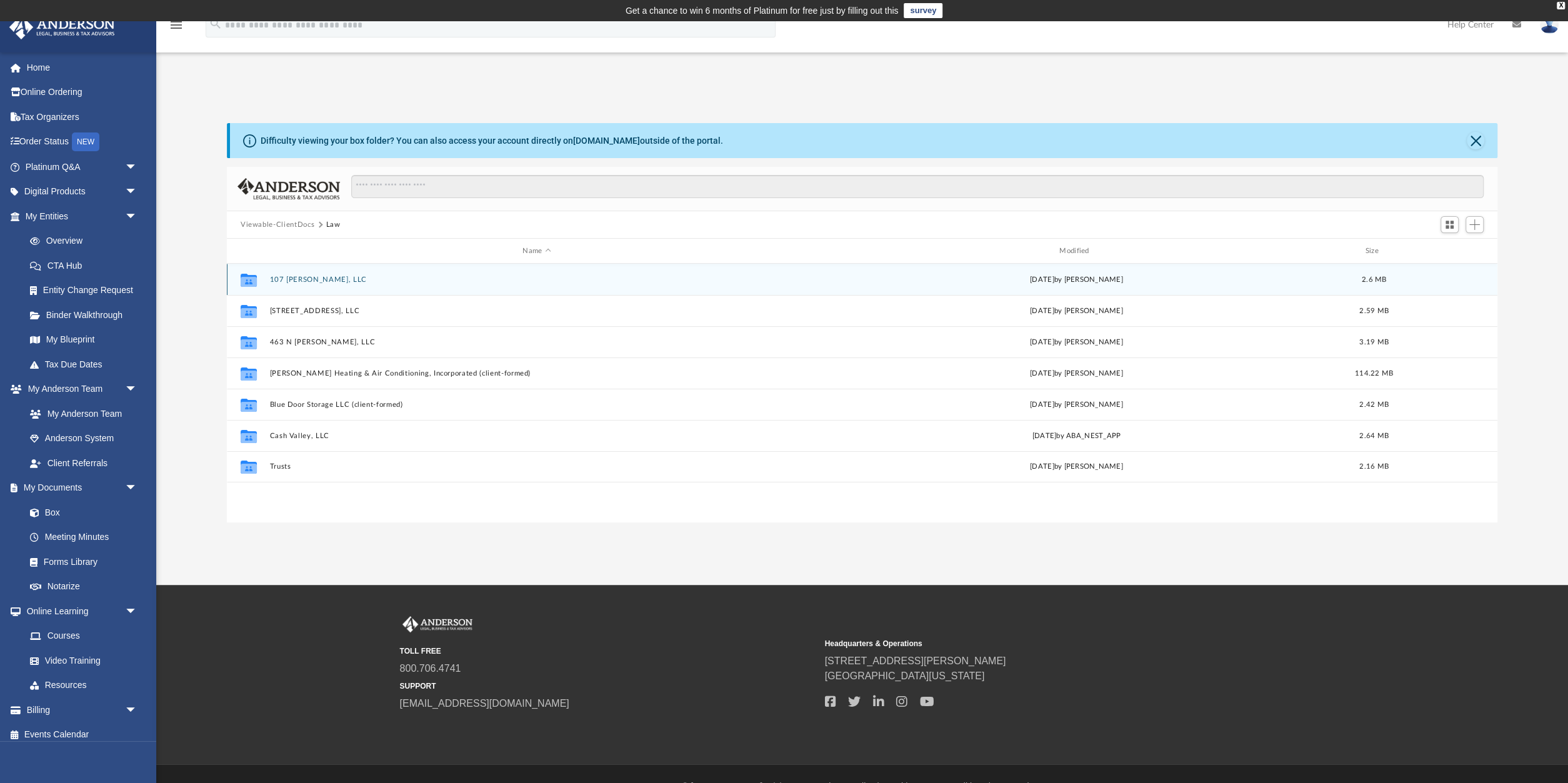
click at [244, 277] on icon "grid" at bounding box center [249, 281] width 16 height 10
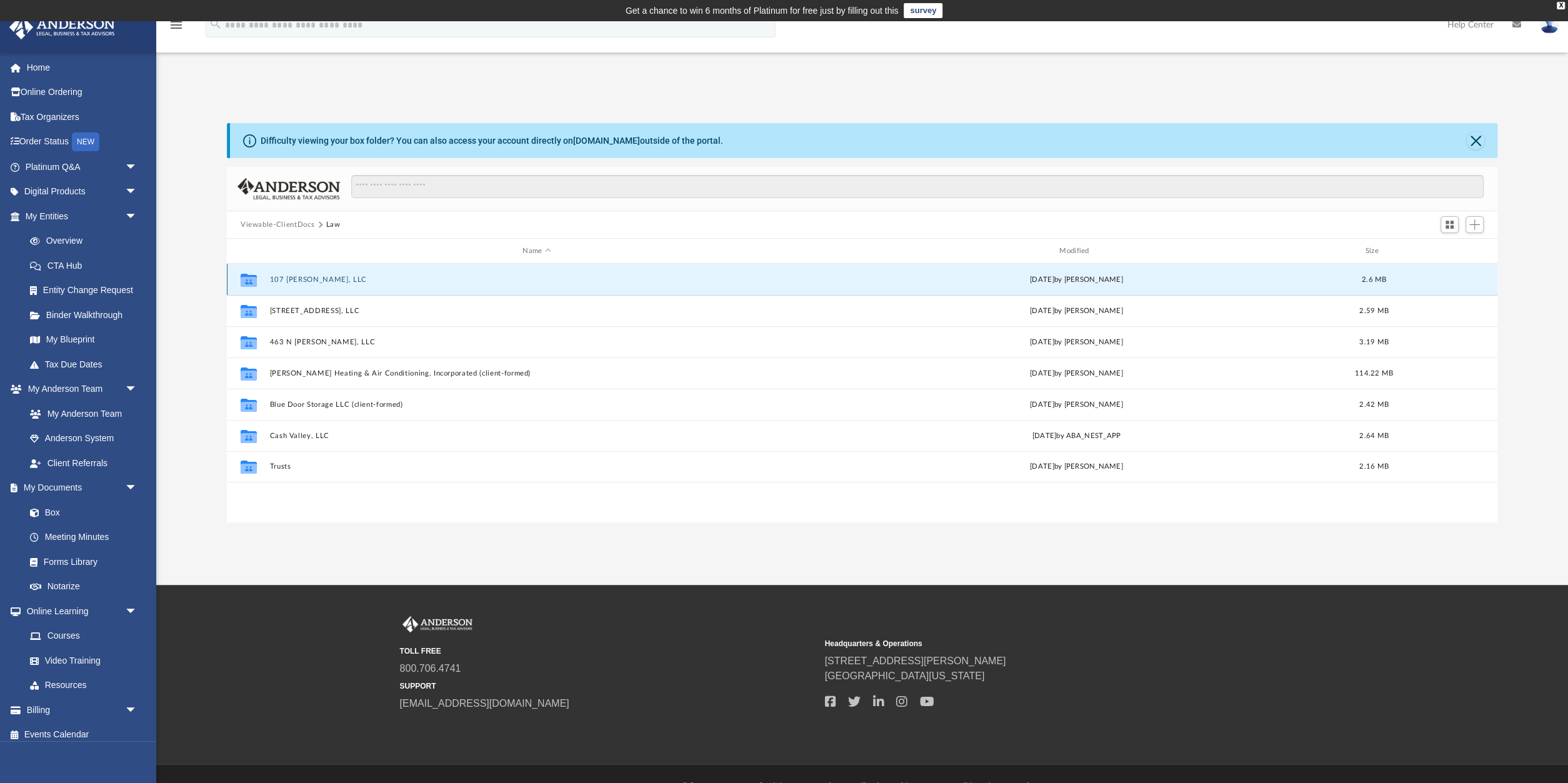
click at [244, 277] on icon "grid" at bounding box center [249, 281] width 16 height 10
click at [251, 281] on icon "grid" at bounding box center [249, 281] width 16 height 10
click at [307, 278] on button "107 [PERSON_NAME], LLC" at bounding box center [536, 279] width 534 height 8
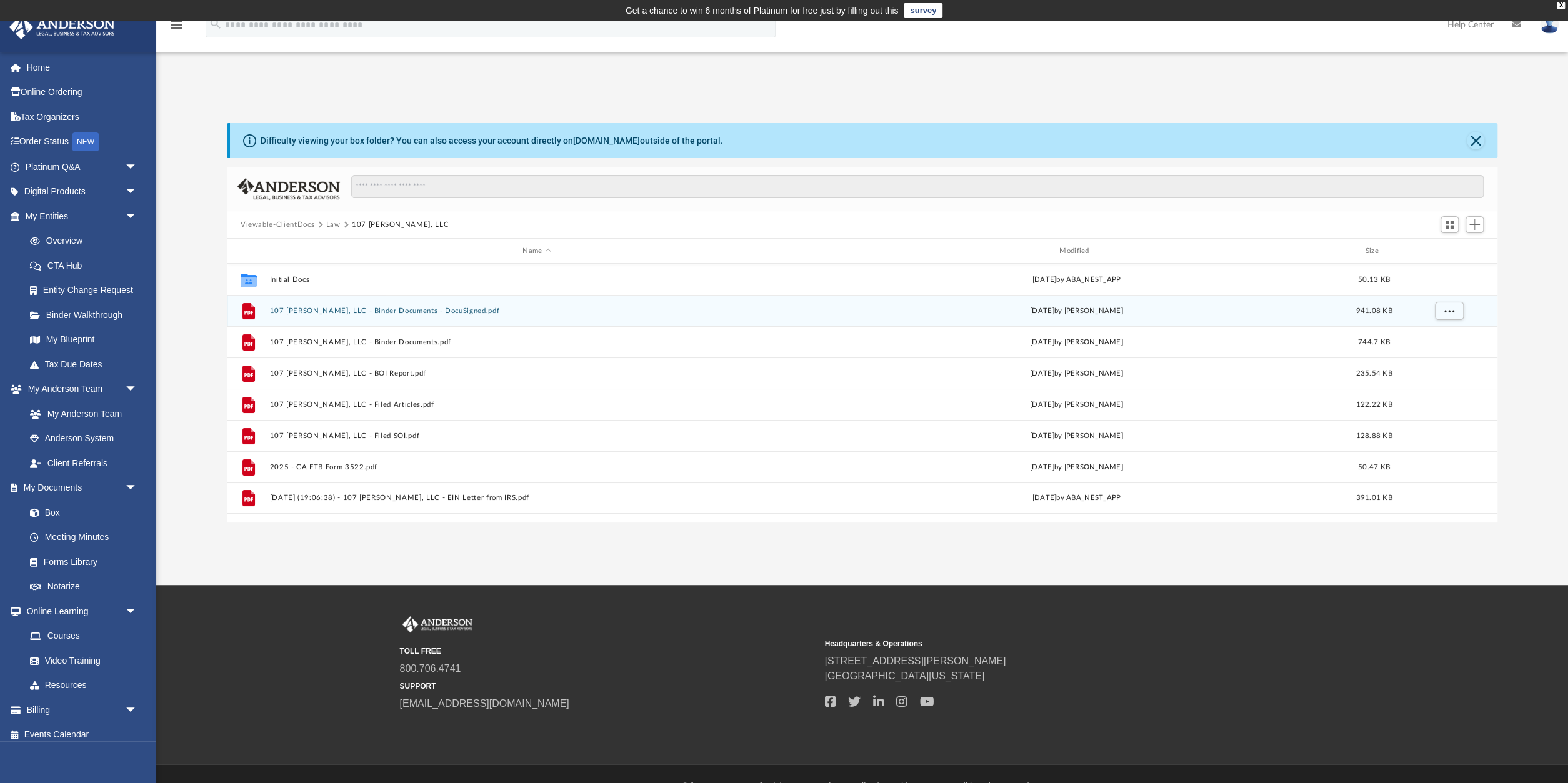
click at [248, 307] on icon "grid" at bounding box center [249, 310] width 13 height 16
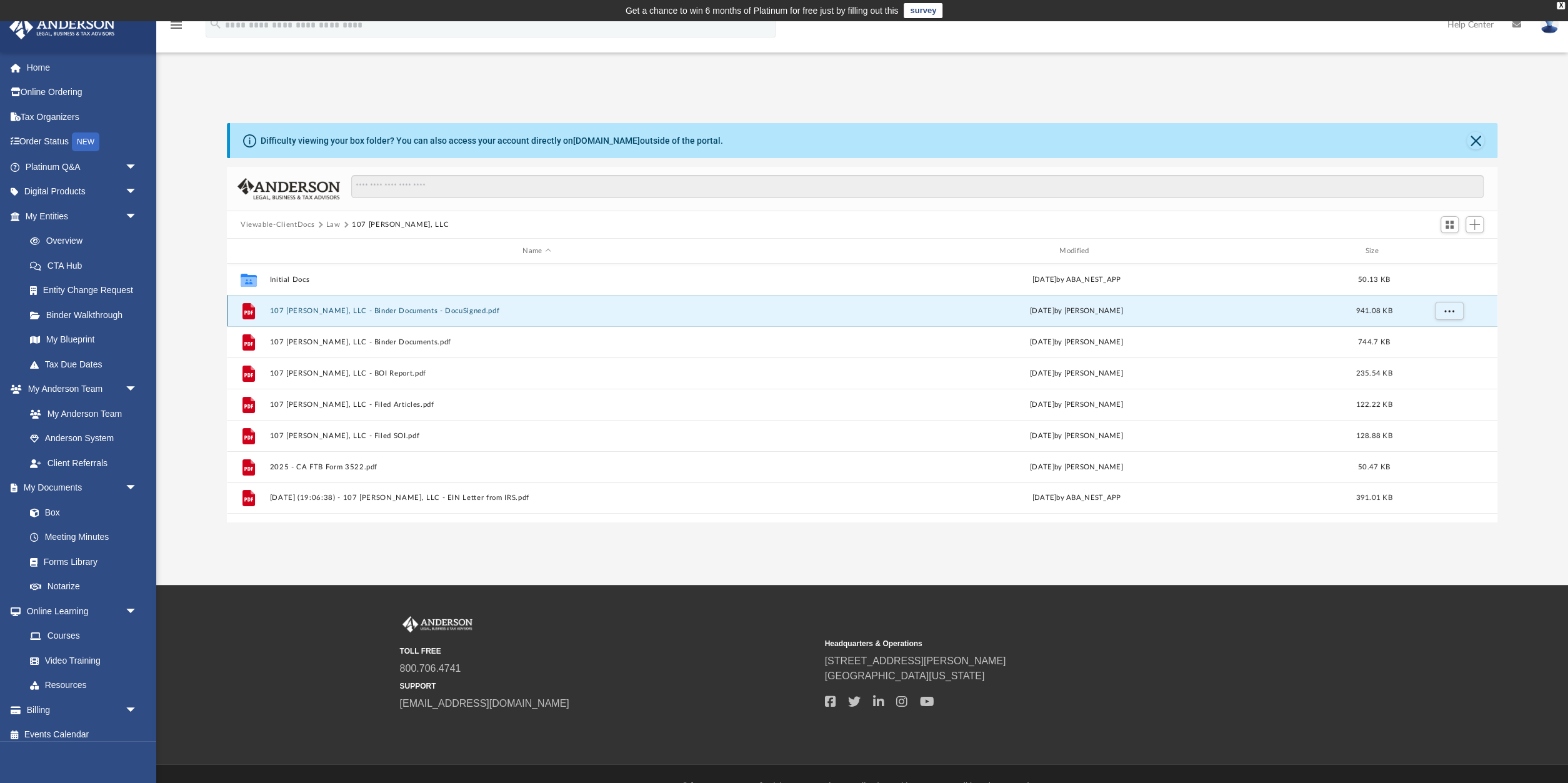
click at [248, 307] on icon "grid" at bounding box center [249, 310] width 13 height 16
click at [334, 308] on button "107 [PERSON_NAME], LLC - Binder Documents - DocuSigned.pdf" at bounding box center [536, 310] width 534 height 8
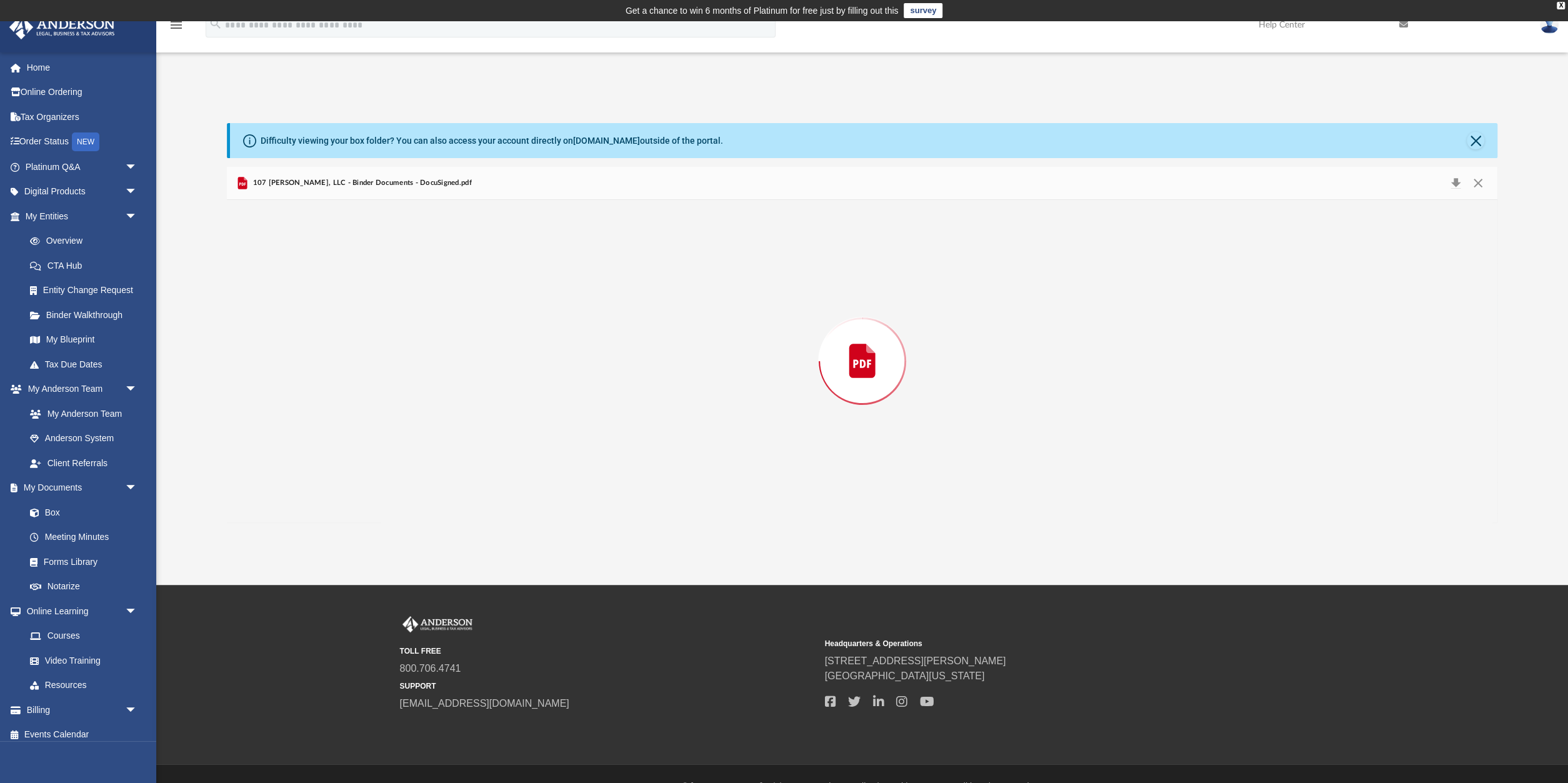
click at [334, 308] on div "Preview" at bounding box center [862, 361] width 1271 height 322
click at [1472, 139] on button "Close" at bounding box center [1476, 141] width 18 height 18
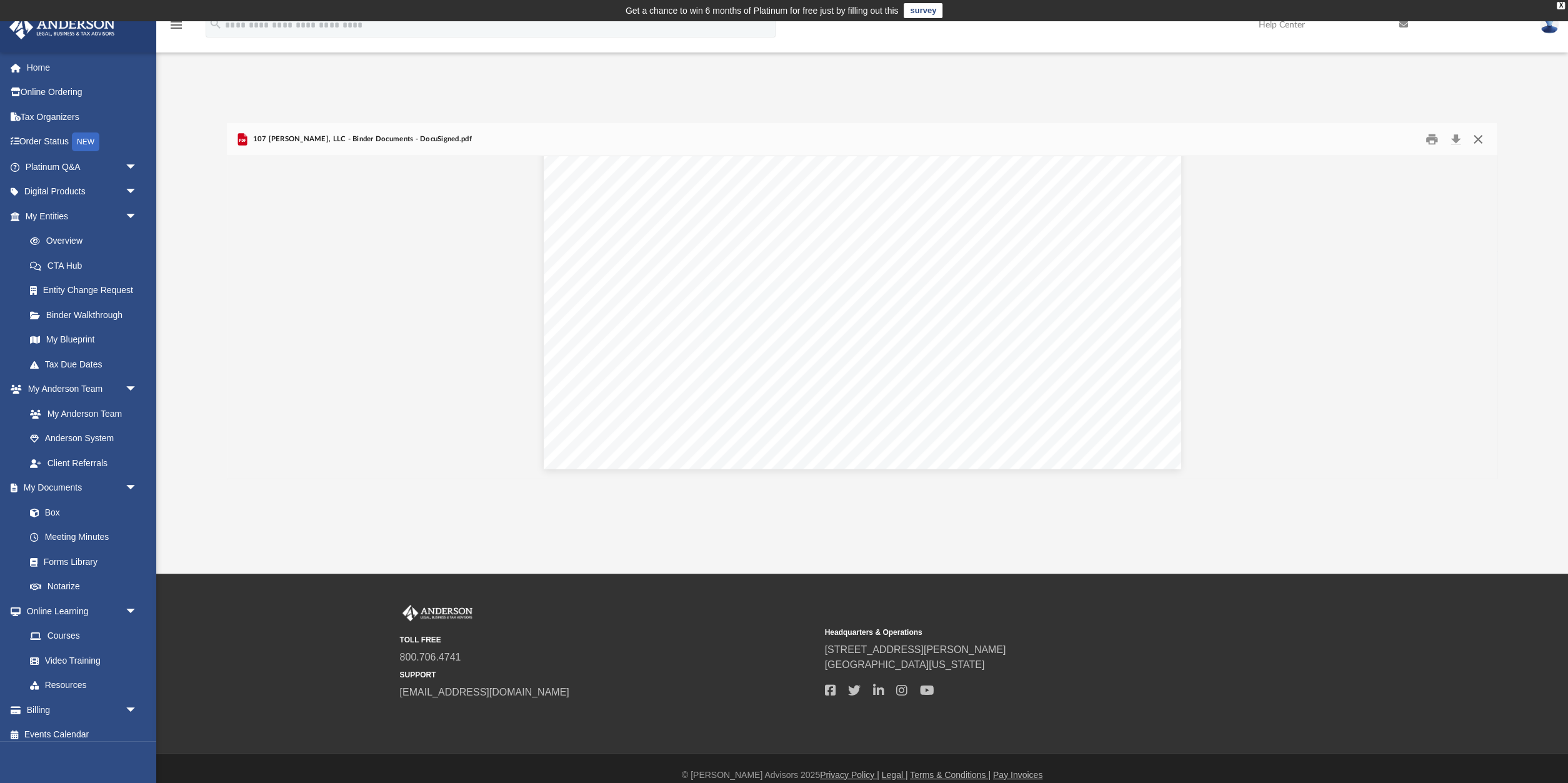
click at [1472, 139] on button "Close" at bounding box center [1478, 140] width 23 height 20
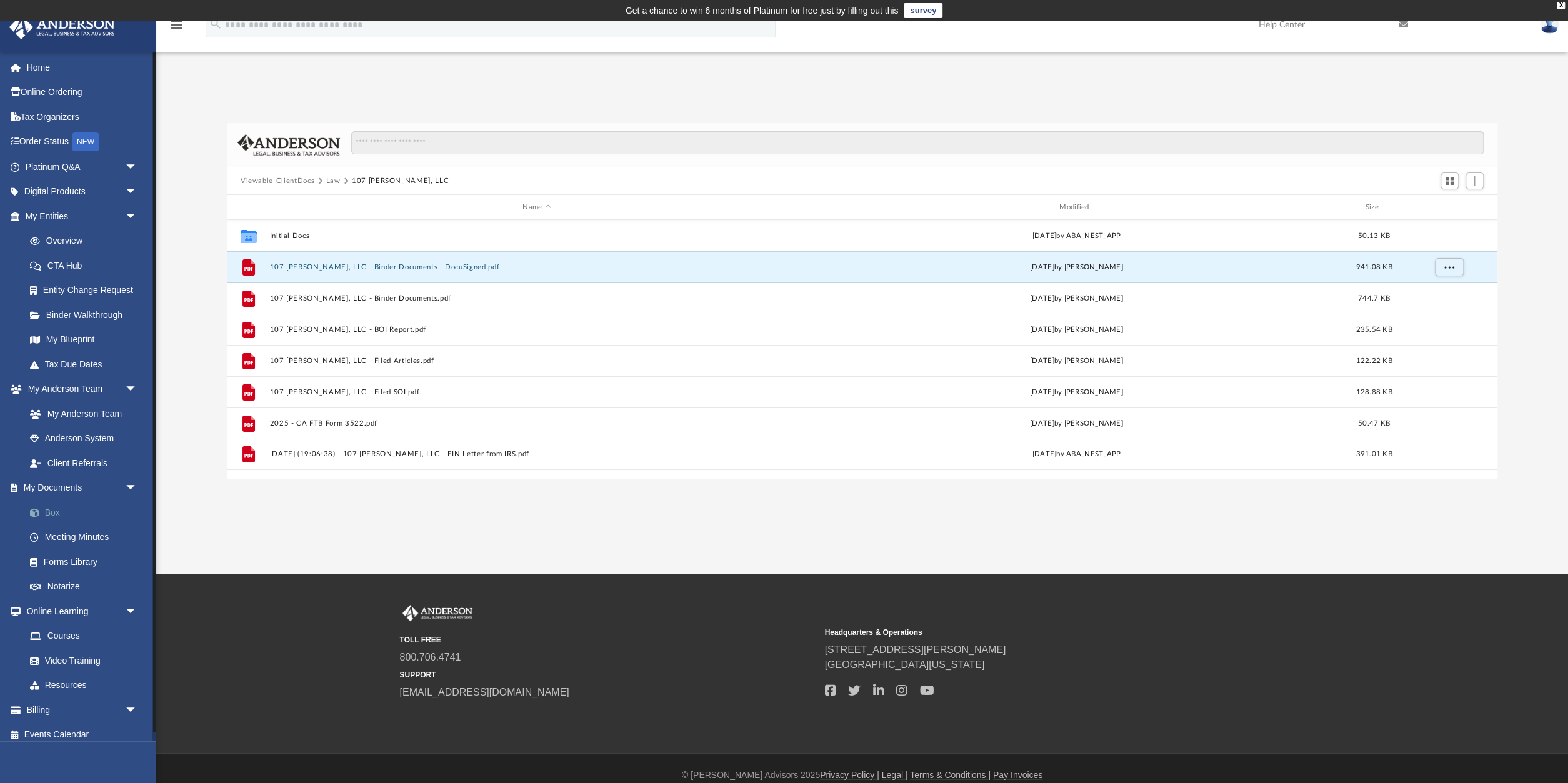
click at [53, 508] on link "Box" at bounding box center [87, 513] width 138 height 25
click at [51, 511] on link "Box" at bounding box center [87, 513] width 138 height 25
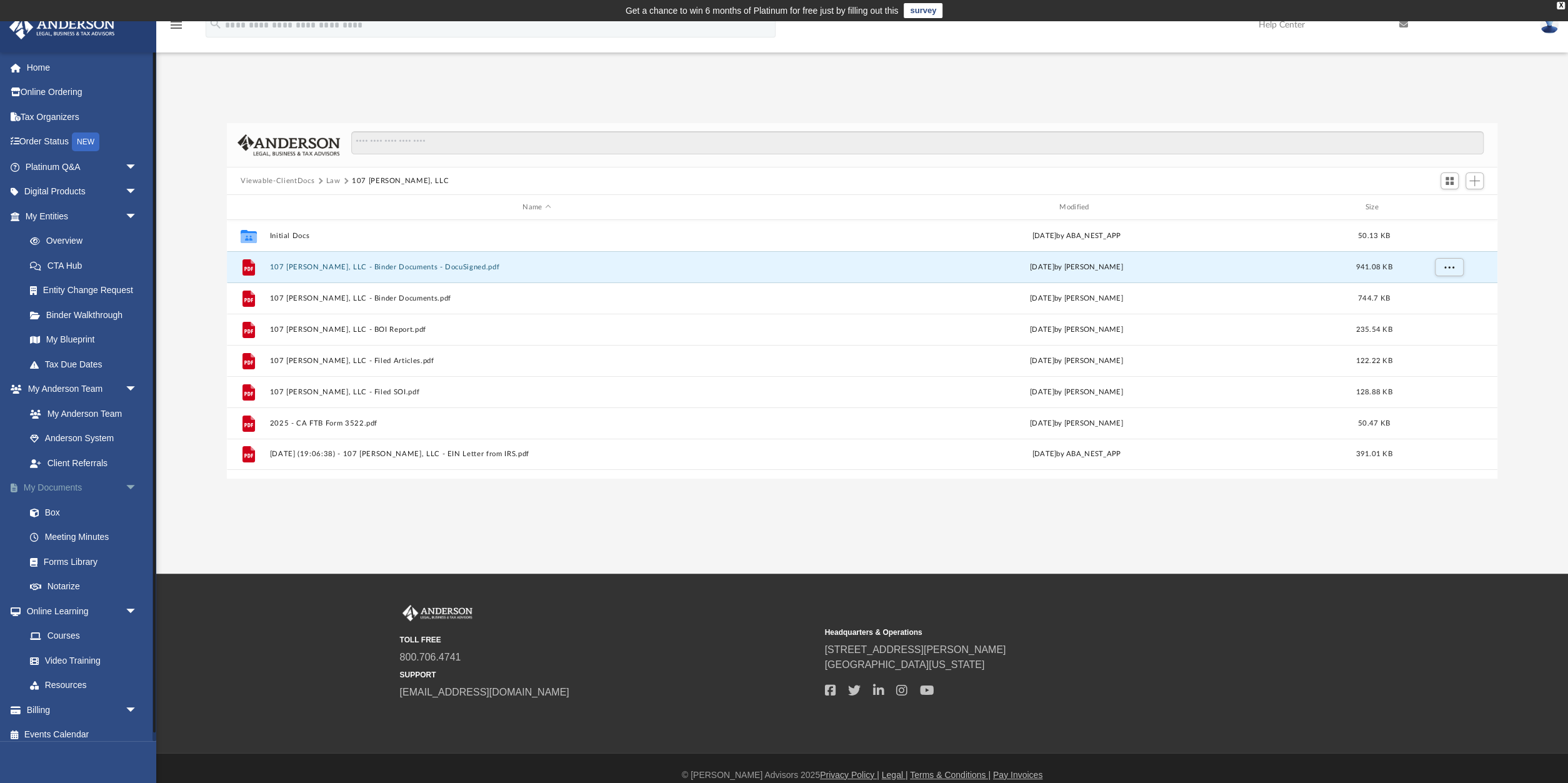
click at [130, 483] on span "arrow_drop_down" at bounding box center [138, 488] width 25 height 26
click at [126, 485] on span "arrow_drop_up" at bounding box center [138, 488] width 25 height 26
click at [37, 510] on span at bounding box center [40, 513] width 8 height 9
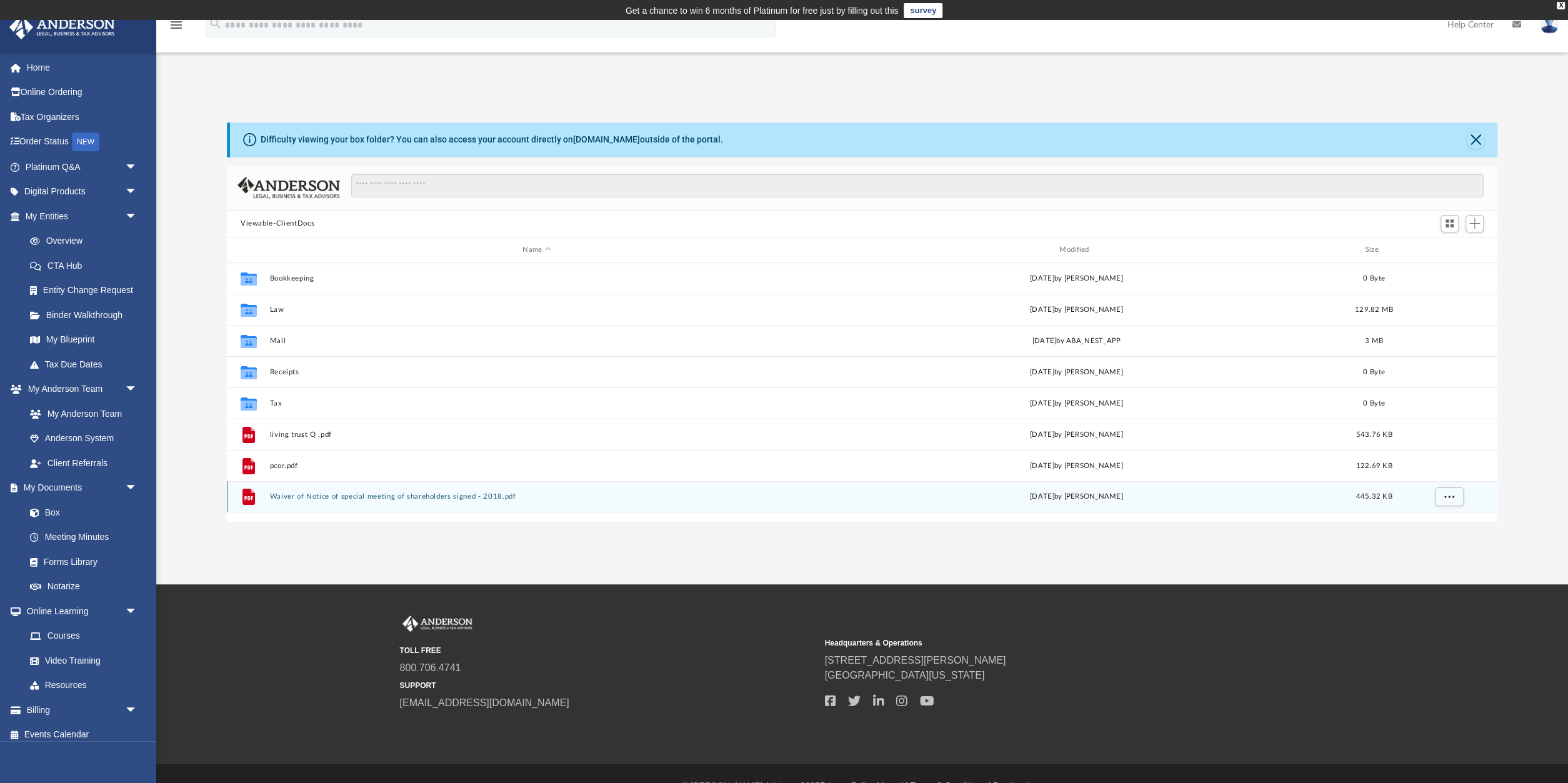
scroll to position [284, 1270]
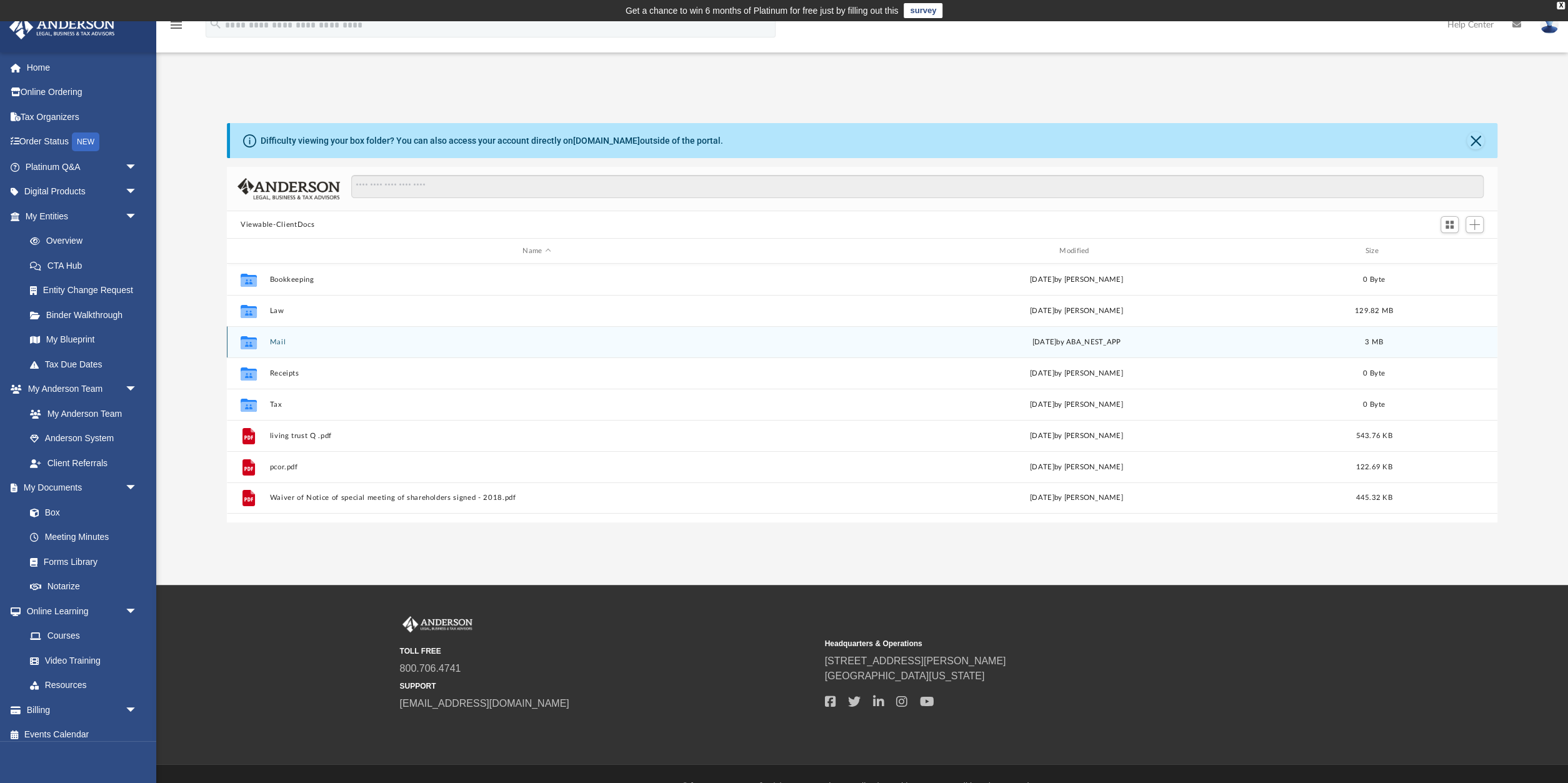
click at [250, 338] on icon "grid" at bounding box center [249, 342] width 16 height 13
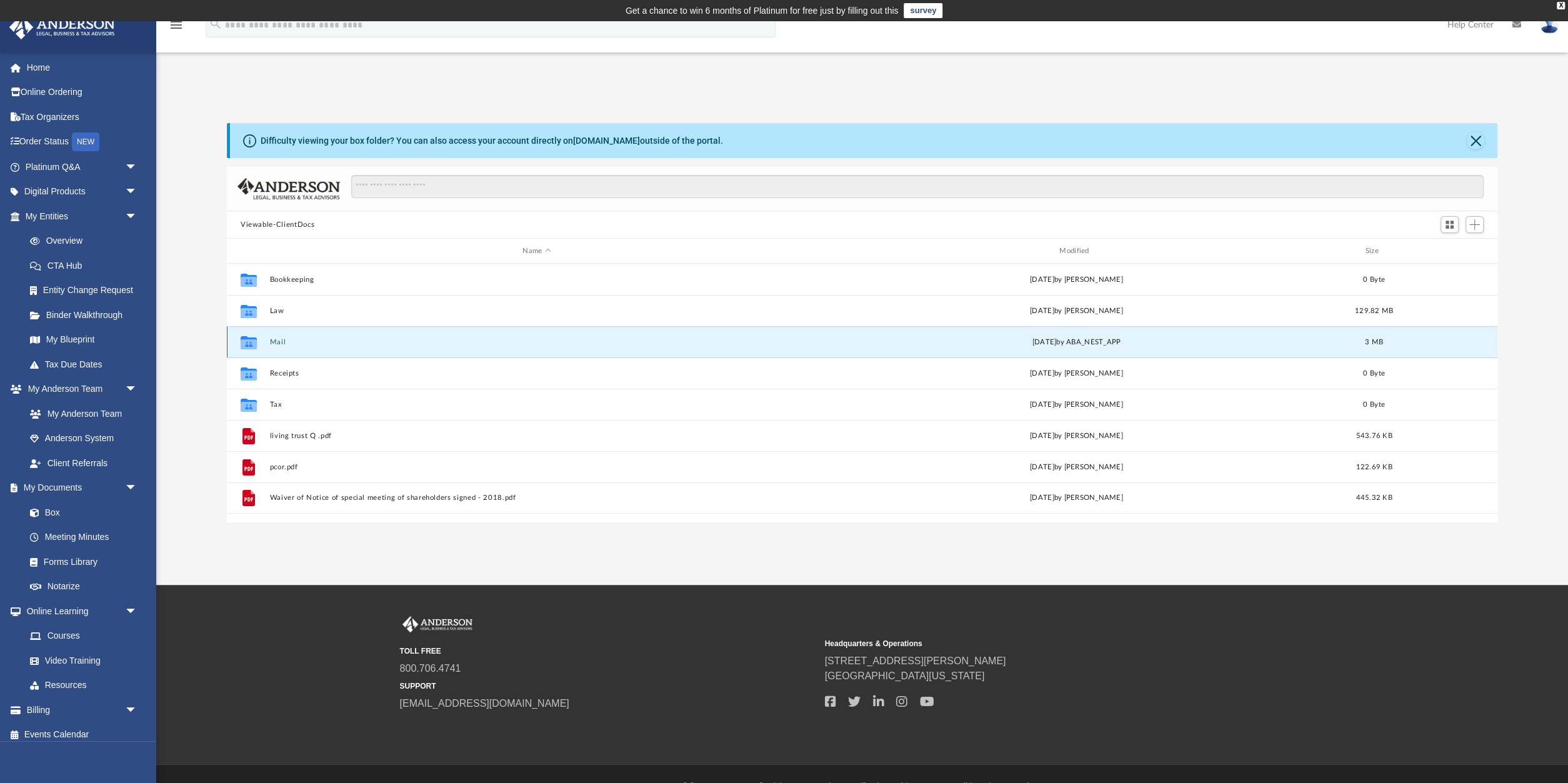
click at [250, 338] on icon "grid" at bounding box center [249, 342] width 16 height 13
click at [283, 341] on button "Mail" at bounding box center [536, 342] width 534 height 8
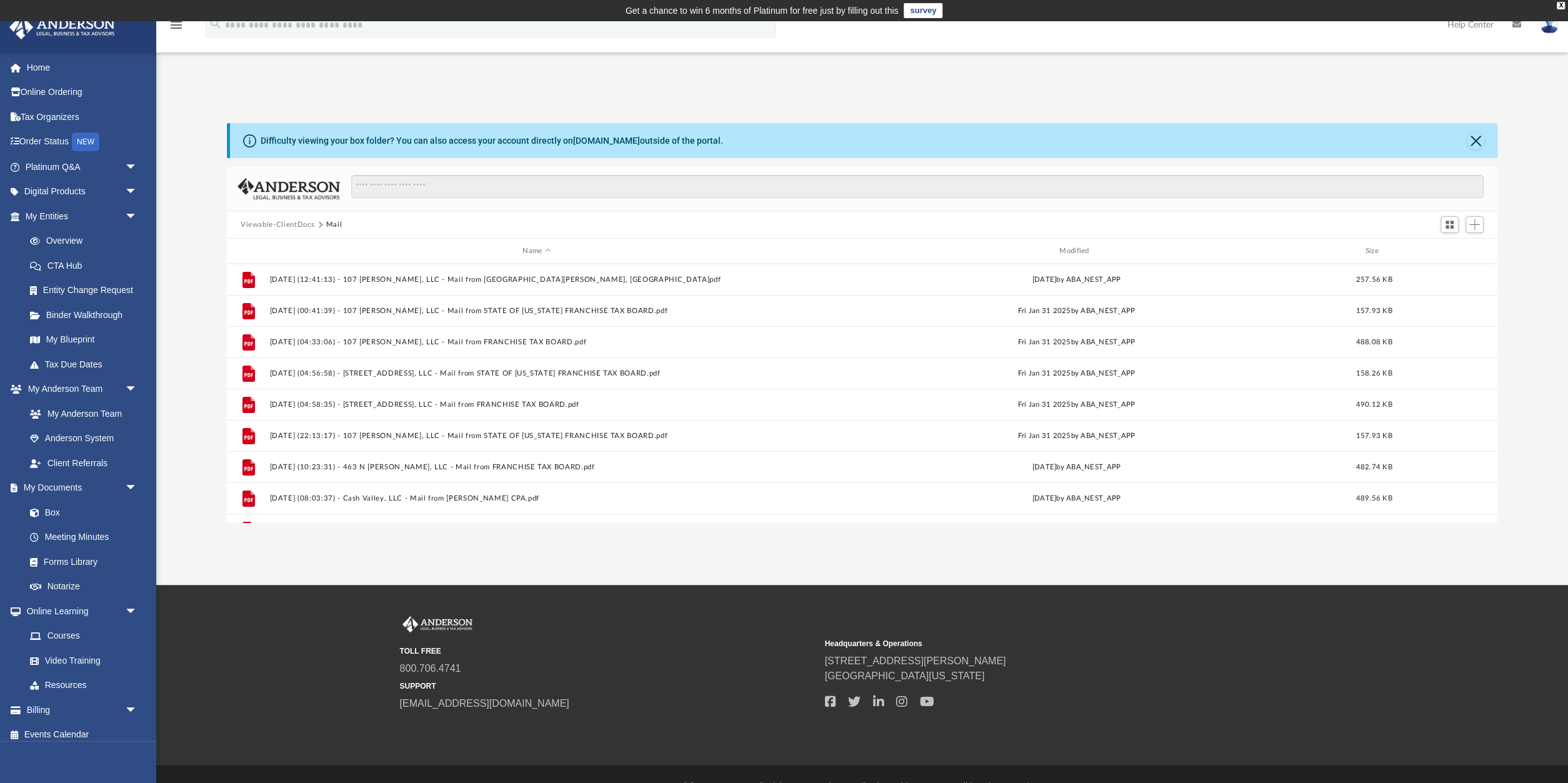
scroll to position [52, 0]
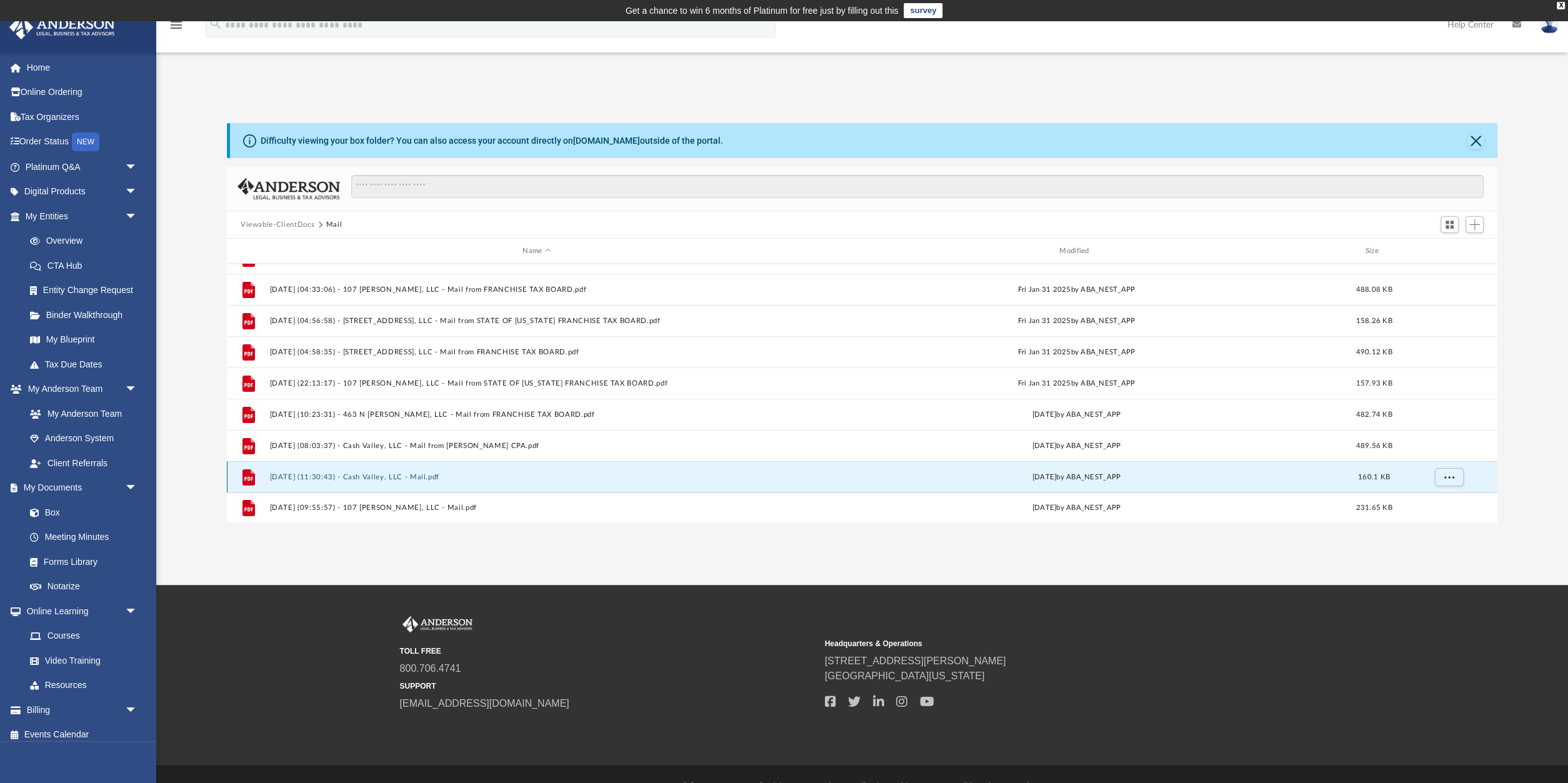
click at [394, 475] on button "2025.08.18 (11:30:43) - Cash Valley, LLC - Mail.pdf" at bounding box center [536, 476] width 534 height 8
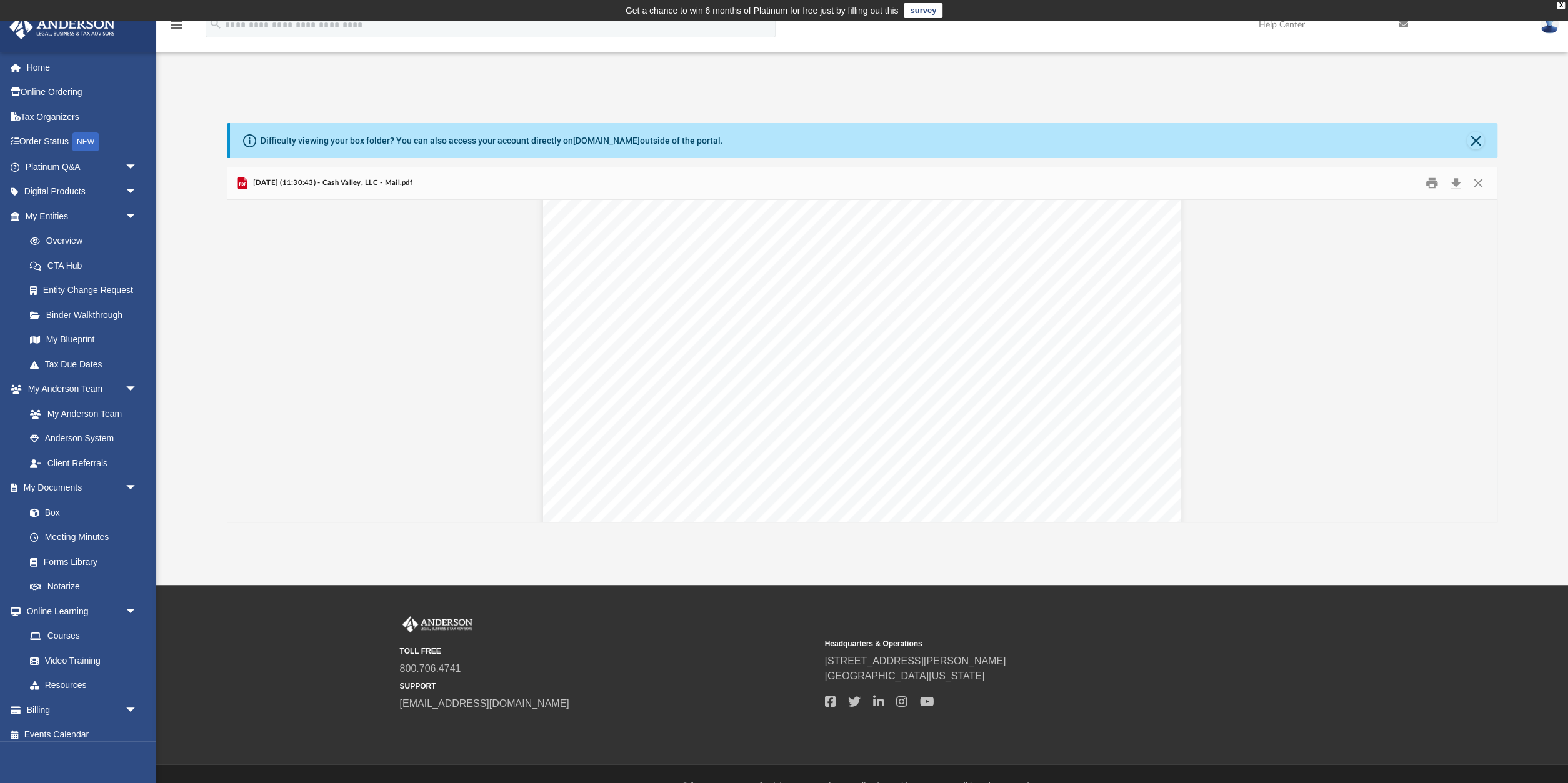
scroll to position [25, 0]
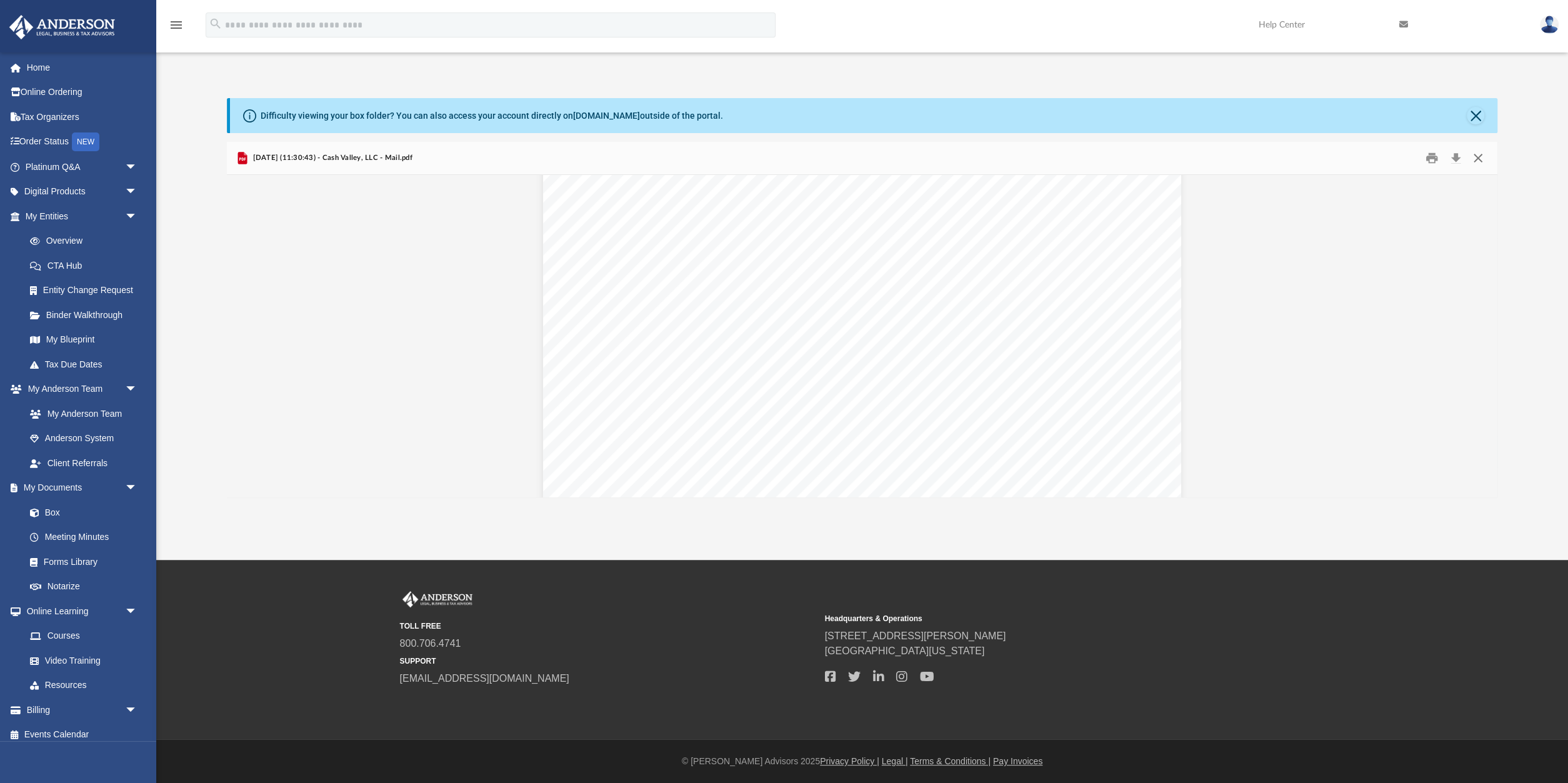
click at [1476, 153] on button "Close" at bounding box center [1478, 158] width 23 height 20
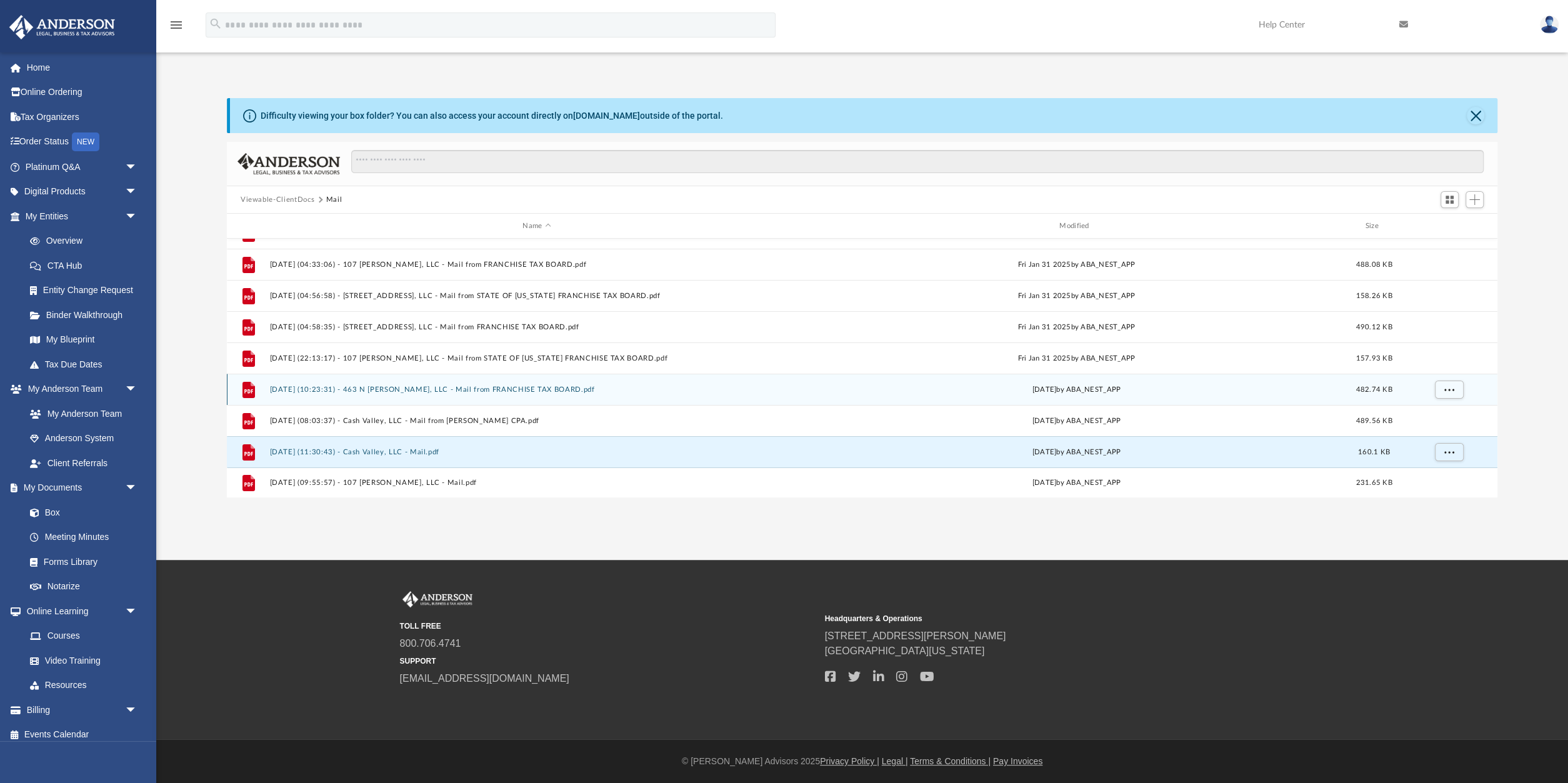
click at [544, 385] on button "2025.02.10 (10:23:31) - 463 N Warren, LLC - Mail from FRANCHISE TAX BOARD.pdf" at bounding box center [536, 389] width 534 height 8
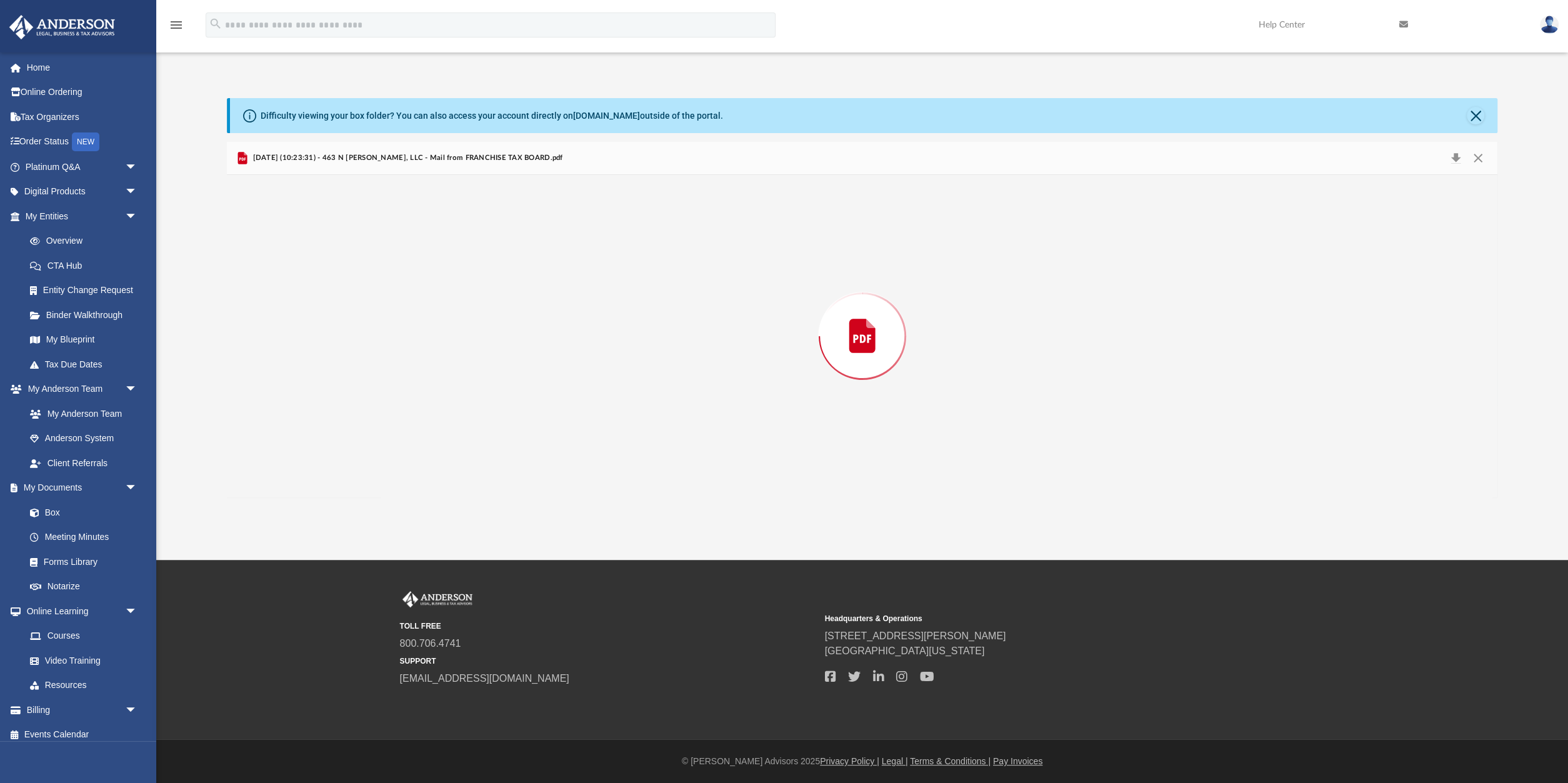
click at [544, 384] on div "Preview" at bounding box center [862, 336] width 1271 height 322
click at [1481, 155] on button "Close" at bounding box center [1478, 158] width 23 height 20
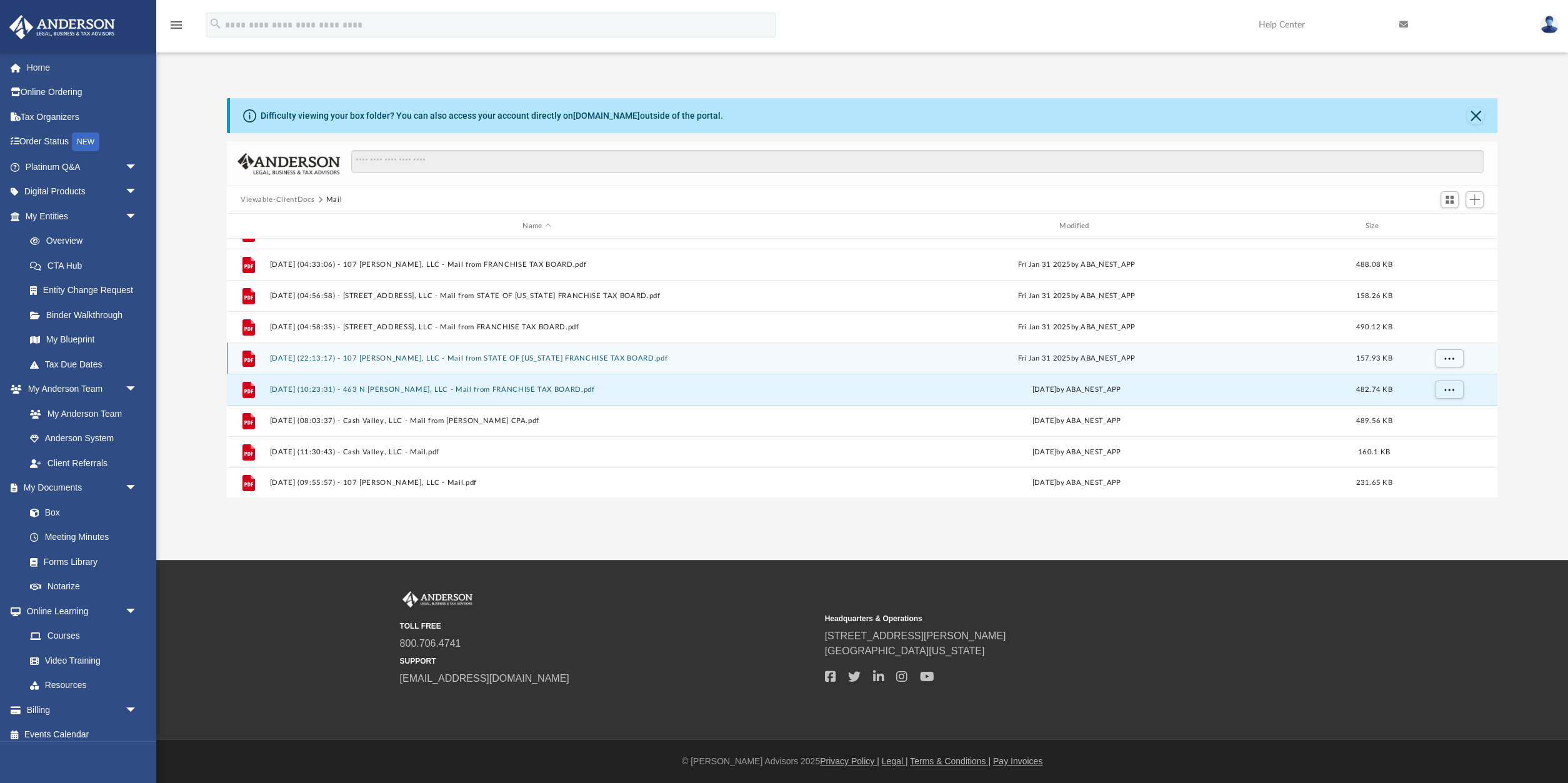
click at [437, 352] on div "File 2025.01.31 (22:13:17) - 107 McNally, LLC - Mail from STATE OF CALIFORNIA F…" at bounding box center [862, 358] width 1271 height 31
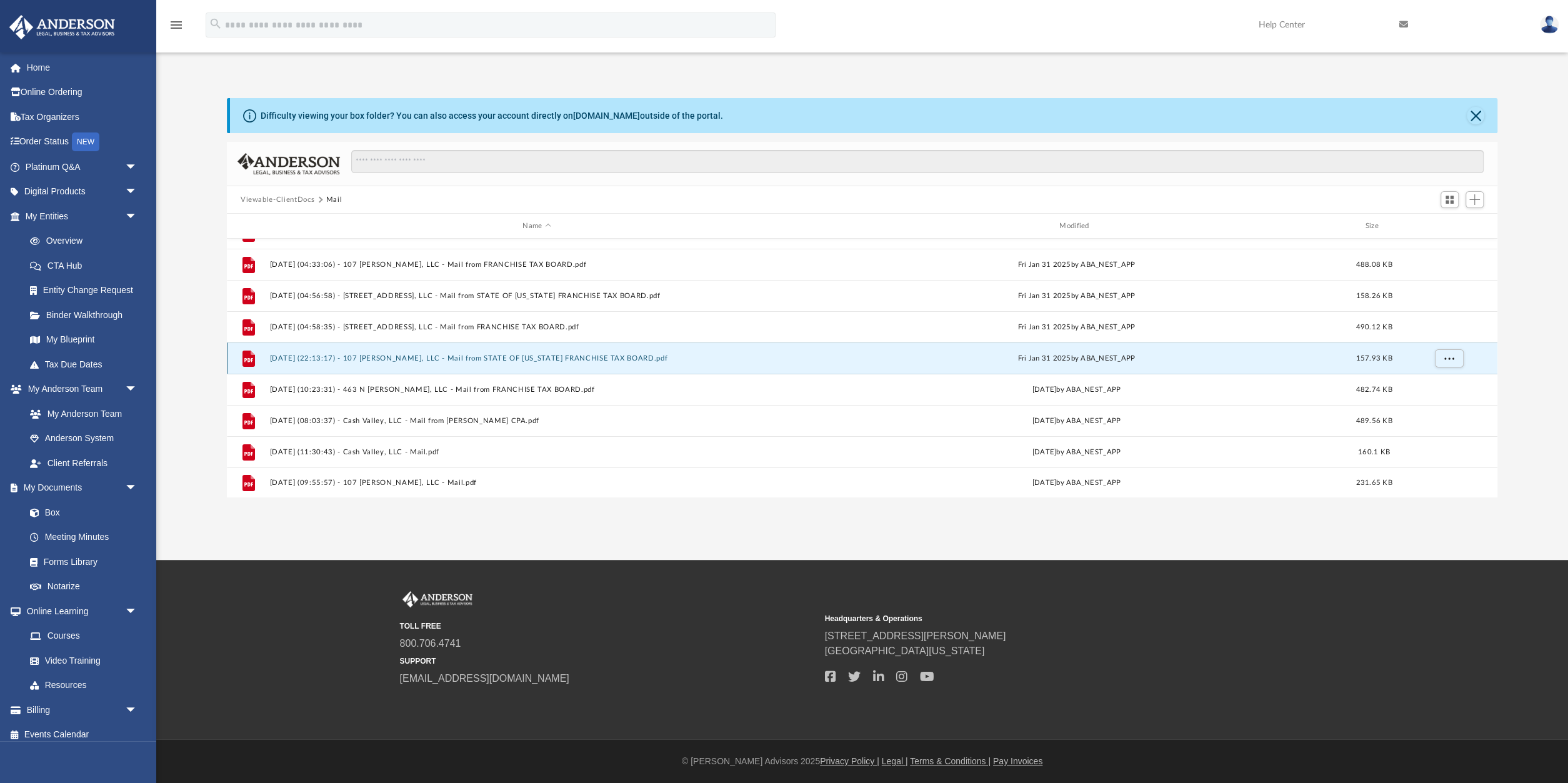
click at [437, 352] on div "File 2025.01.31 (22:13:17) - 107 McNally, LLC - Mail from STATE OF CALIFORNIA F…" at bounding box center [862, 358] width 1271 height 31
click at [456, 354] on button "2025.01.31 (22:13:17) - 107 McNally, LLC - Mail from STATE OF CALIFORNIA FRANCH…" at bounding box center [536, 358] width 534 height 8
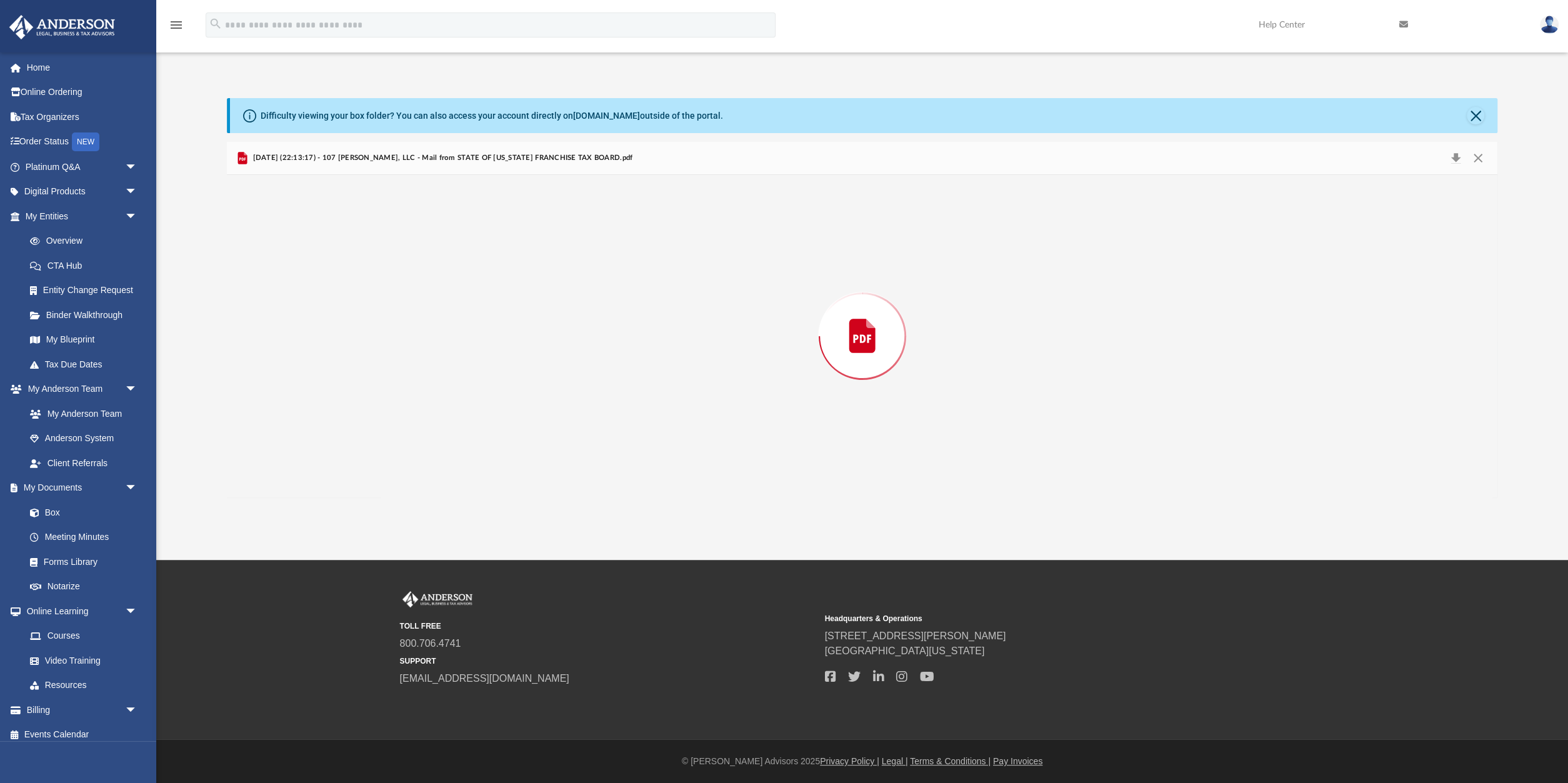
click at [456, 353] on div "Preview" at bounding box center [862, 336] width 1271 height 322
click at [1480, 154] on button "Close" at bounding box center [1478, 158] width 23 height 20
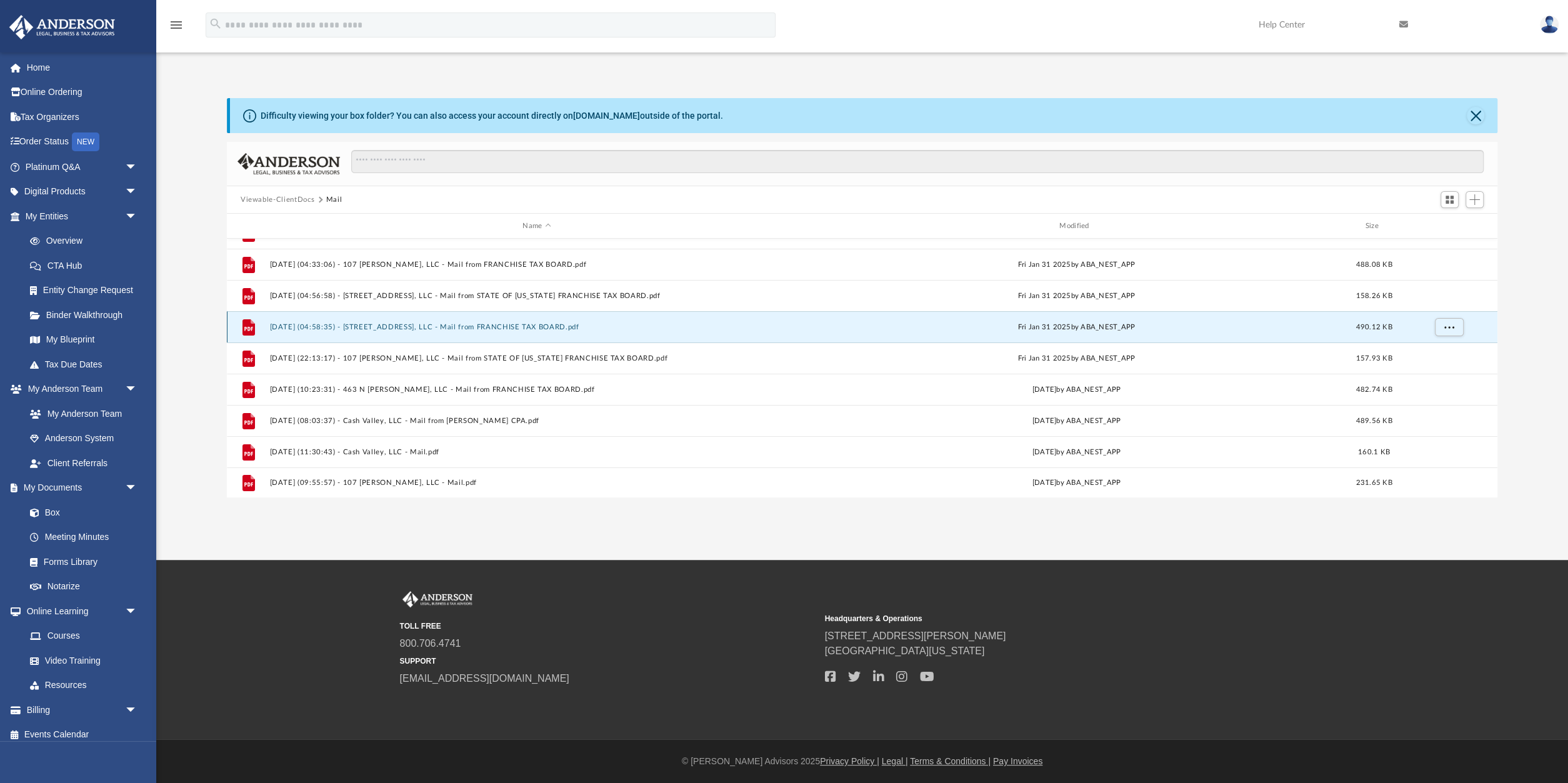
click at [573, 324] on button "2025.01.31 (04:58:35) - 137 E South Street, LLC - Mail from FRANCHISE TAX BOARD…" at bounding box center [536, 327] width 534 height 8
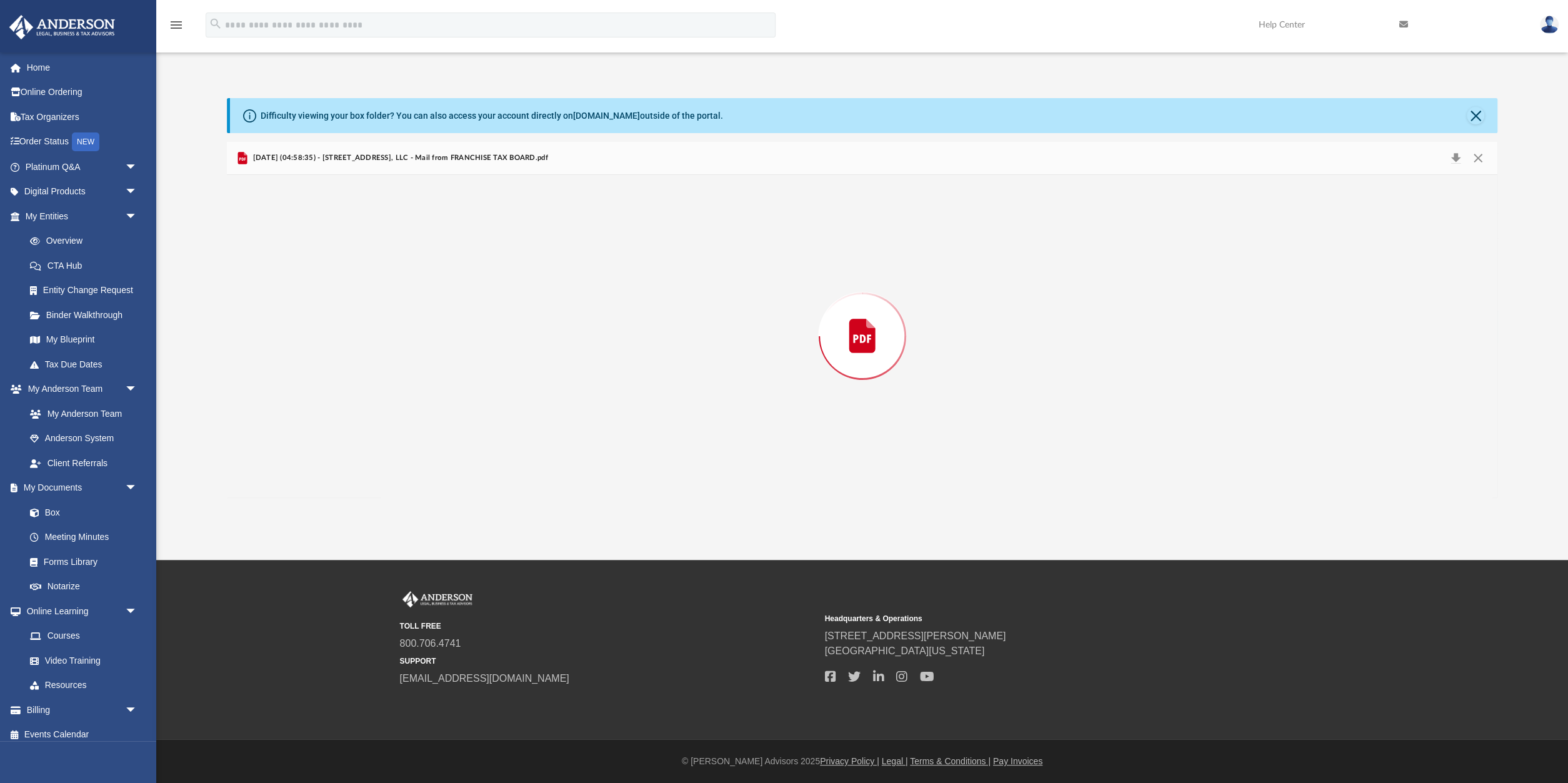
click at [573, 324] on div "Preview" at bounding box center [862, 336] width 1271 height 322
click at [1478, 157] on button "Close" at bounding box center [1478, 158] width 23 height 20
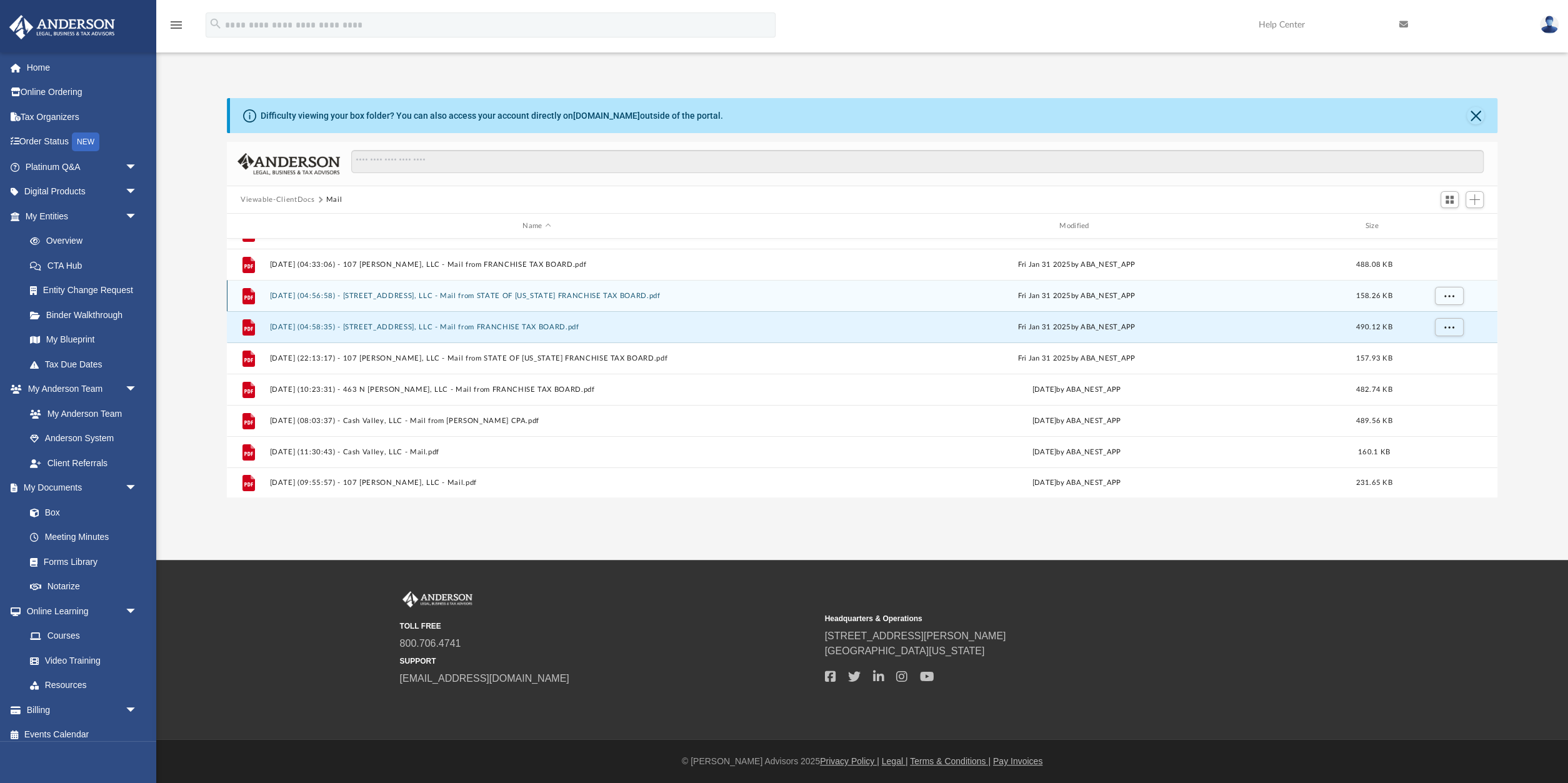
click at [629, 294] on button "2025.01.31 (04:56:58) - 137 E South Street, LLC - Mail from STATE OF CALIFORNIA…" at bounding box center [536, 296] width 534 height 8
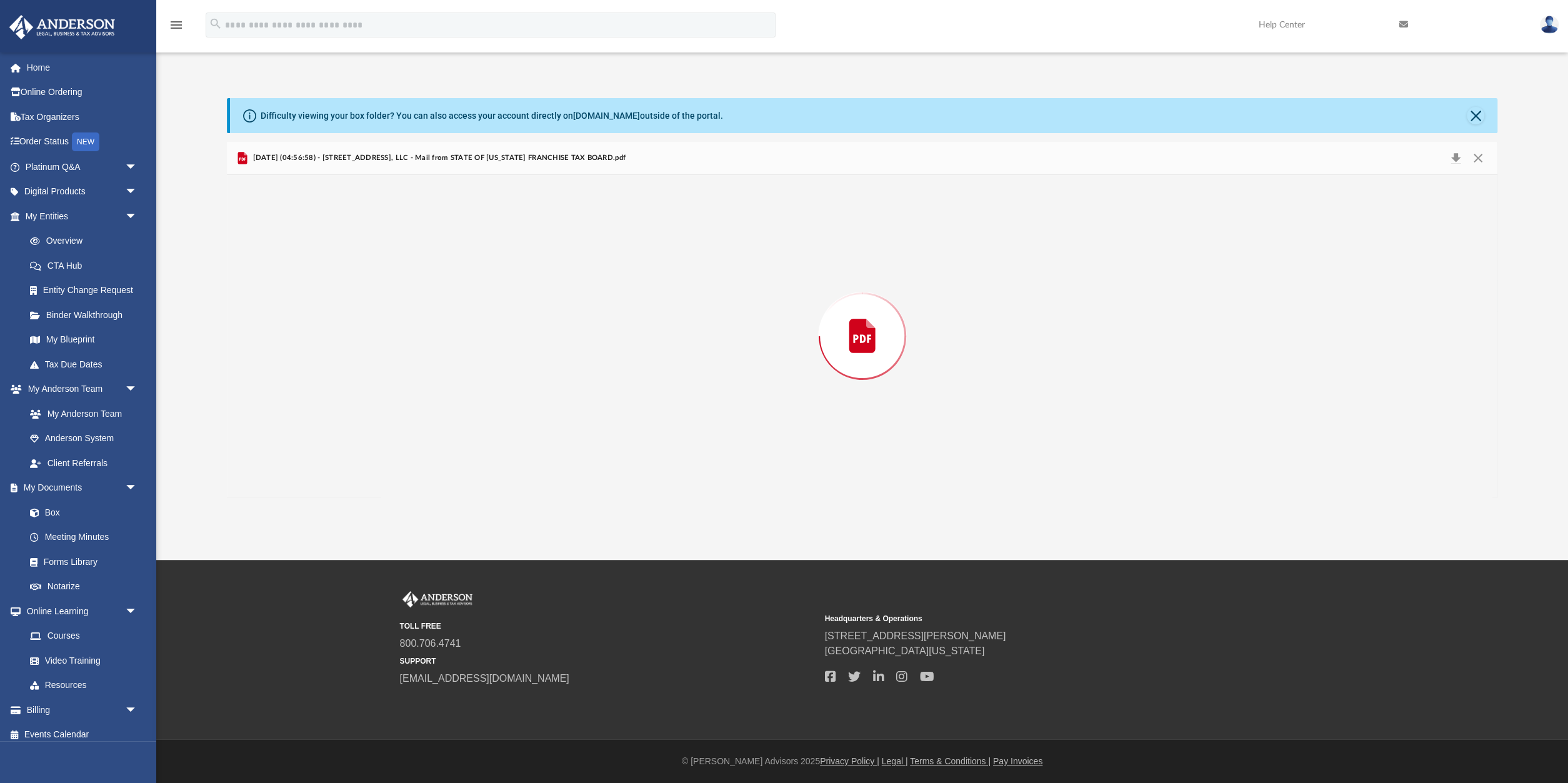
click at [629, 294] on div "Preview" at bounding box center [862, 336] width 1271 height 322
click at [1474, 155] on button "Close" at bounding box center [1478, 158] width 23 height 20
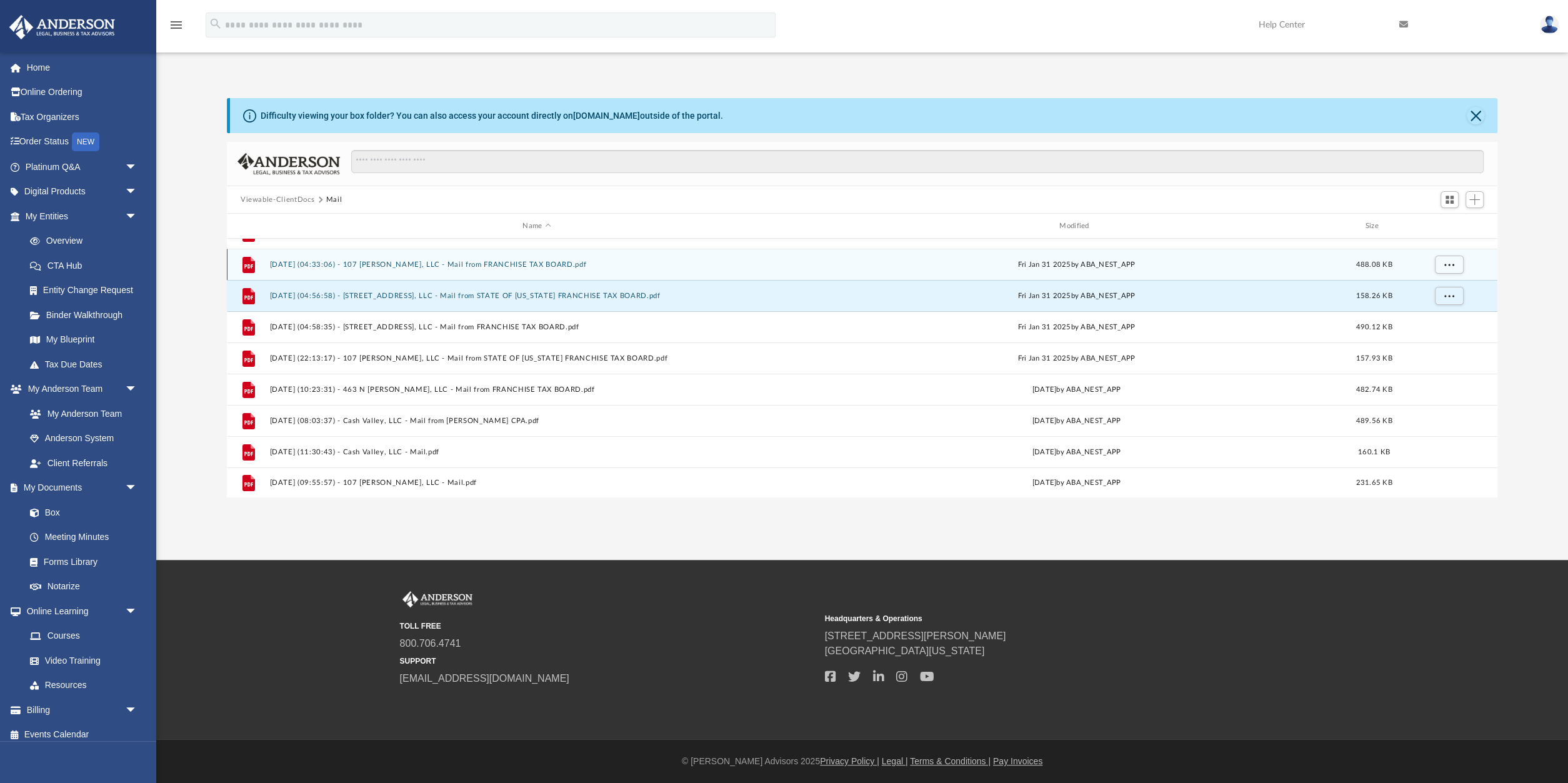
click at [437, 261] on button "2025.01.31 (04:33:06) - 107 McNally, LLC - Mail from FRANCHISE TAX BOARD.pdf" at bounding box center [536, 264] width 534 height 8
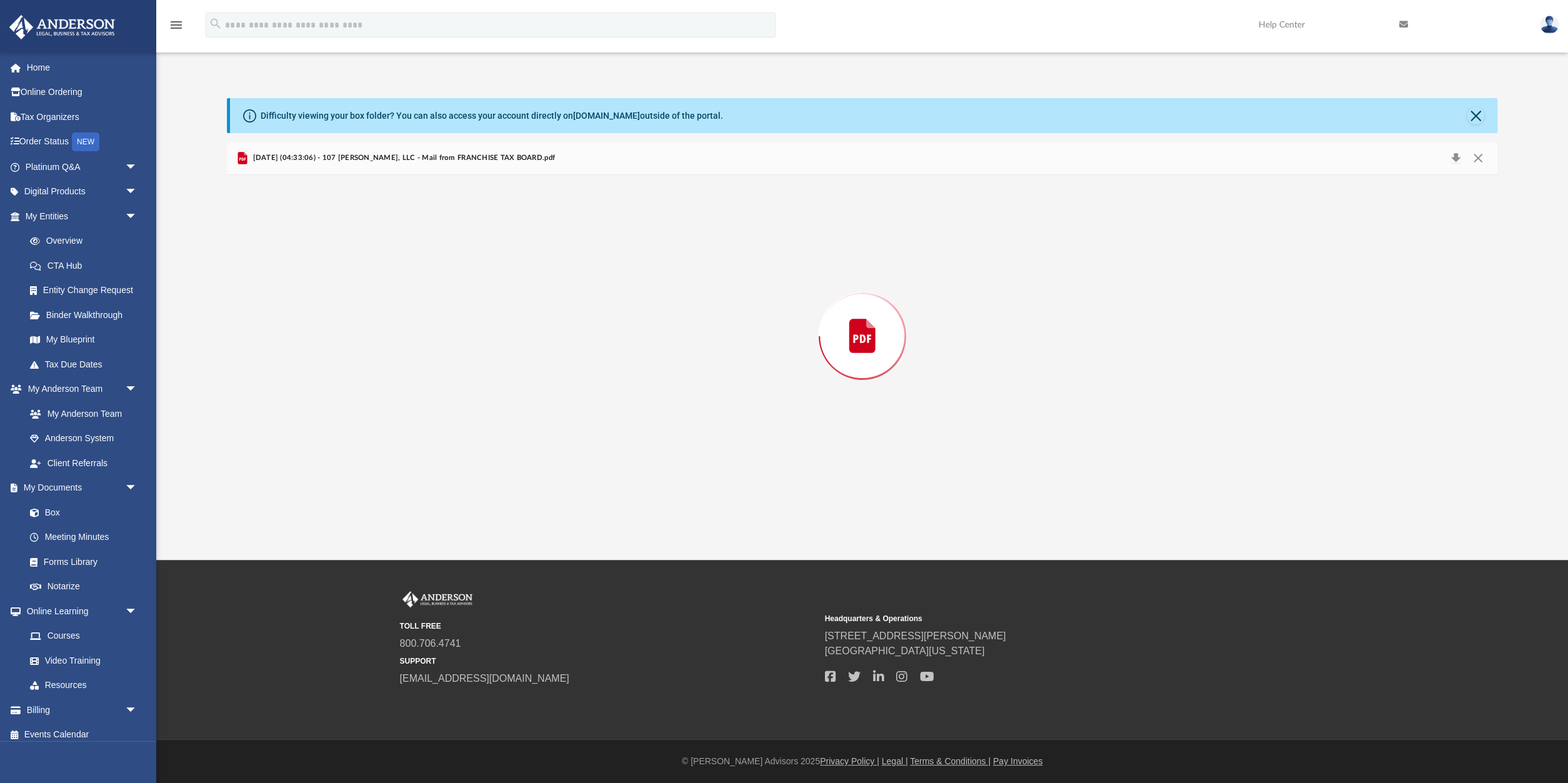
click at [437, 261] on div "Preview" at bounding box center [862, 336] width 1271 height 322
click at [1473, 110] on button "Close" at bounding box center [1476, 116] width 18 height 18
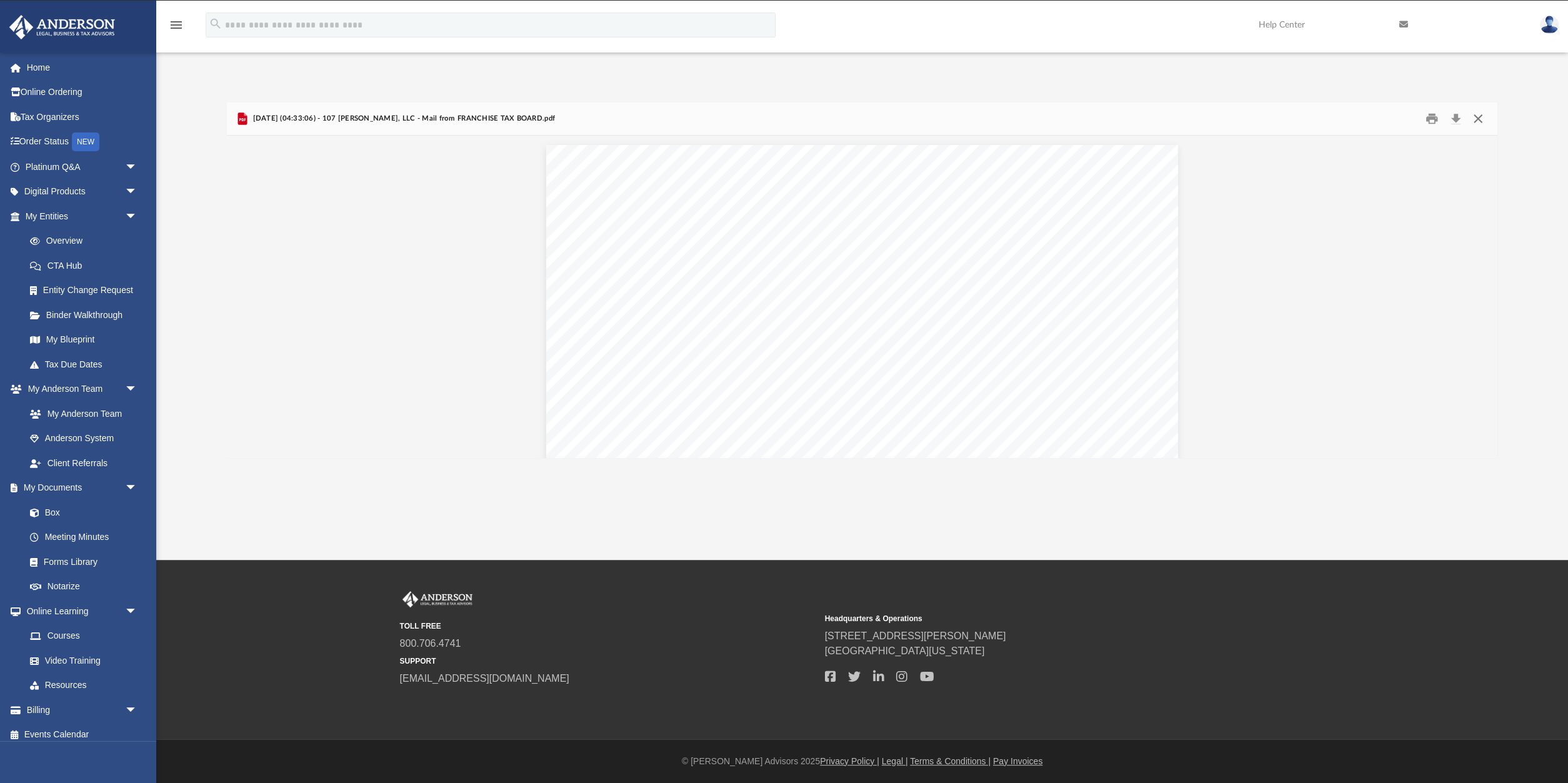
click at [1474, 114] on button "Close" at bounding box center [1478, 119] width 23 height 20
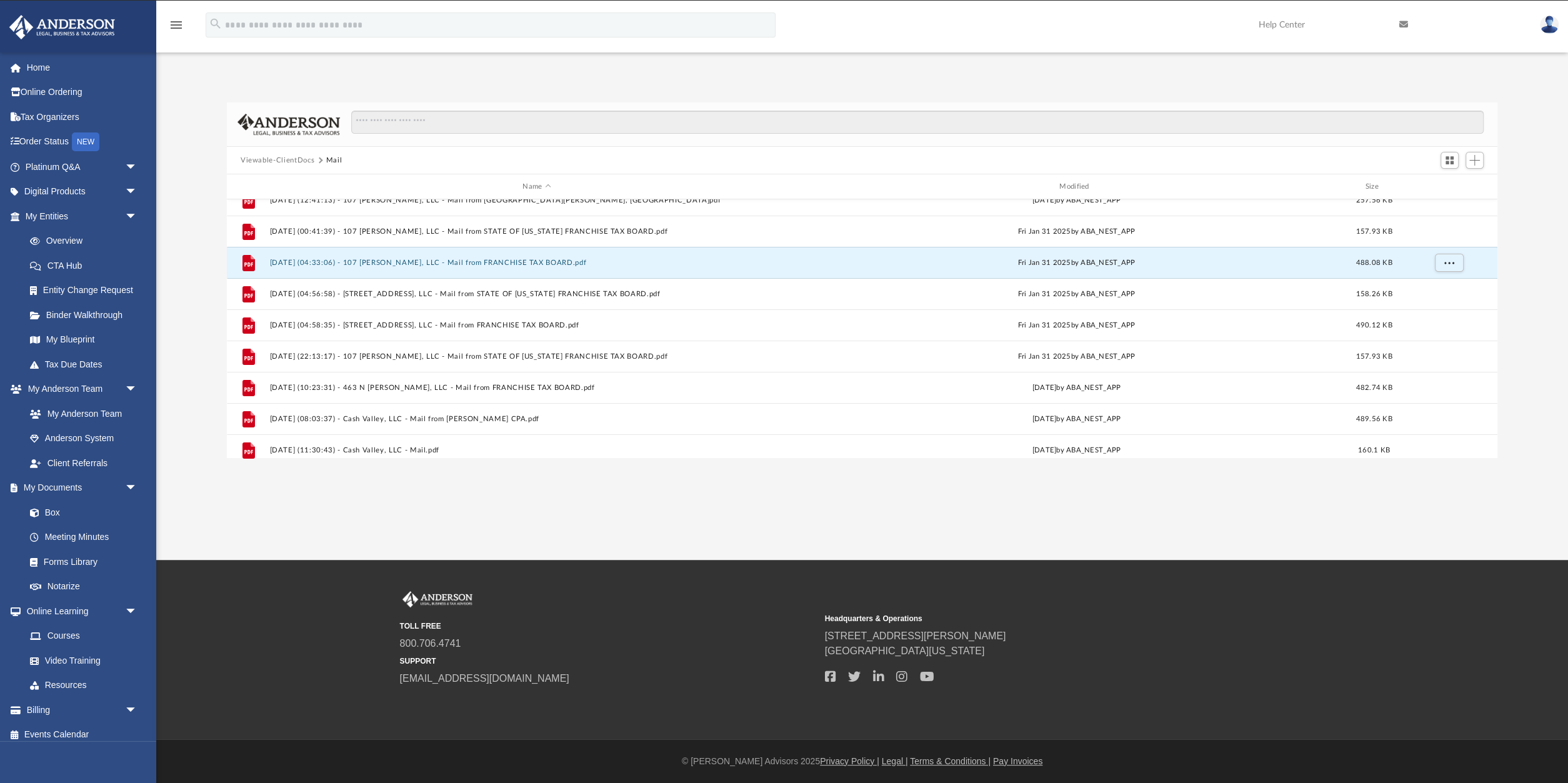
scroll to position [0, 0]
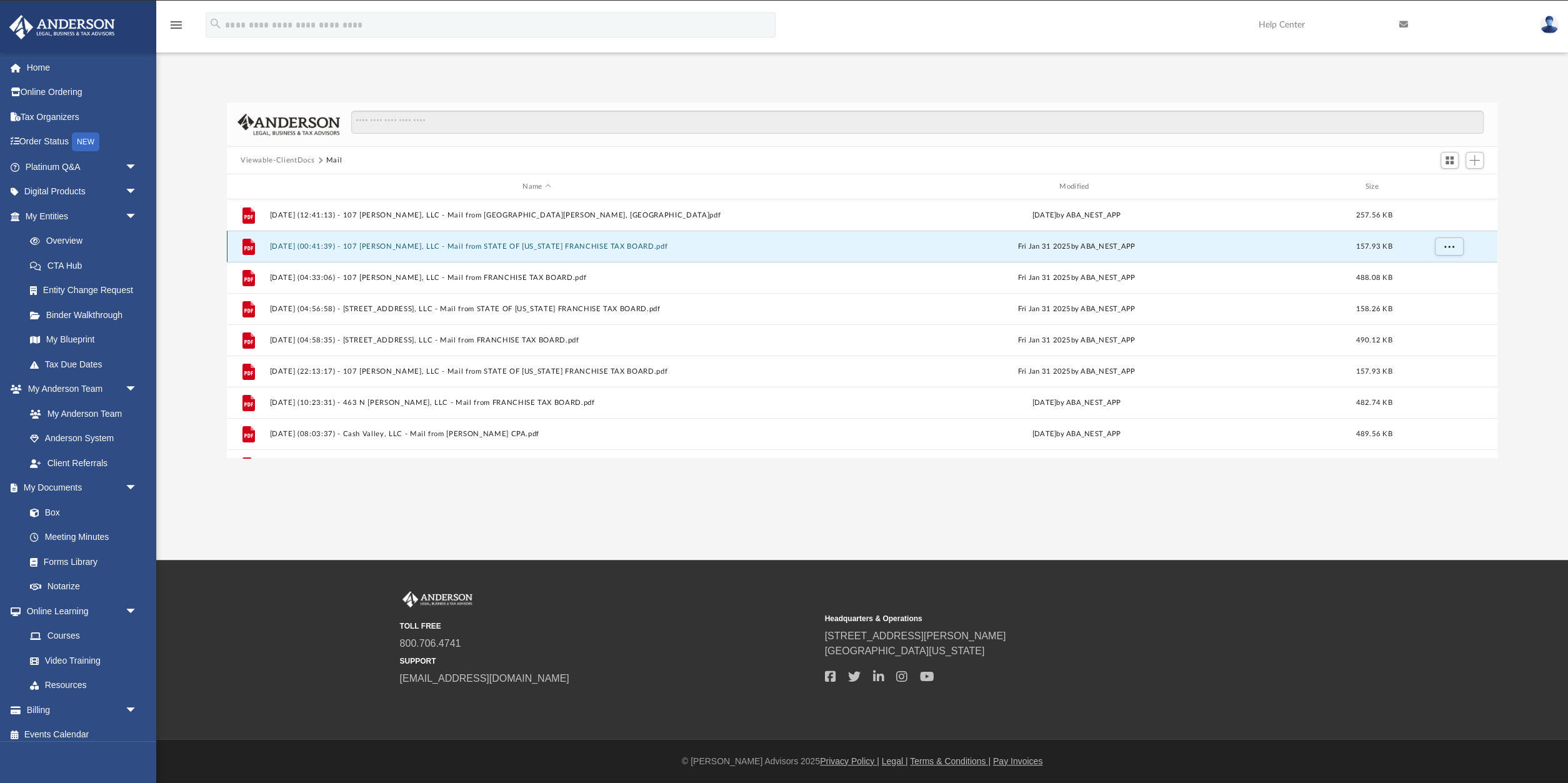
click at [587, 243] on button "2025.01.31 (00:41:39) - 107 McNally, LLC - Mail from STATE OF CALIFORNIA FRANCH…" at bounding box center [536, 246] width 534 height 8
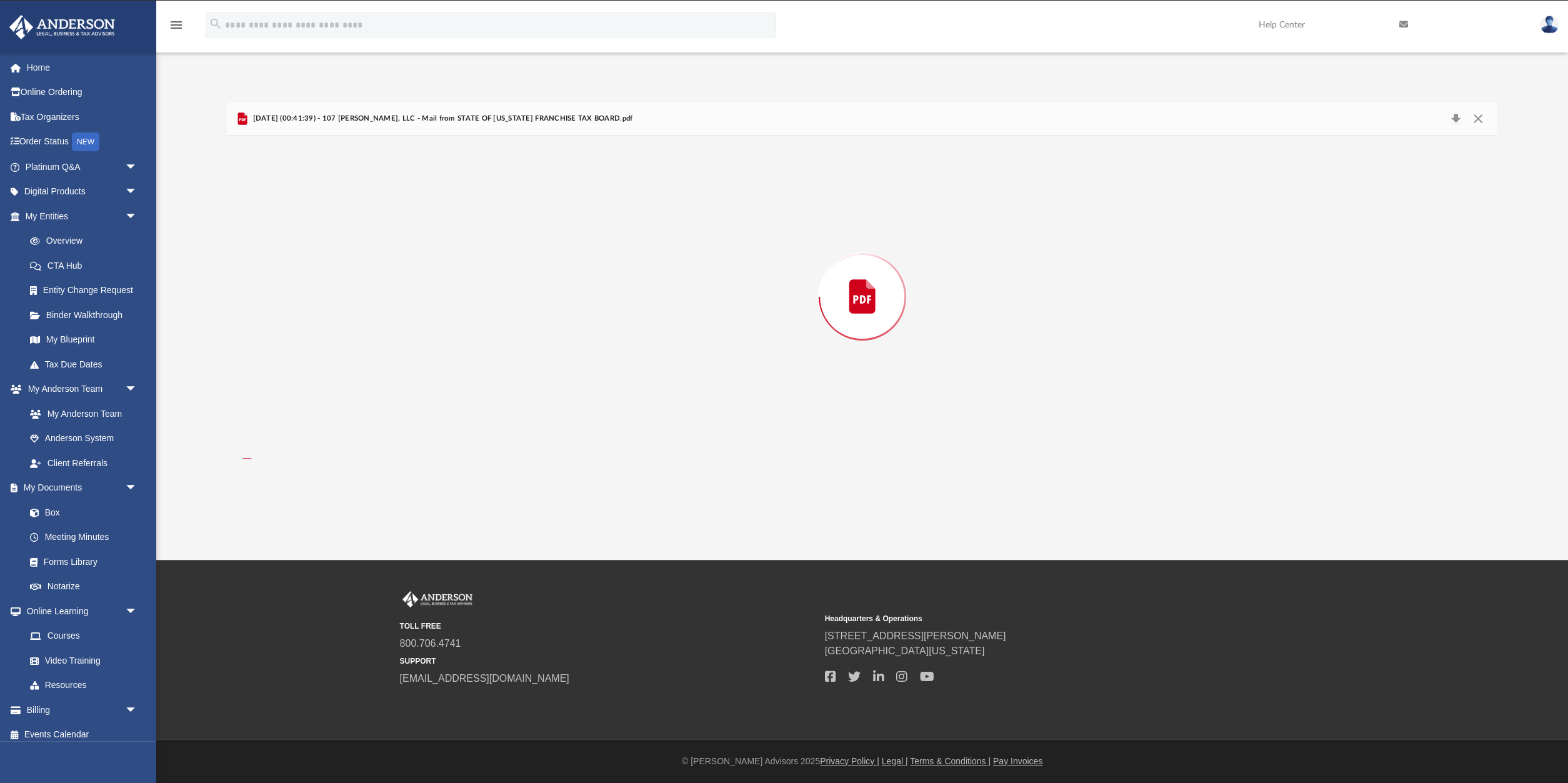
click at [587, 243] on div "Preview" at bounding box center [862, 297] width 1271 height 322
click at [1477, 117] on button "Close" at bounding box center [1478, 119] width 23 height 20
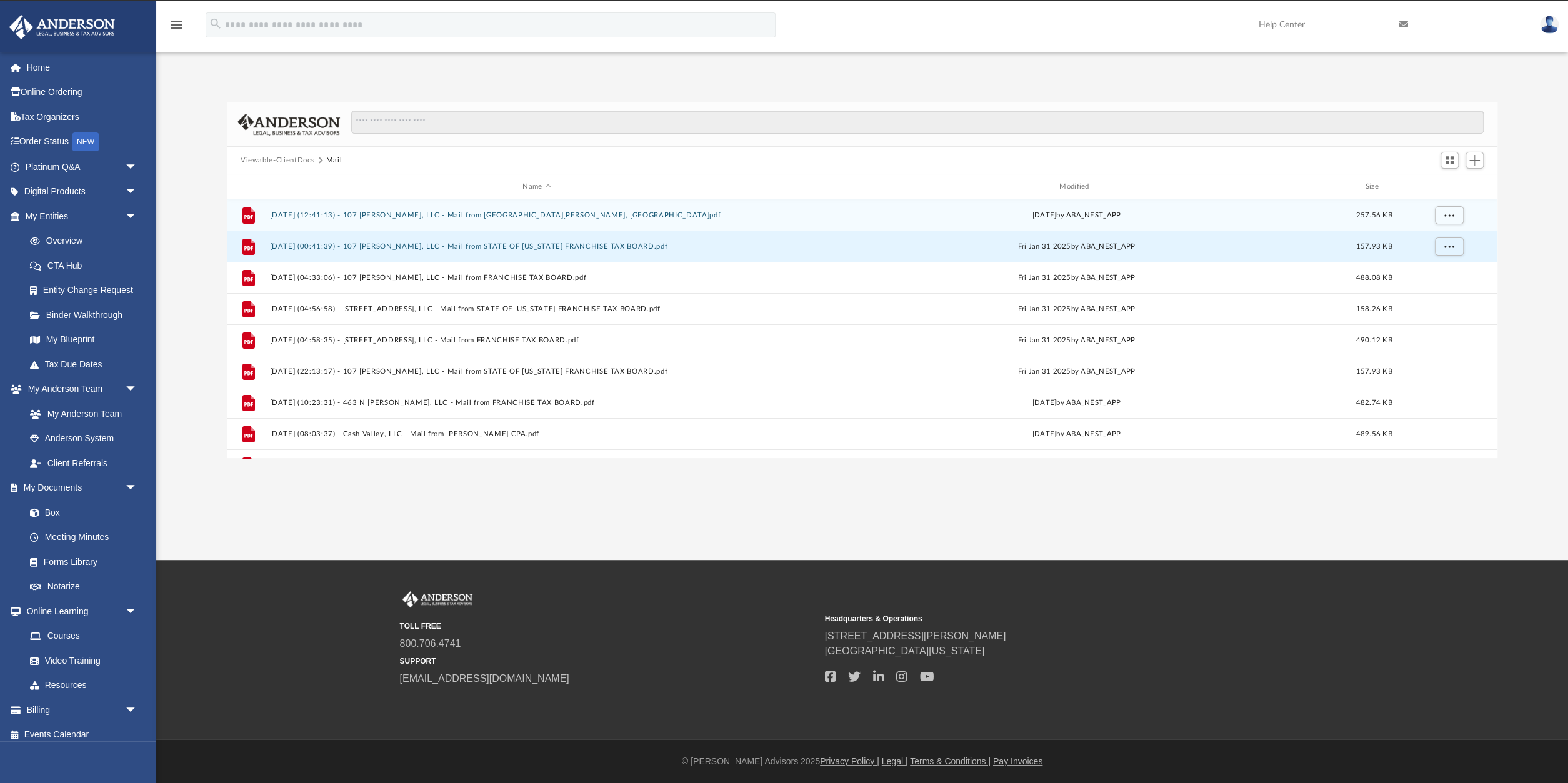
click at [520, 214] on button "2025.01.24 (12:41:13) - 107 McNally, LLC - Mail from 107 Mcnally, Llc.pdf" at bounding box center [536, 215] width 534 height 8
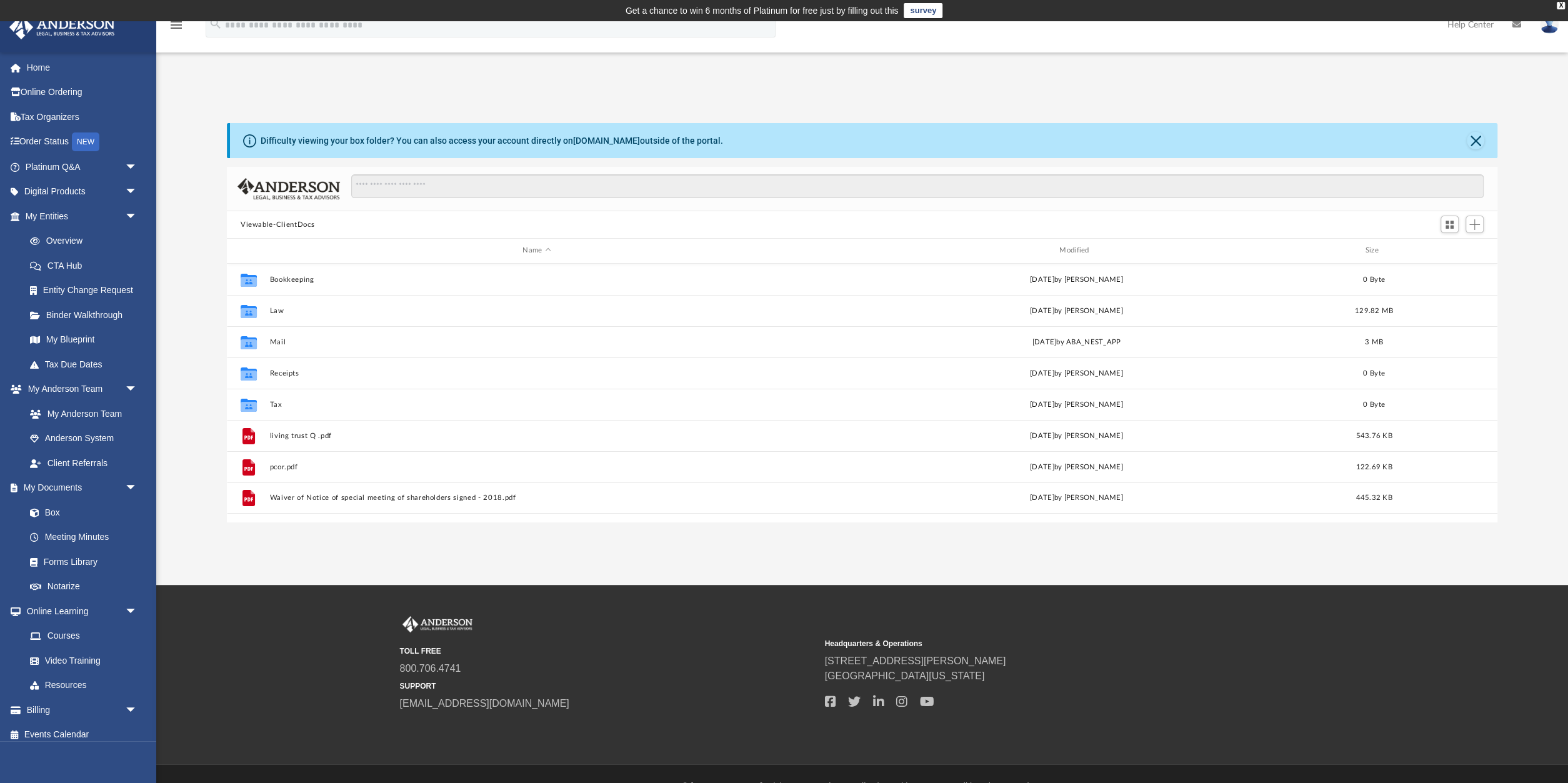
scroll to position [284, 1270]
drag, startPoint x: 152, startPoint y: 190, endPoint x: 166, endPoint y: 87, distance: 103.9
click at [166, 87] on div "App [EMAIL_ADDRESS][DOMAIN_NAME] Sign Out [EMAIL_ADDRESS][DOMAIN_NAME] Home Onl…" at bounding box center [784, 303] width 1568 height 439
click at [1474, 138] on button "Close" at bounding box center [1476, 141] width 18 height 18
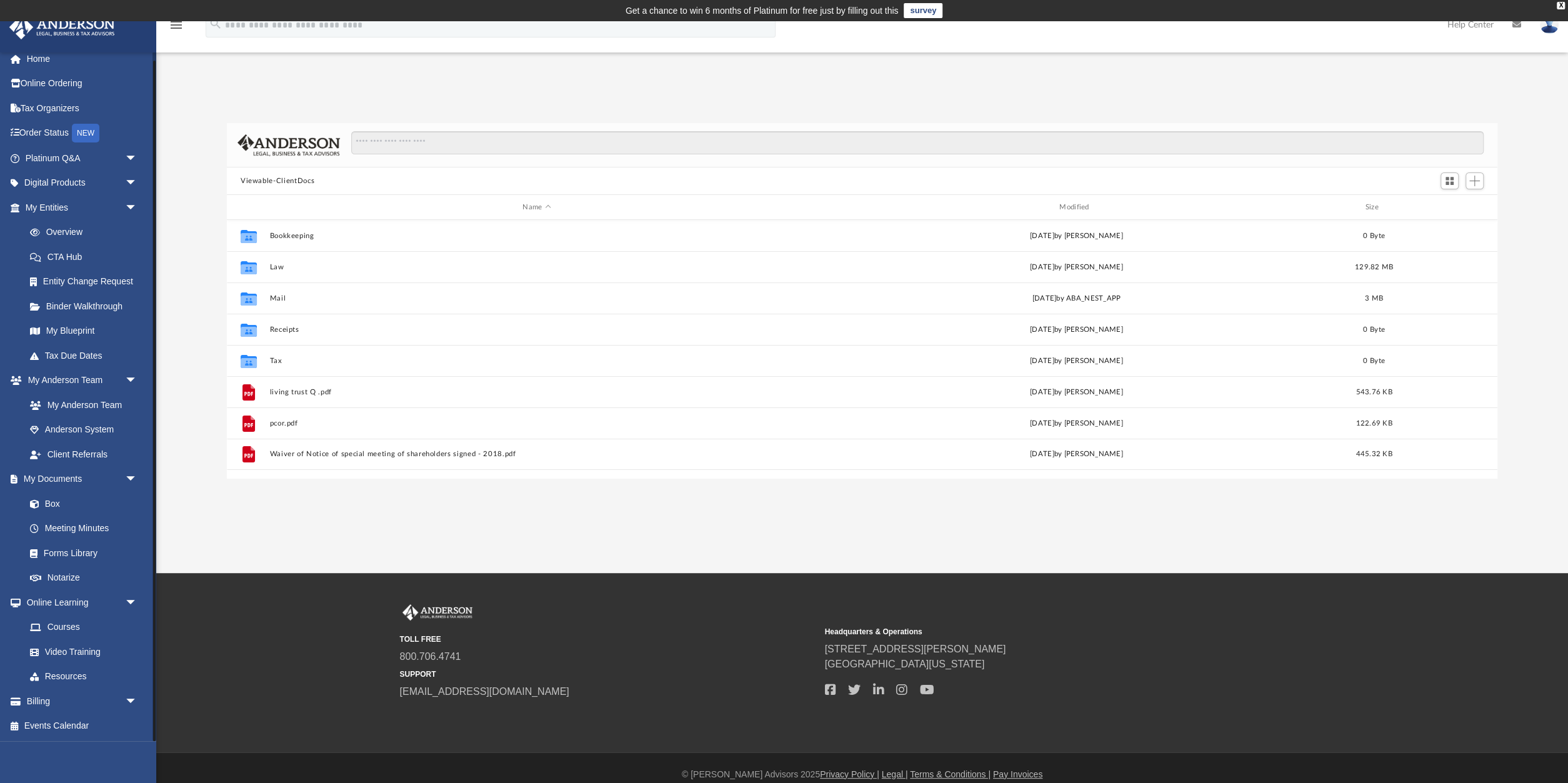
scroll to position [0, 0]
click at [135, 164] on span "arrow_drop_down" at bounding box center [138, 167] width 25 height 26
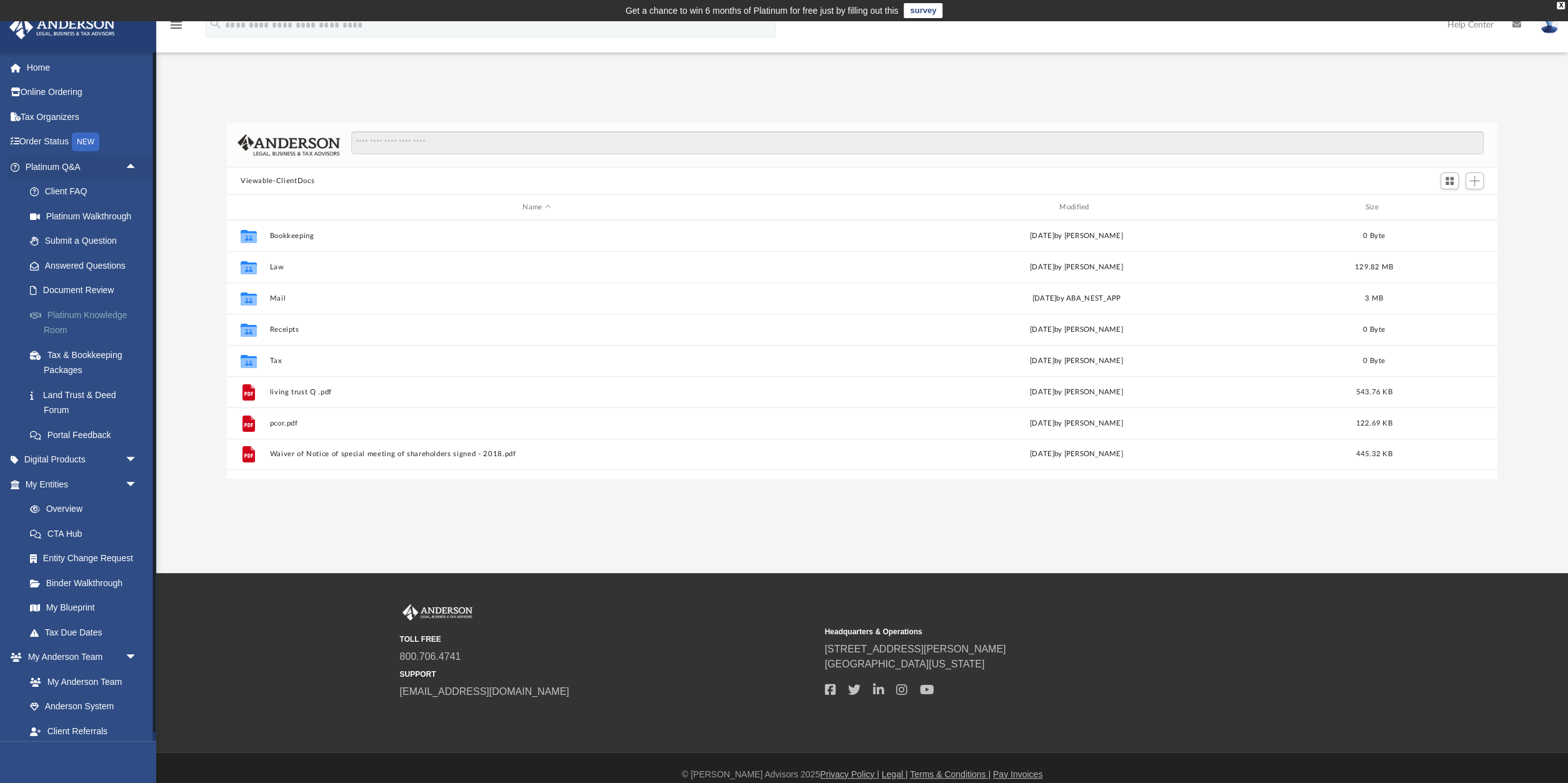
click at [68, 320] on link "Platinum Knowledge Room" at bounding box center [87, 322] width 138 height 40
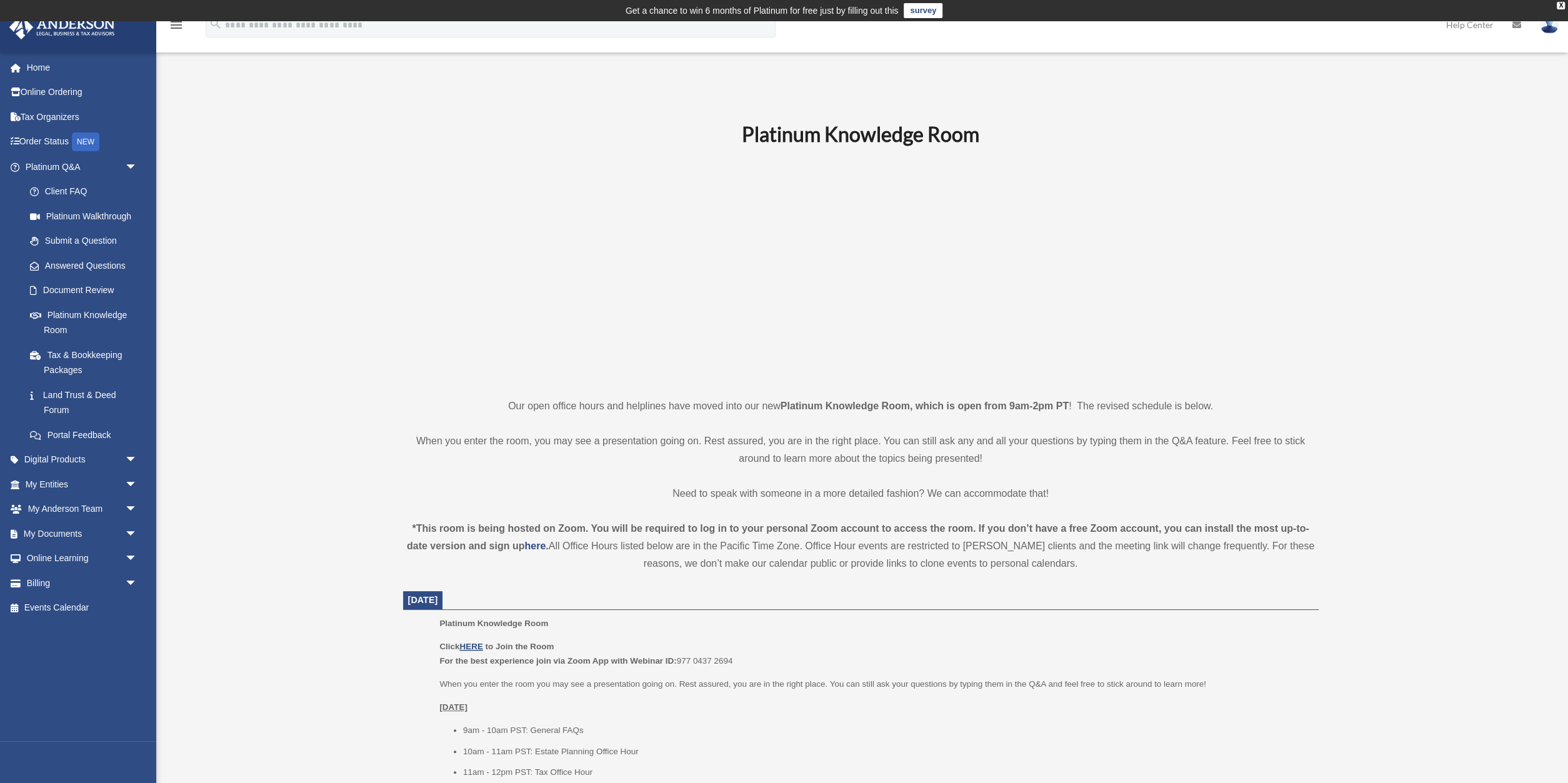
click at [467, 641] on p "Click HERE to Join the Room For the best experience join via Zoom App with Webi…" at bounding box center [874, 653] width 870 height 29
click at [479, 646] on u "HERE" at bounding box center [471, 646] width 23 height 9
